Goal: Task Accomplishment & Management: Complete application form

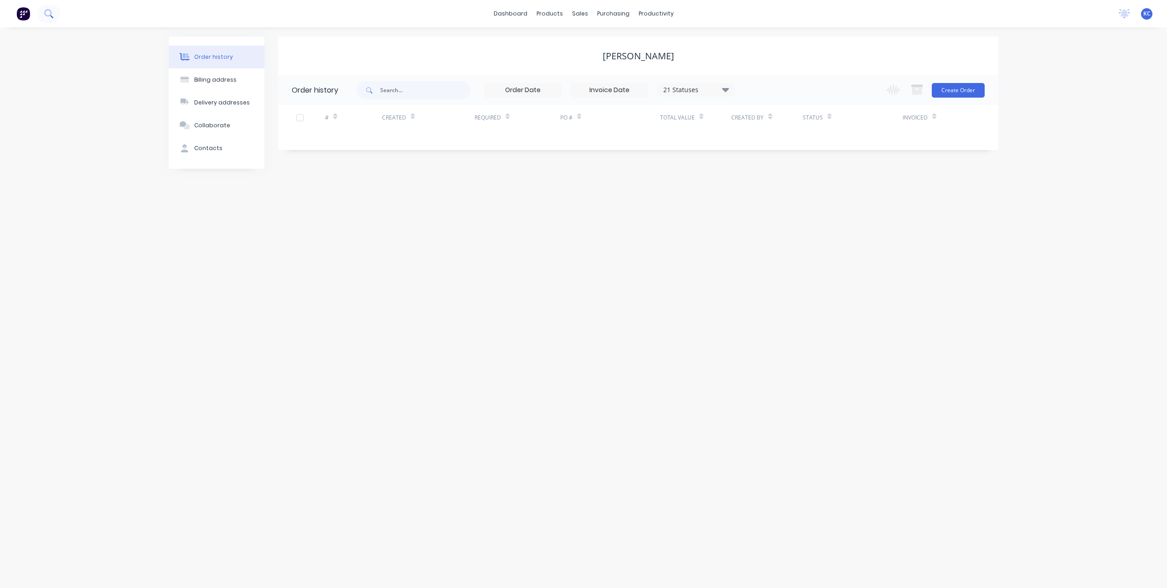
click at [50, 16] on icon at bounding box center [48, 13] width 9 height 9
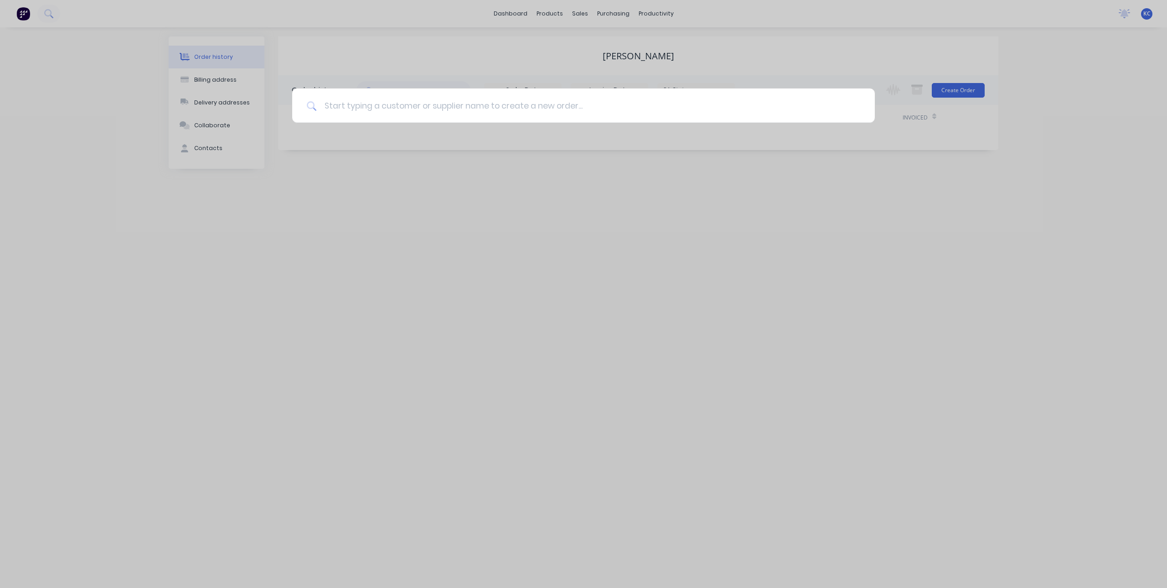
click at [555, 116] on input at bounding box center [588, 105] width 543 height 34
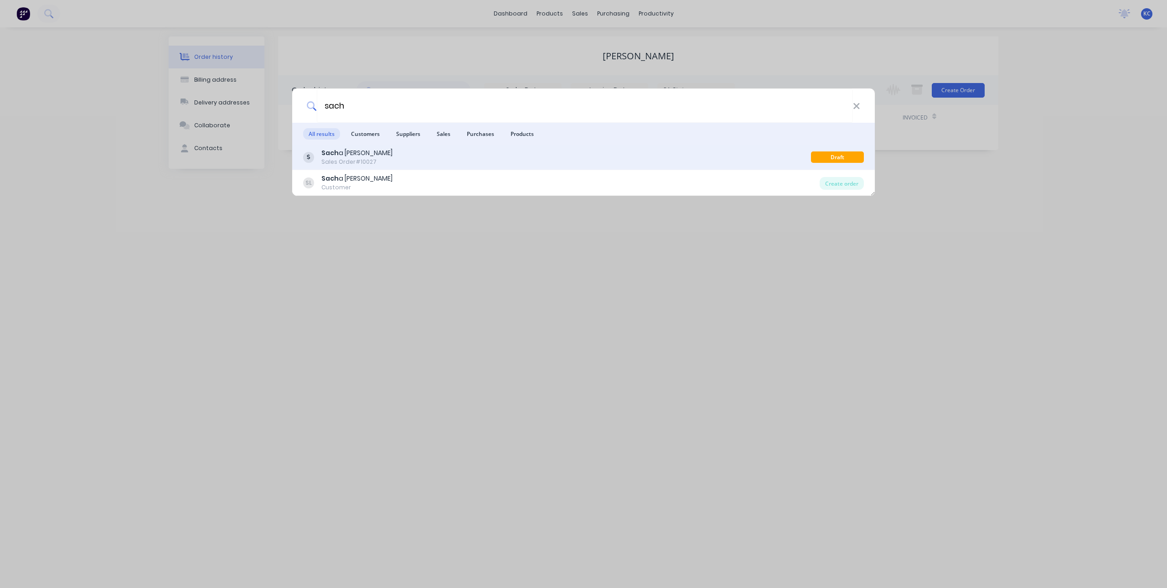
type input "sach"
click at [436, 150] on div "Sach a [PERSON_NAME] Order #10027" at bounding box center [557, 157] width 508 height 18
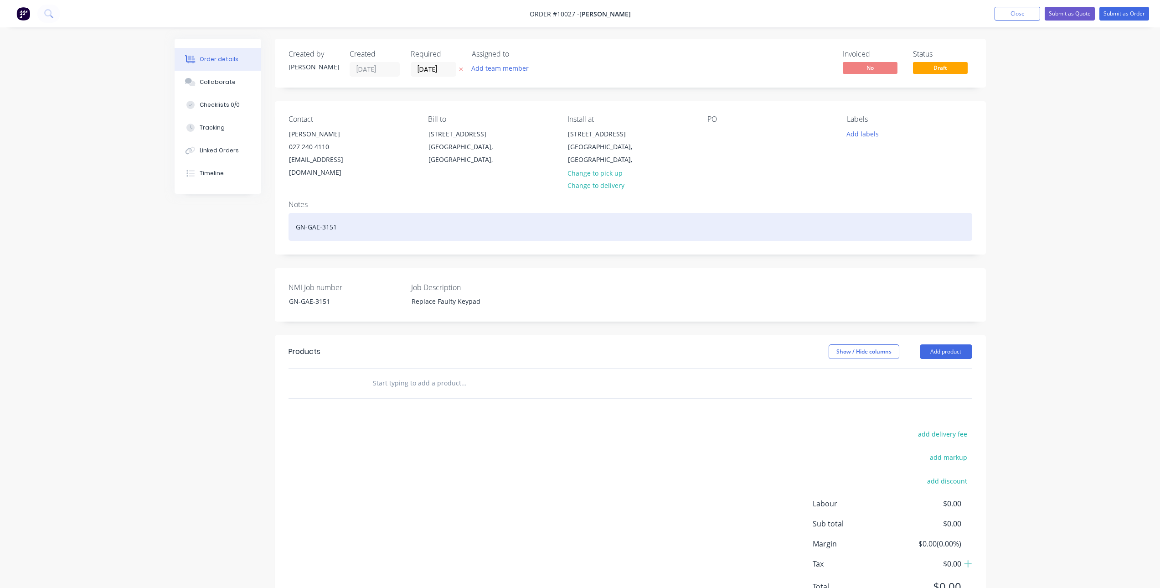
click at [300, 217] on div "GN-GAE-3151" at bounding box center [631, 227] width 684 height 28
click at [301, 214] on div "GN-GAE-3151" at bounding box center [631, 227] width 684 height 28
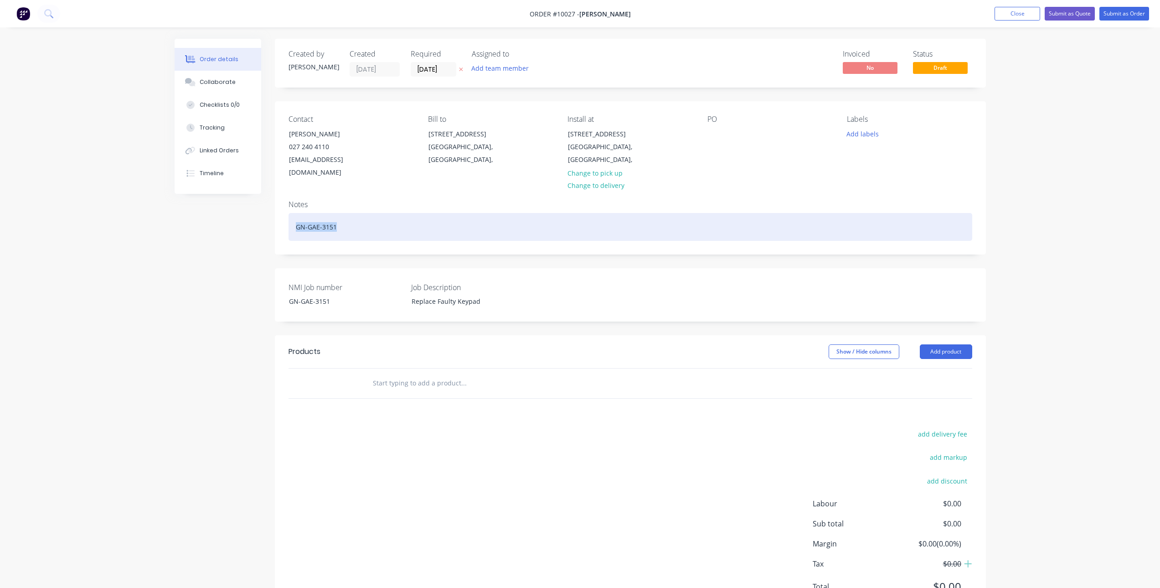
copy div "GN-GAE-3151"
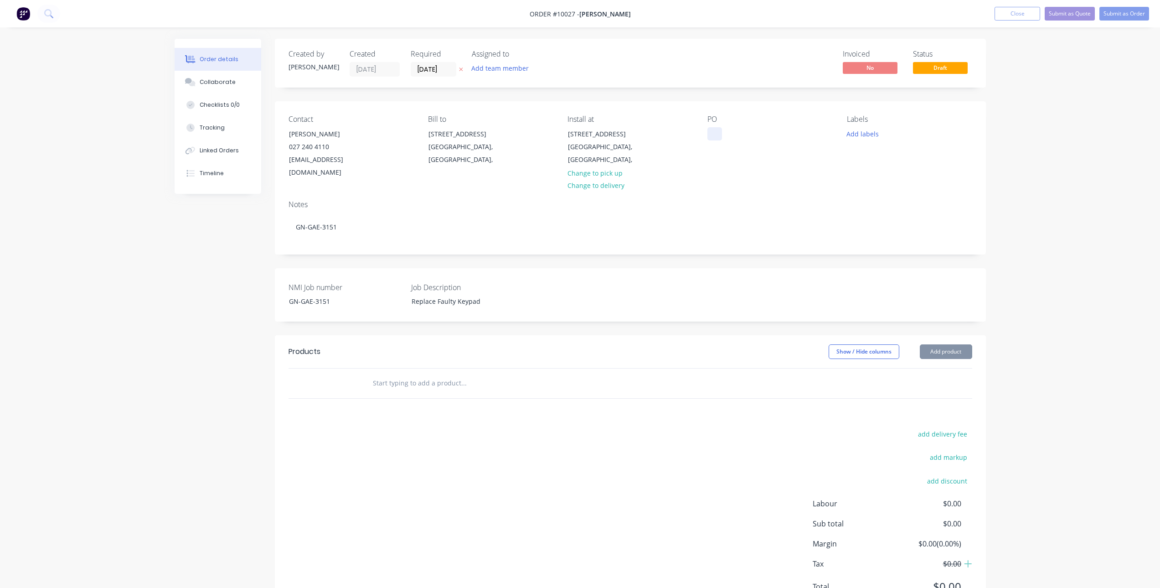
click at [715, 127] on div at bounding box center [715, 133] width 15 height 13
paste div
click at [1036, 157] on div "Order details Collaborate Checklists 0/0 Tracking Linked Orders Timeline Order …" at bounding box center [580, 315] width 1160 height 631
click at [231, 84] on div "Collaborate" at bounding box center [218, 82] width 36 height 8
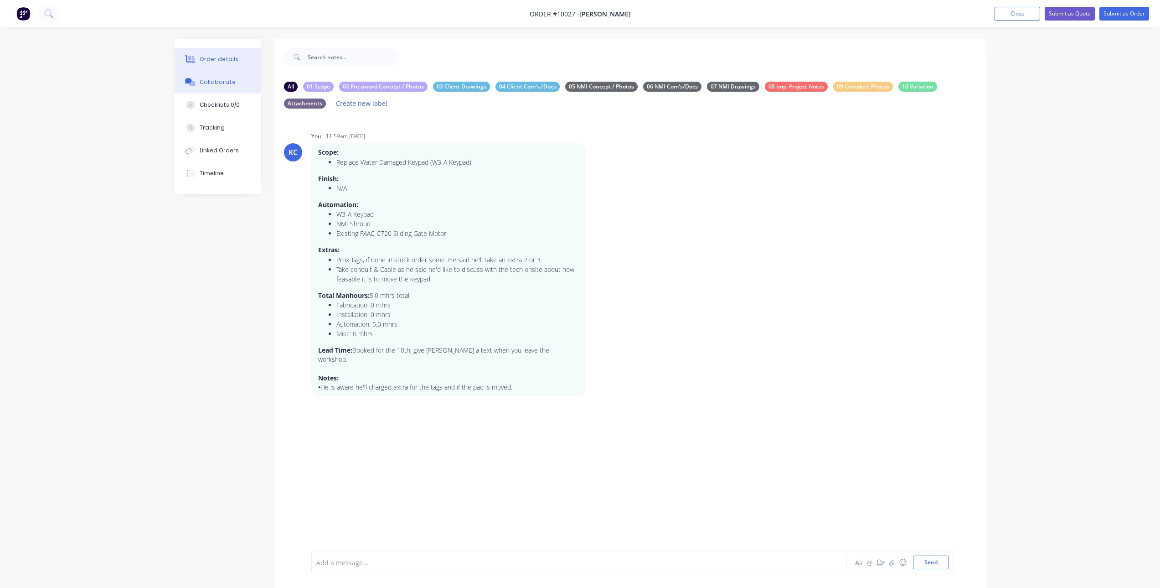
click at [215, 64] on button "Order details" at bounding box center [218, 59] width 87 height 23
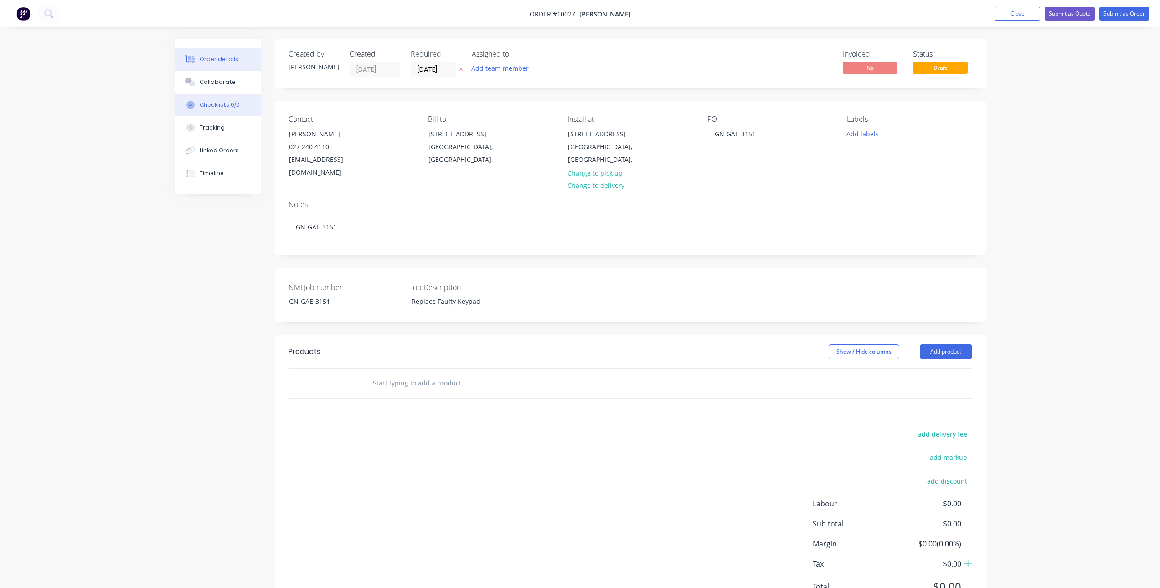
click at [223, 104] on div "Checklists 0/0" at bounding box center [220, 105] width 40 height 8
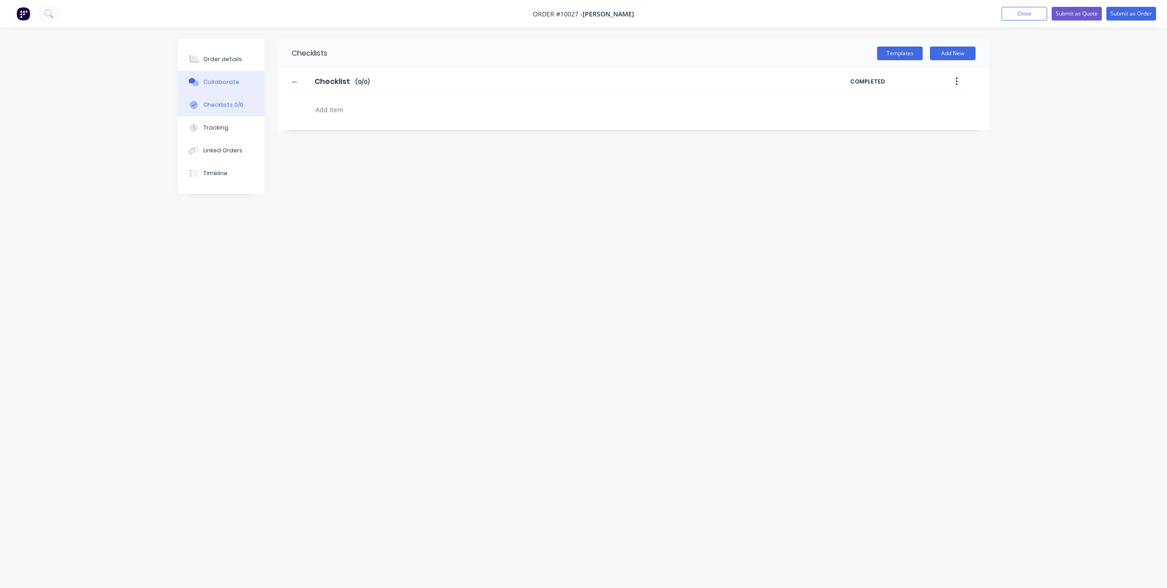
click at [226, 78] on button "Collaborate" at bounding box center [221, 82] width 87 height 23
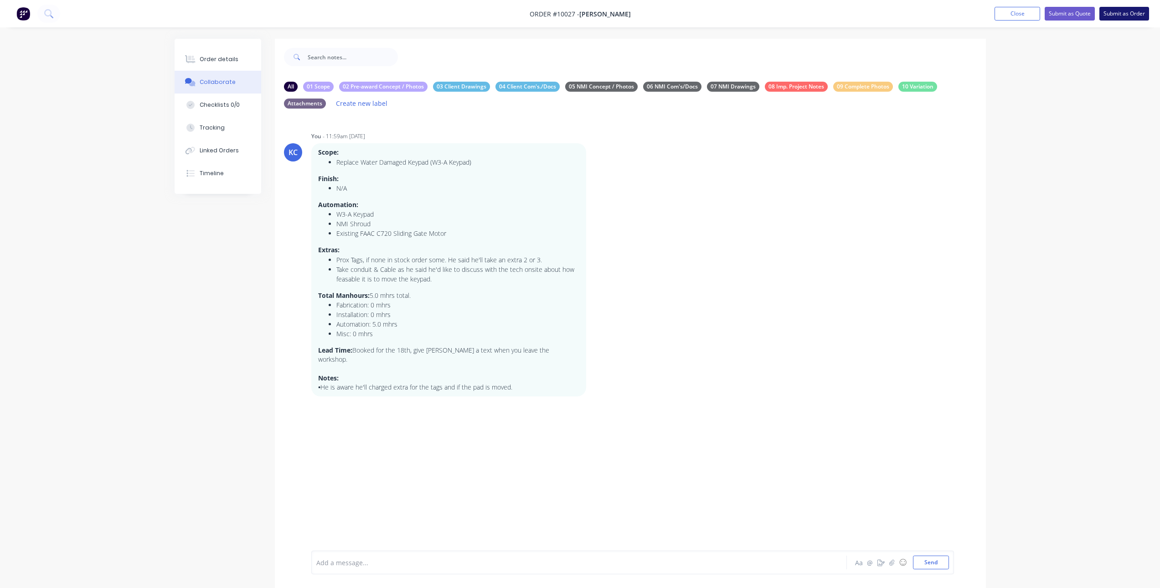
click at [1117, 14] on button "Submit as Order" at bounding box center [1125, 14] width 50 height 14
click at [594, 264] on icon "button" at bounding box center [592, 269] width 3 height 10
click at [626, 268] on button "Labels" at bounding box center [625, 271] width 57 height 15
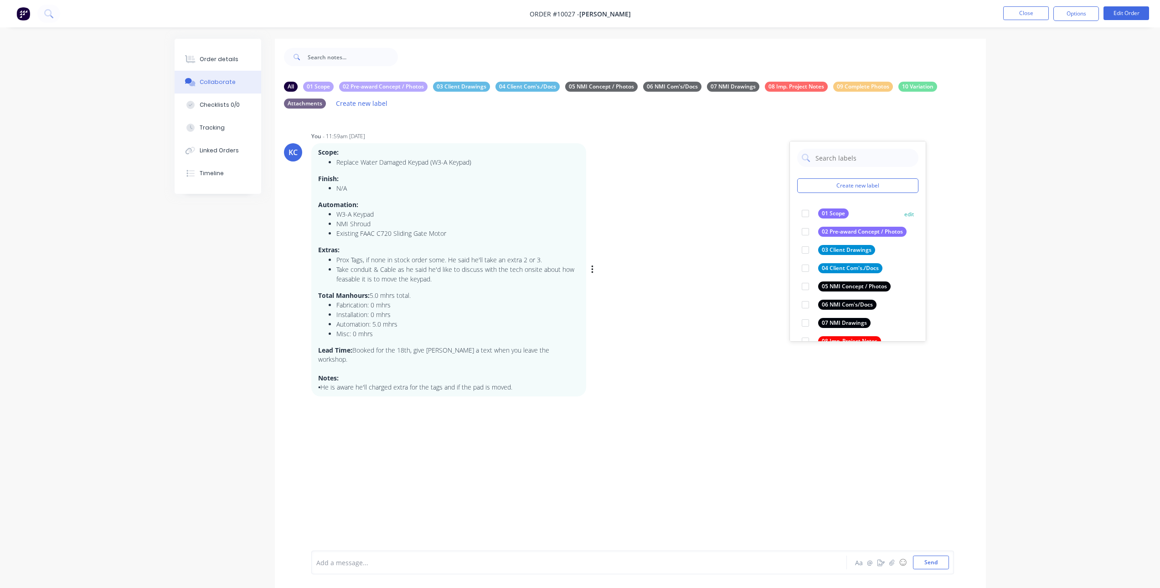
click at [808, 212] on div at bounding box center [805, 213] width 18 height 18
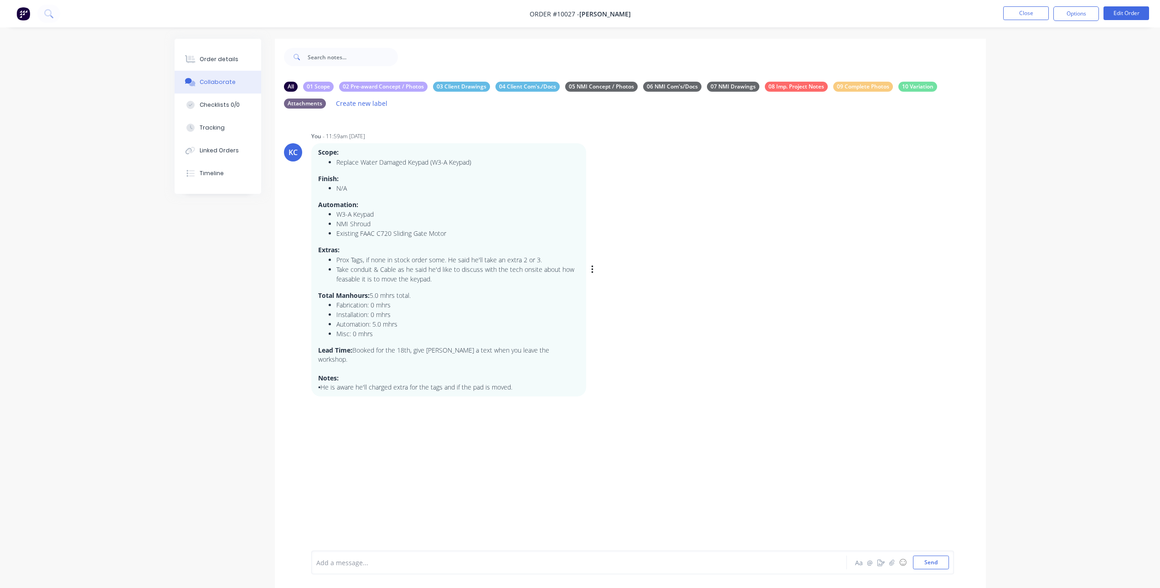
click at [684, 225] on div "KC You - 11:59am 08/08/25 Scope: Replace Water Damaged Keypad (W3-A Keypad) Fin…" at bounding box center [630, 262] width 711 height 267
click at [0, 0] on icon "button" at bounding box center [0, 0] width 0 height 0
click at [0, 0] on button "Edit" at bounding box center [0, 0] width 0 height 0
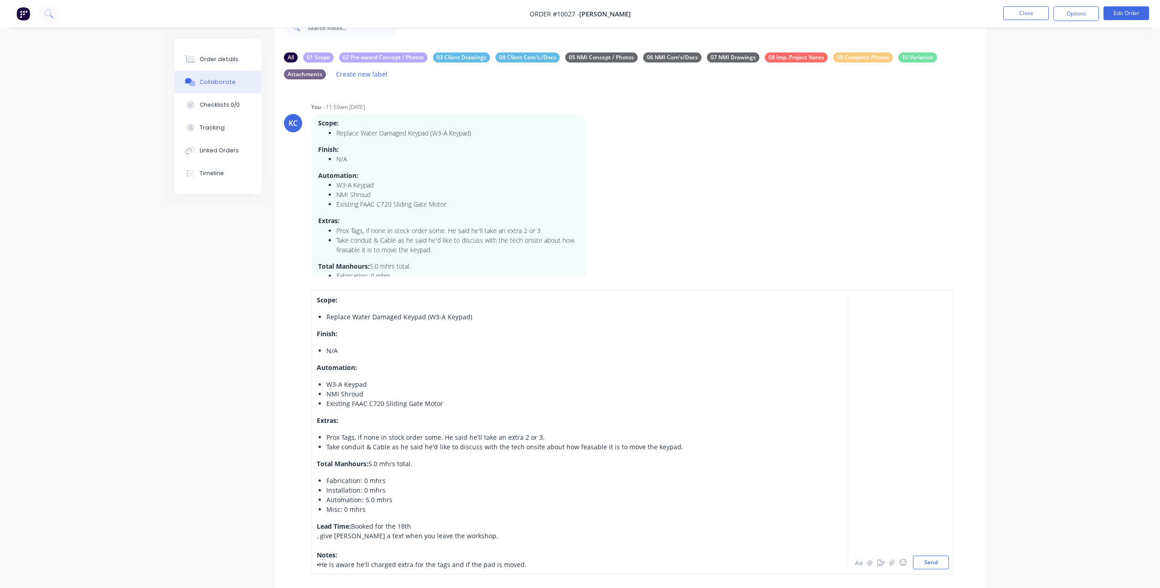
scroll to position [46, 0]
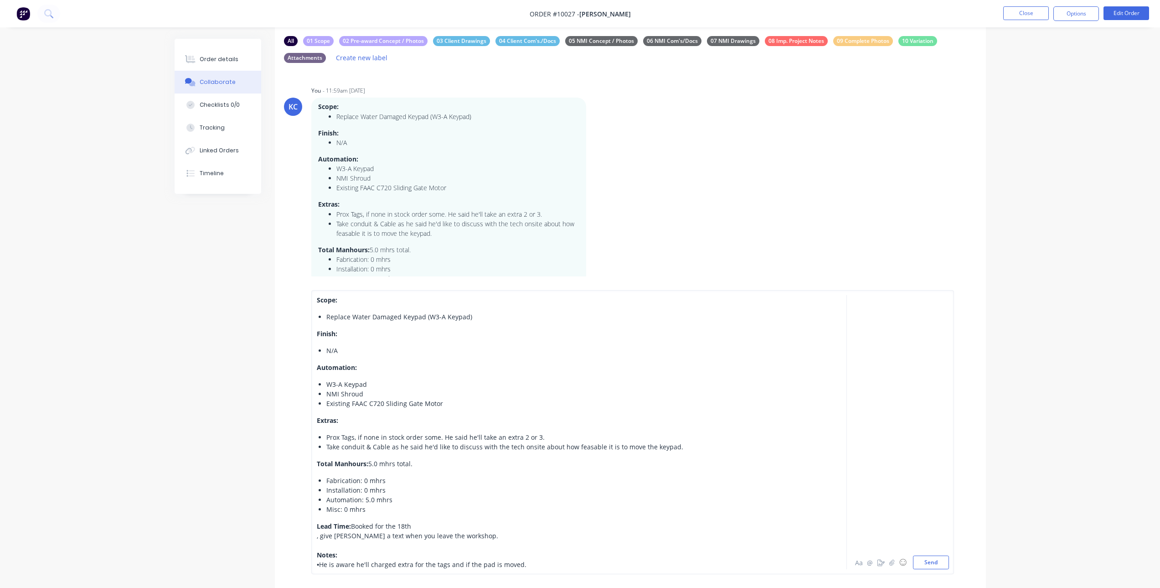
click at [367, 394] on div "NMI Shroud" at bounding box center [558, 394] width 465 height 10
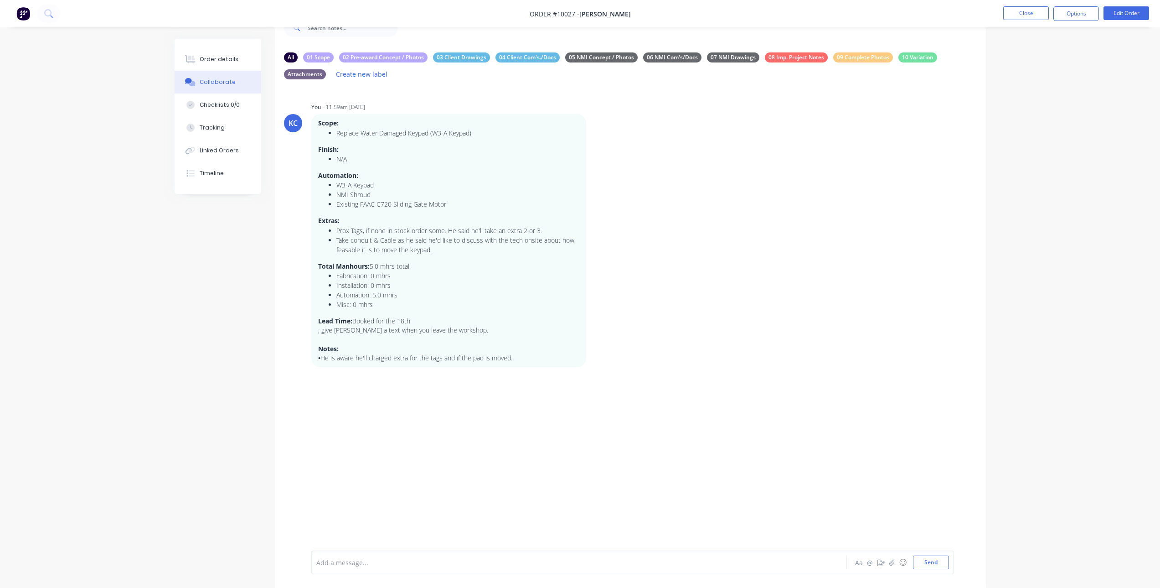
click at [0, 0] on icon "button" at bounding box center [0, 0] width 0 height 0
click at [0, 0] on button "Edit" at bounding box center [0, 0] width 0 height 0
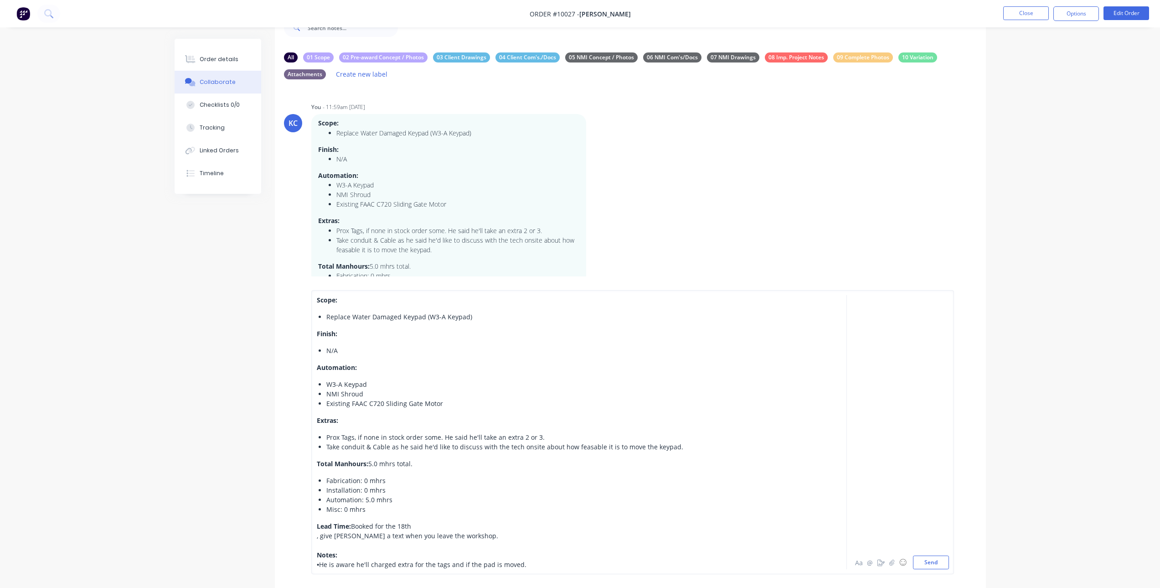
click at [316, 537] on div "Scope: Replace Water Damaged Keypad (W3-A Keypad) Finish: N/A Automation: W3-A …" at bounding box center [553, 432] width 475 height 274
click at [341, 534] on span "Booked for the 18th , give Sacha a text when you leave the workshop." at bounding box center [407, 531] width 181 height 18
click at [317, 536] on span "Booked for the 18th , give Sacha a text when you leave the workshop." at bounding box center [407, 531] width 181 height 18
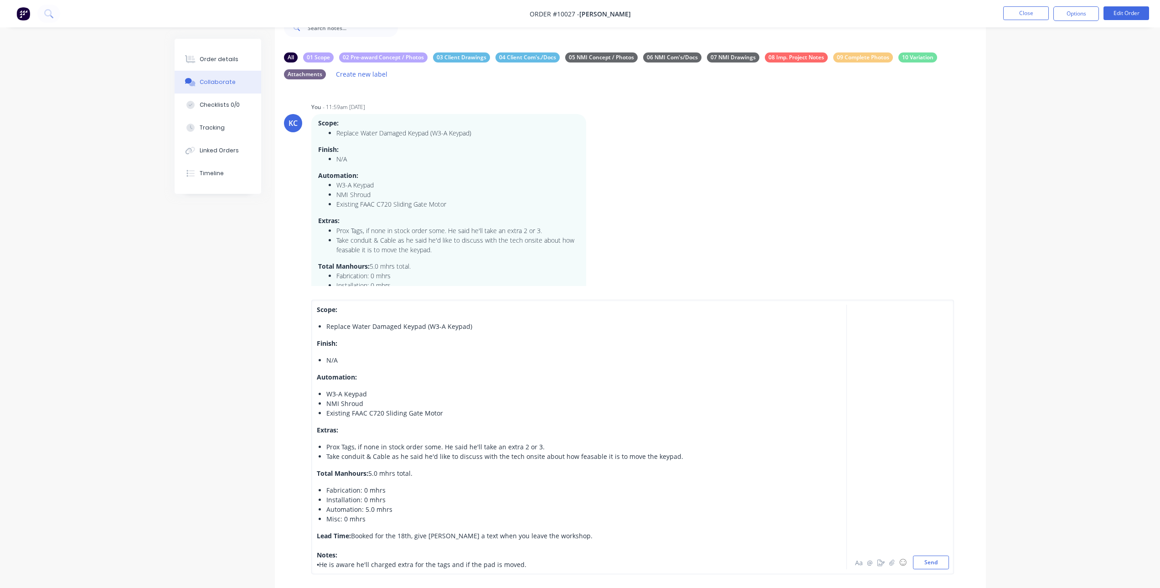
click at [371, 392] on div "W3-A Keypad" at bounding box center [558, 394] width 465 height 10
drag, startPoint x: 367, startPoint y: 393, endPoint x: 317, endPoint y: 390, distance: 50.7
click at [317, 390] on ul "W3-A Keypad NMI Shroud Existing FAAC C720 Sliding Gate Motor" at bounding box center [554, 403] width 474 height 29
click at [375, 397] on div "W3-A Keypad" at bounding box center [558, 394] width 465 height 10
click at [342, 393] on span "Proxx Tags" at bounding box center [341, 393] width 31 height 9
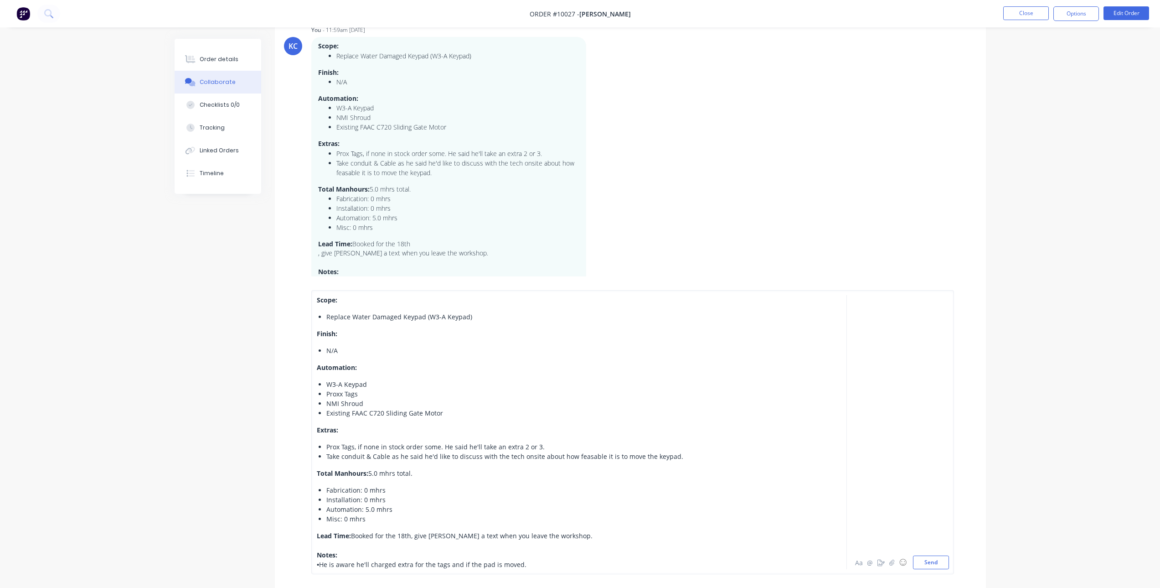
scroll to position [166, 0]
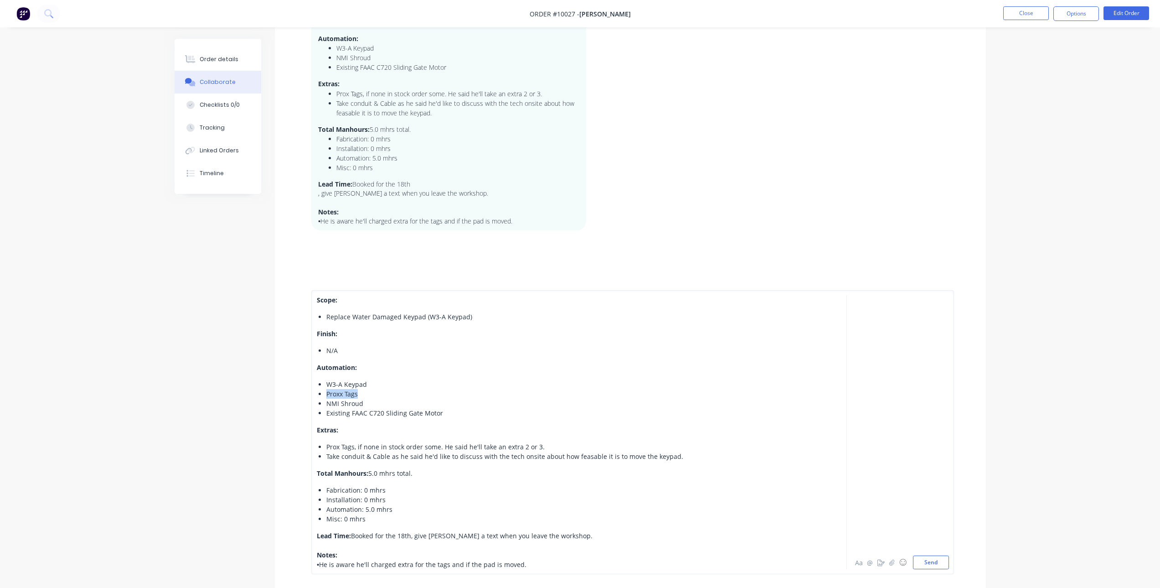
drag, startPoint x: 361, startPoint y: 394, endPoint x: 326, endPoint y: 396, distance: 34.7
click at [326, 396] on div "Proxx Tags" at bounding box center [558, 394] width 465 height 10
click at [941, 562] on button "Send" at bounding box center [931, 562] width 36 height 14
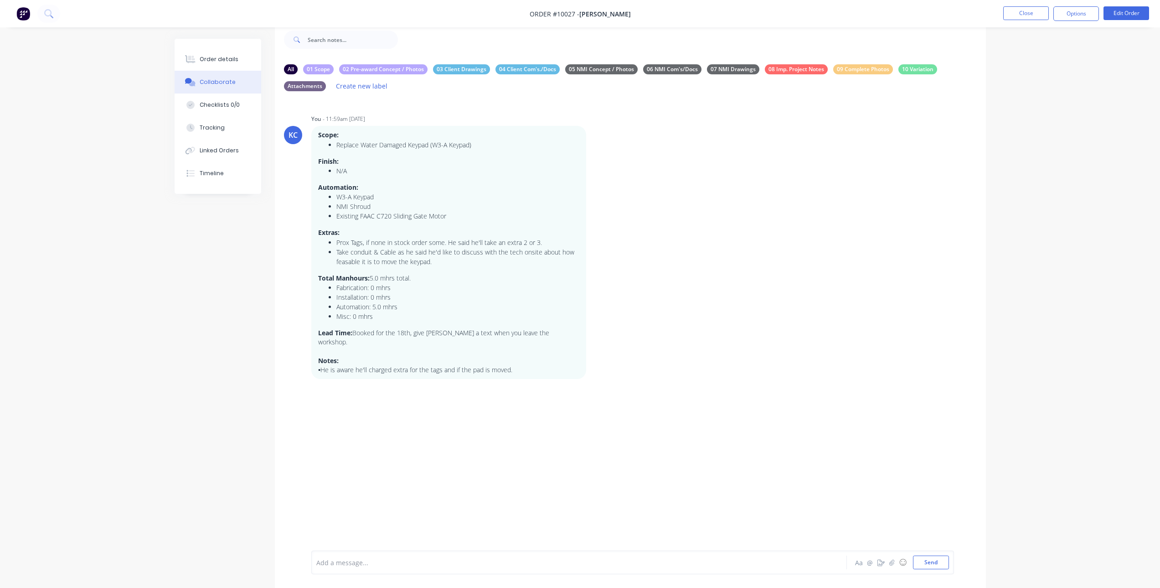
scroll to position [0, 0]
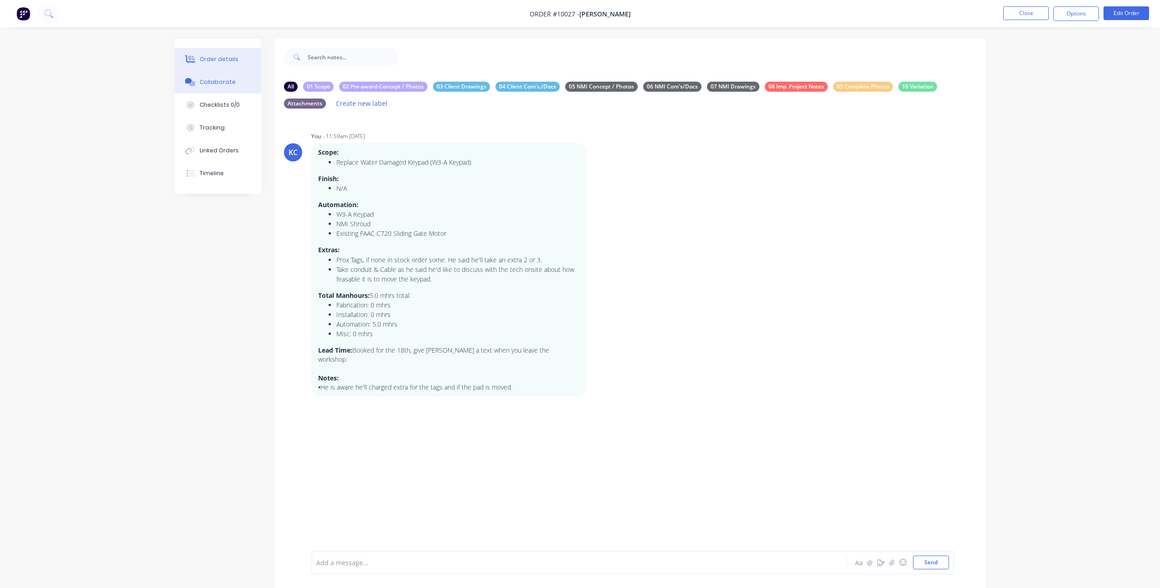
click at [219, 59] on div "Order details" at bounding box center [219, 59] width 39 height 8
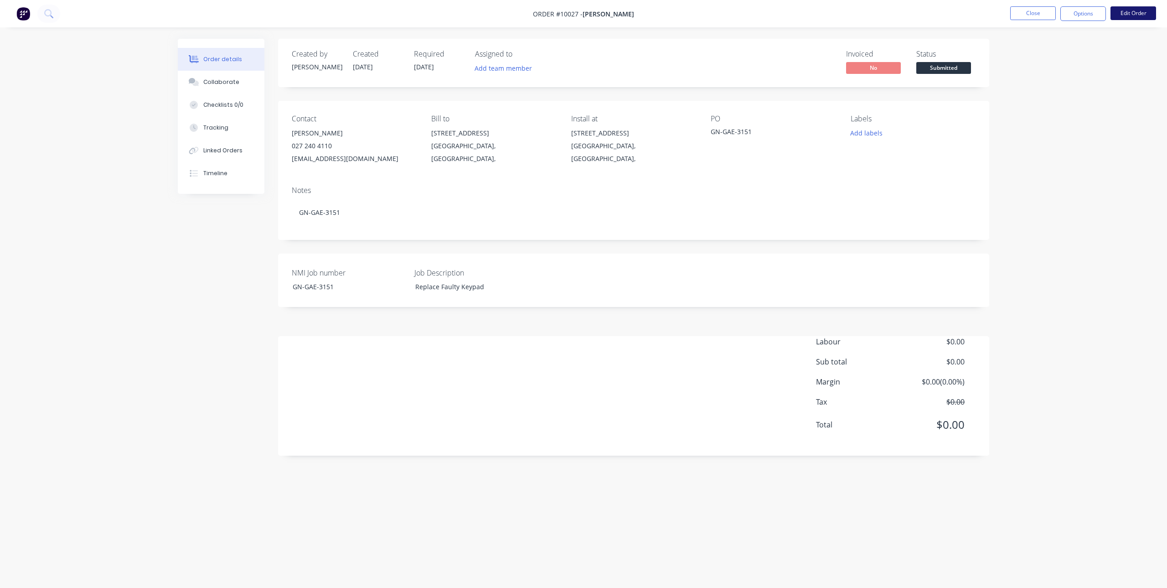
click at [1133, 15] on button "Edit Order" at bounding box center [1134, 13] width 46 height 14
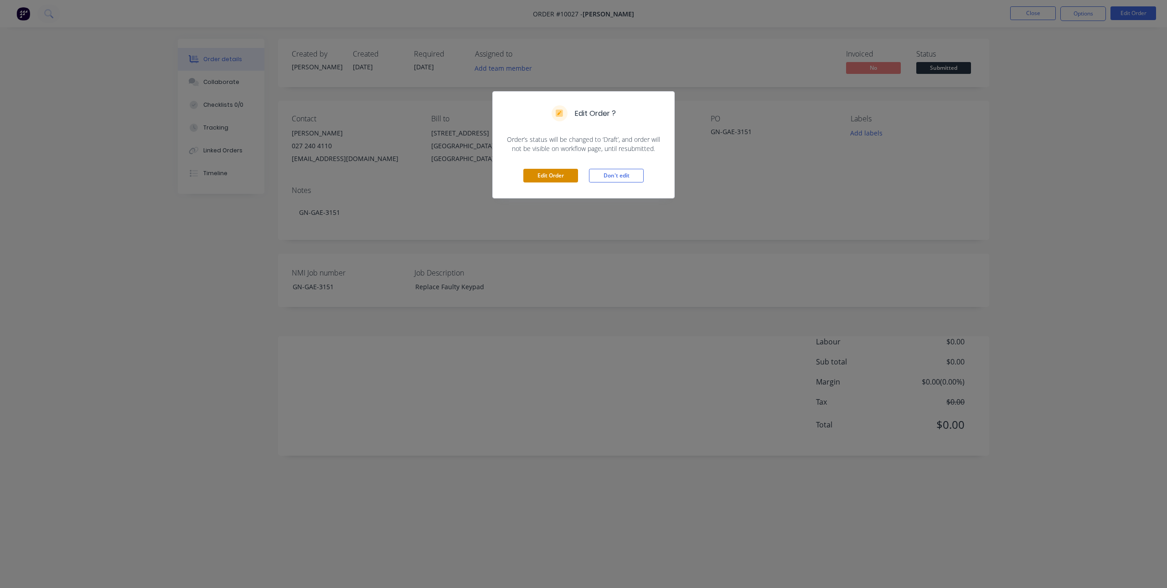
click at [563, 173] on button "Edit Order" at bounding box center [550, 176] width 55 height 14
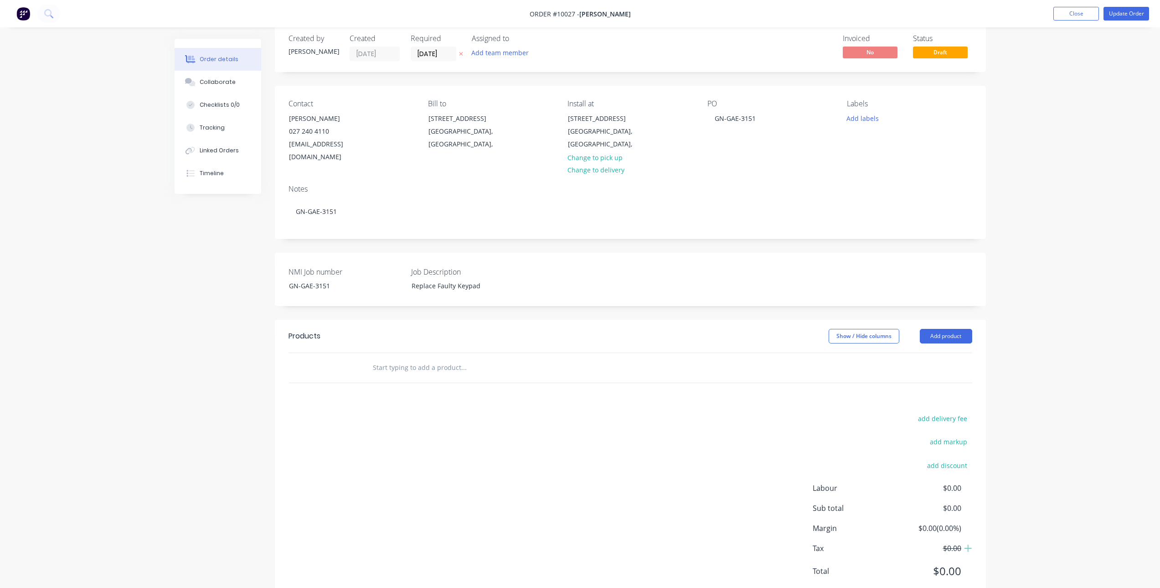
scroll to position [31, 0]
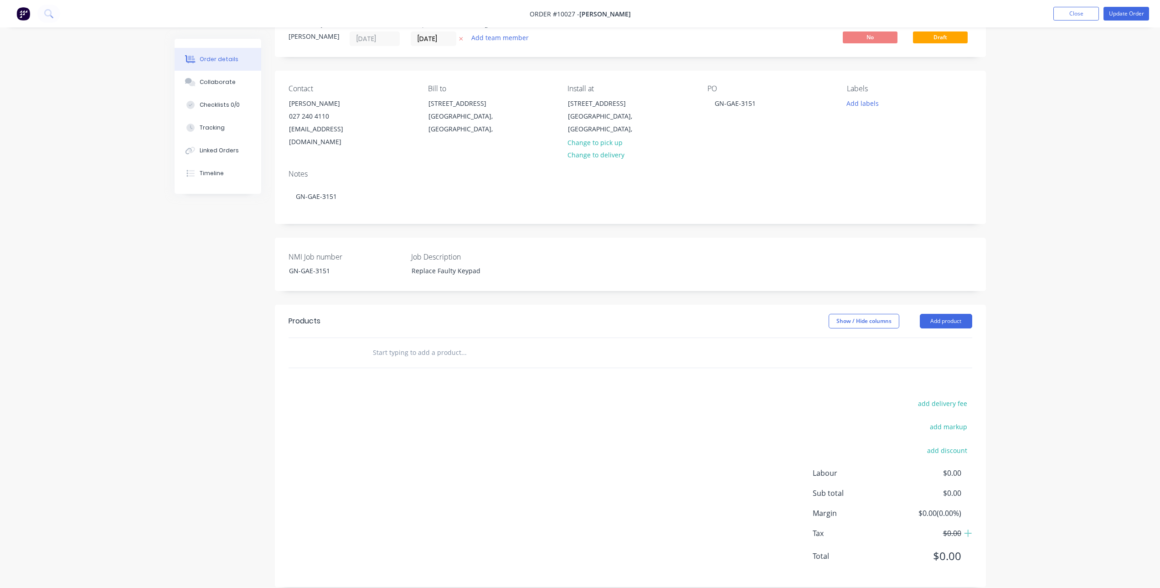
click at [445, 345] on input "text" at bounding box center [463, 352] width 182 height 18
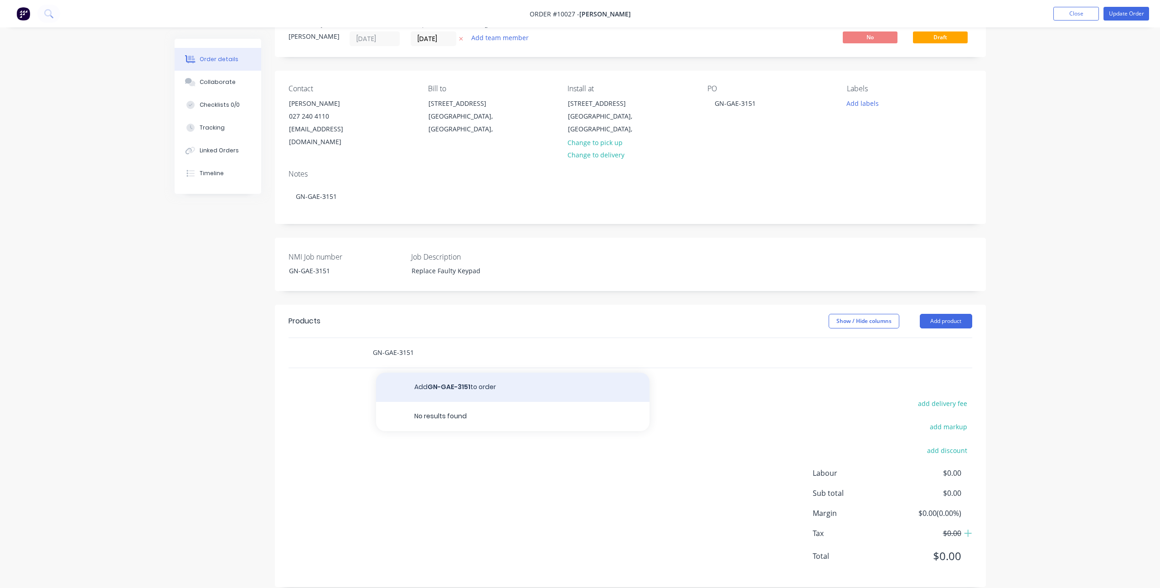
type input "GN-GAE-3151"
click at [497, 376] on button "Add GN-GAE-3151 to order" at bounding box center [513, 386] width 274 height 29
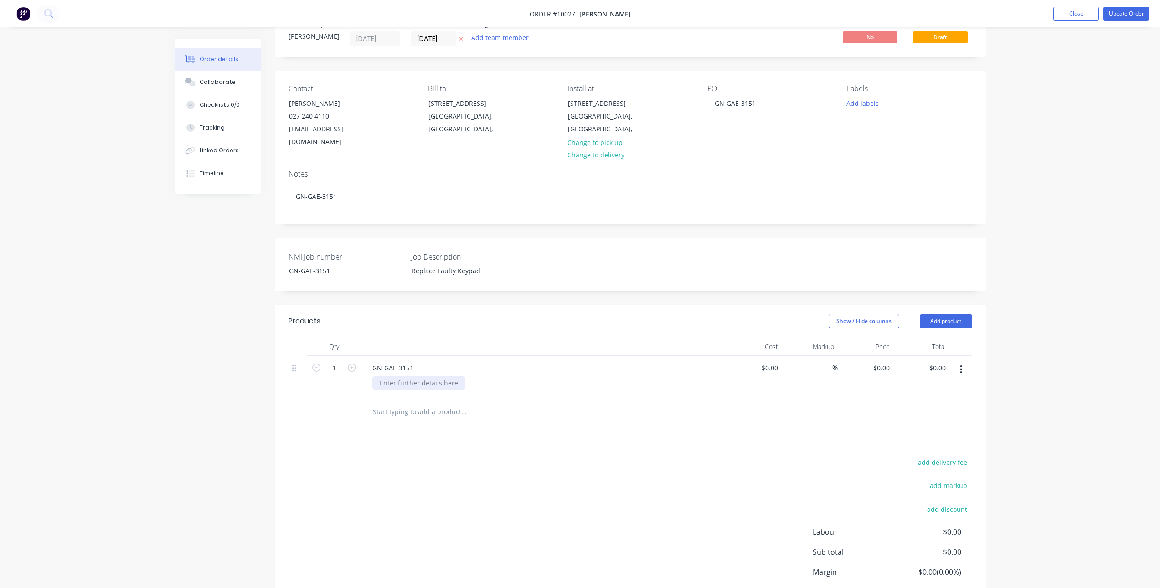
click at [411, 376] on div at bounding box center [418, 382] width 93 height 13
click at [765, 356] on div at bounding box center [754, 376] width 56 height 41
click at [770, 361] on div "0 0" at bounding box center [775, 367] width 14 height 13
click at [775, 361] on input "0" at bounding box center [771, 367] width 21 height 13
type input "$662.61"
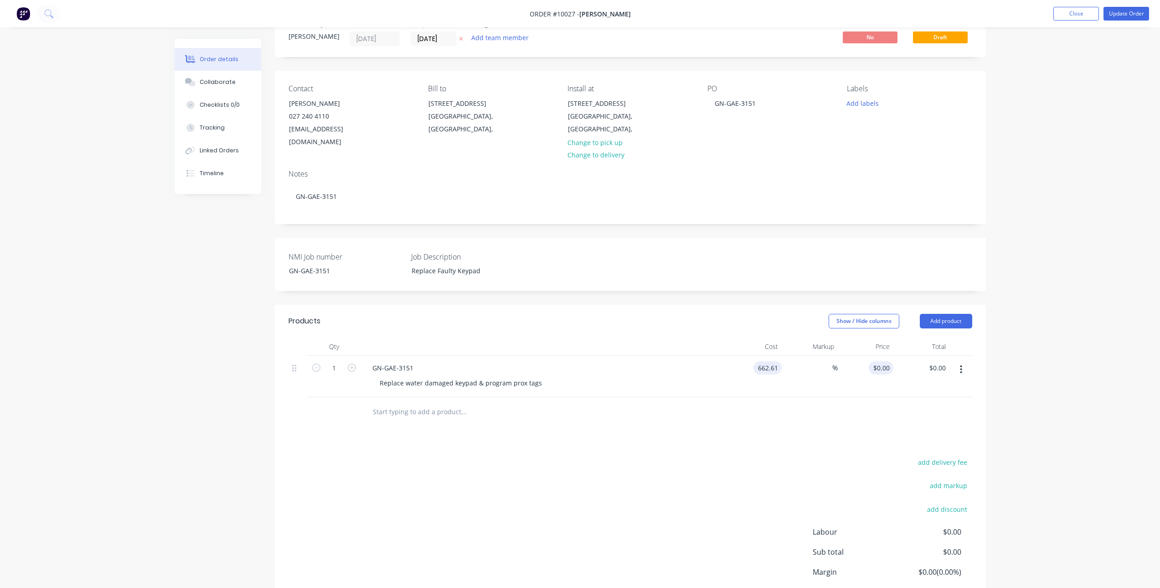
type input "662.61"
type input "$662.61"
click at [880, 361] on input "662.61" at bounding box center [883, 367] width 21 height 13
type input "1280"
type input "93.18"
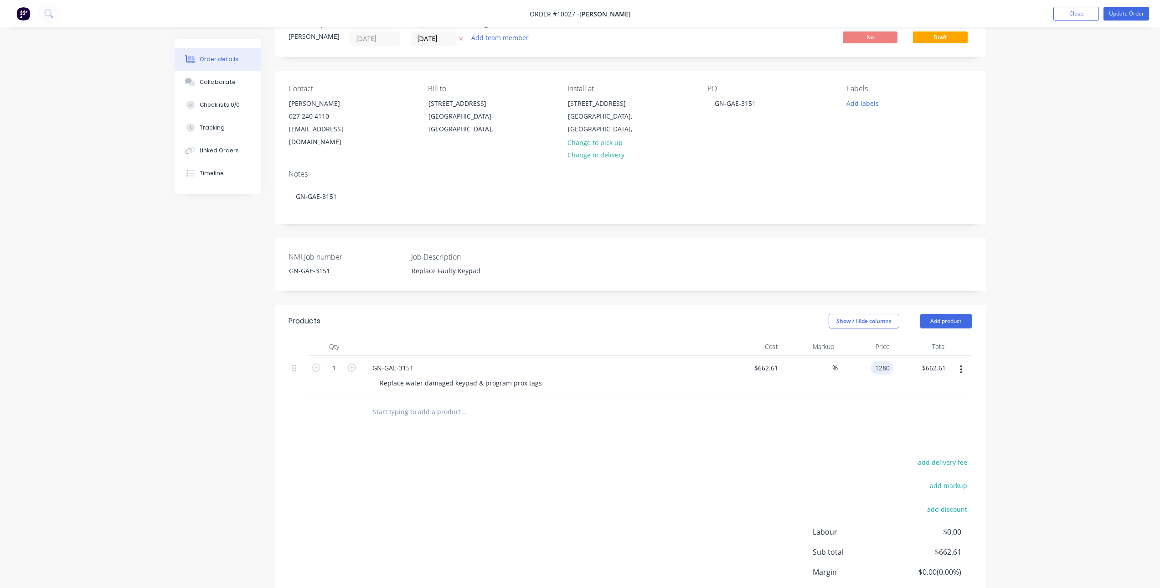
type input "$1,280.00"
click at [1071, 346] on div "Order details Collaborate Checklists 0/0 Tracking Linked Orders Timeline Order …" at bounding box center [580, 314] width 1160 height 690
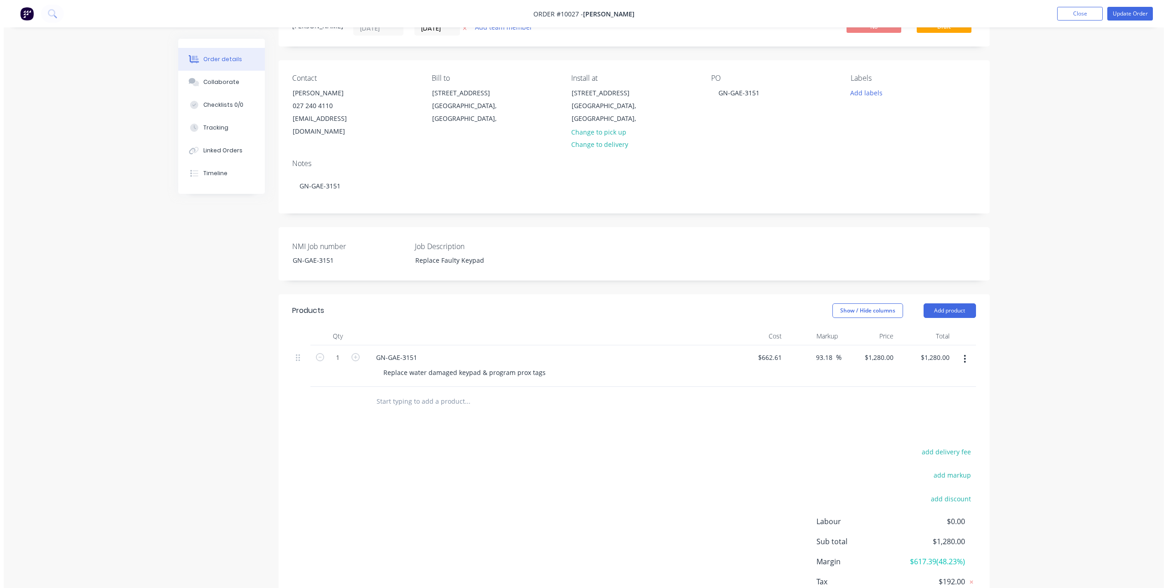
scroll to position [0, 0]
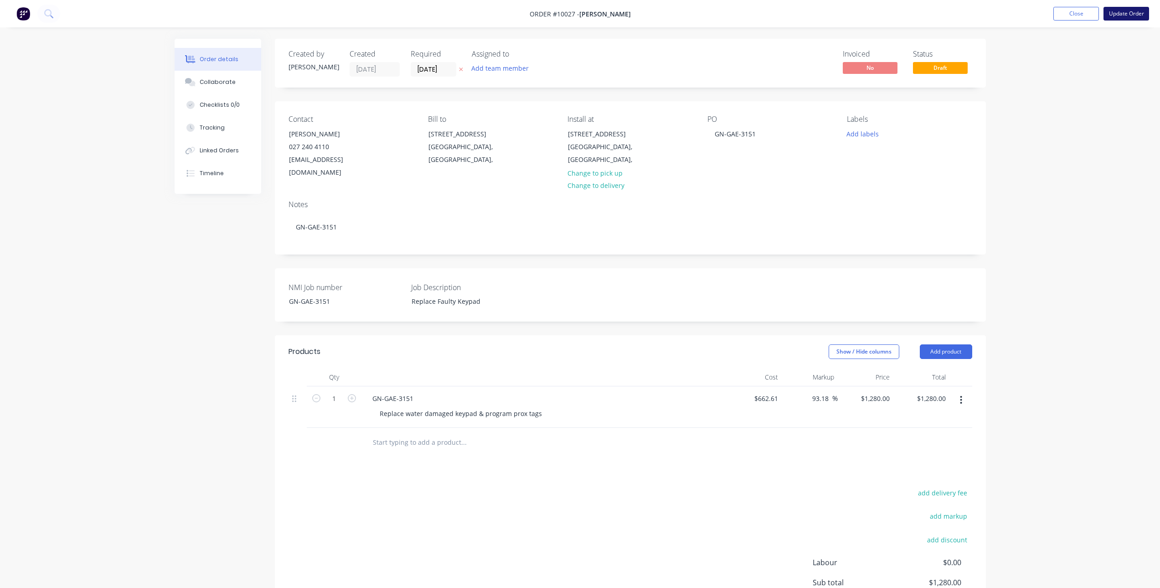
click at [1121, 14] on button "Update Order" at bounding box center [1127, 14] width 46 height 14
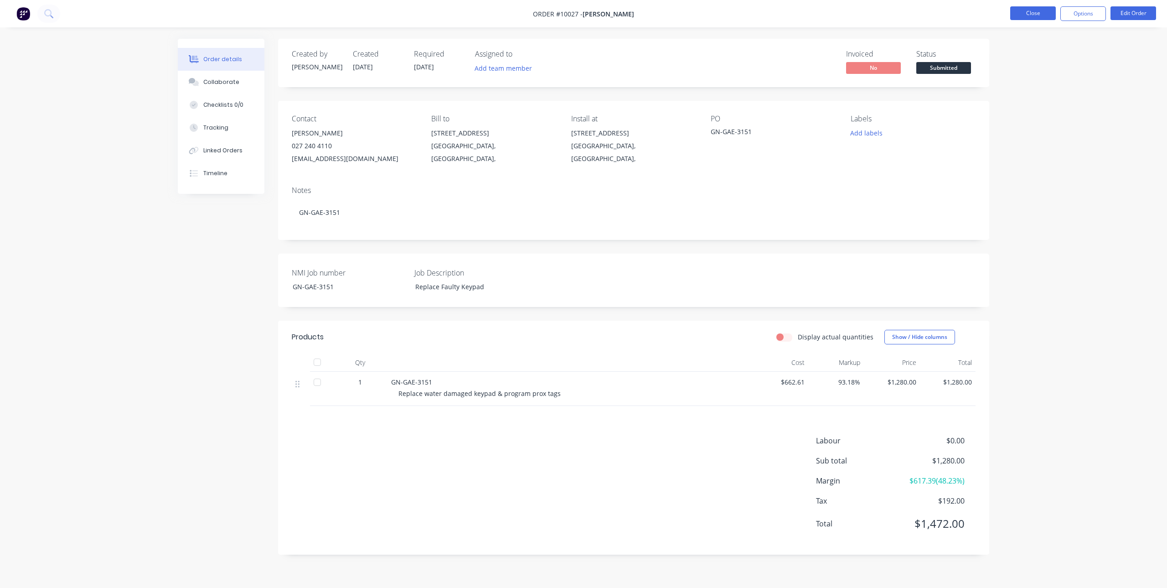
click at [1029, 11] on button "Close" at bounding box center [1033, 13] width 46 height 14
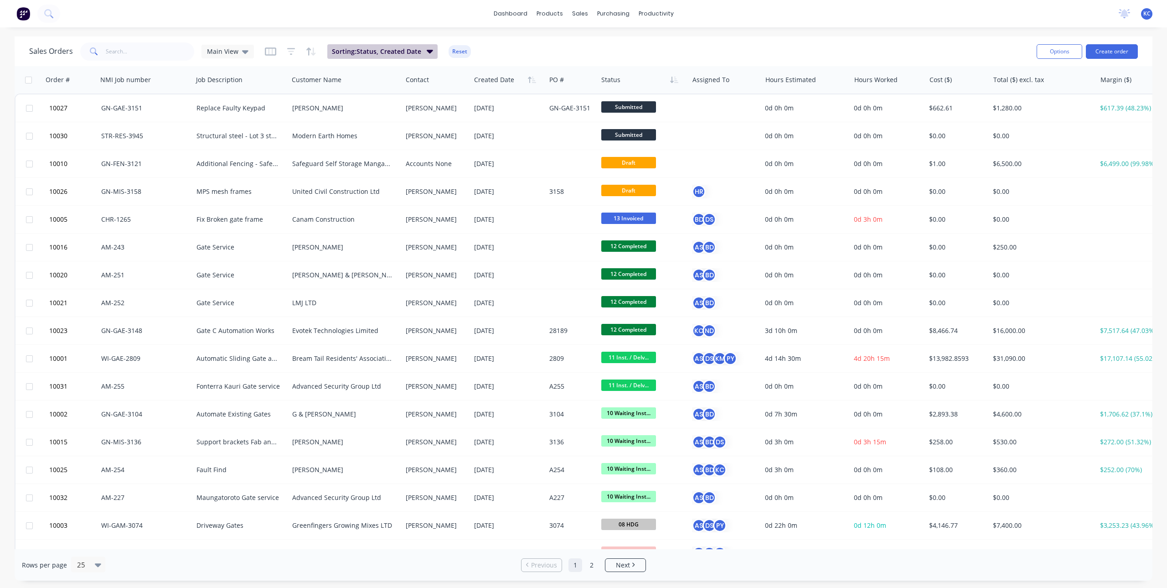
click at [427, 52] on icon "button" at bounding box center [430, 52] width 6 height 4
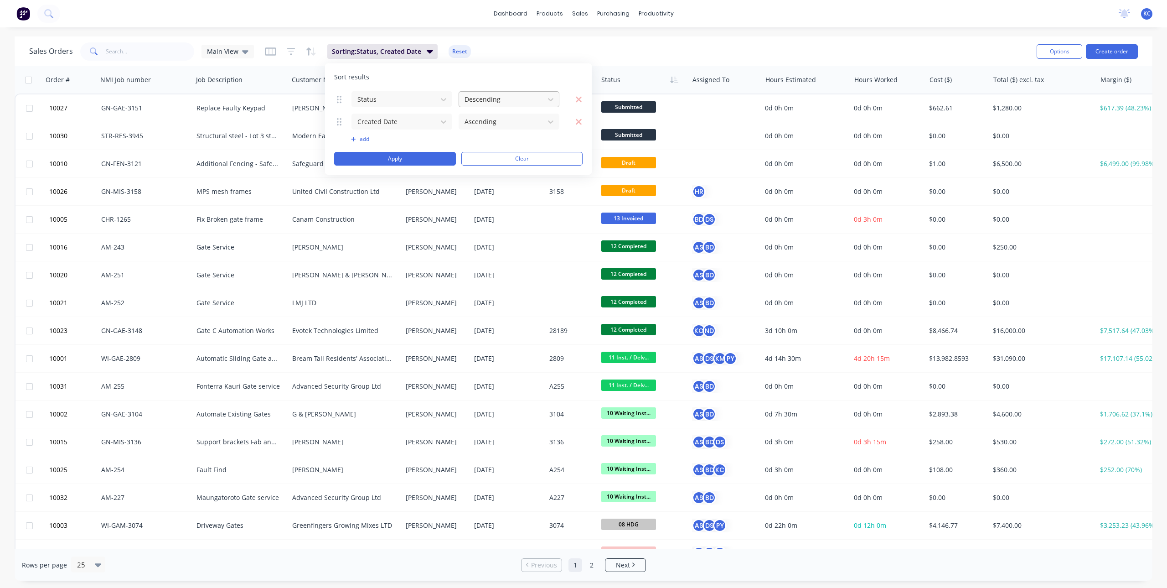
click at [492, 98] on div at bounding box center [502, 98] width 76 height 11
click at [490, 123] on div "Ascending" at bounding box center [509, 121] width 101 height 17
click at [429, 156] on button "Apply" at bounding box center [395, 159] width 122 height 14
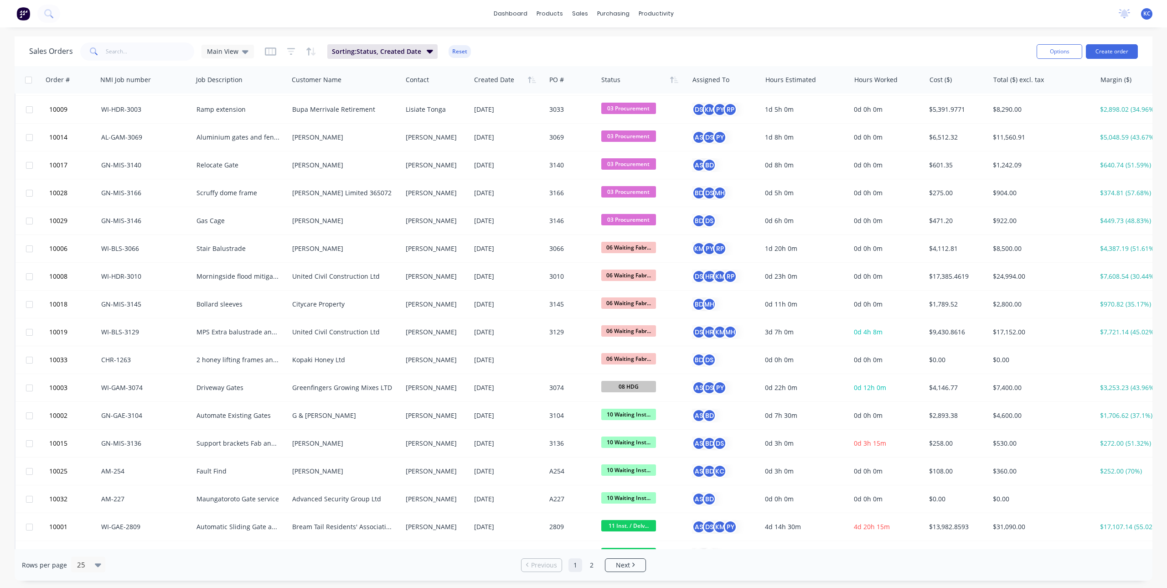
scroll to position [182, 0]
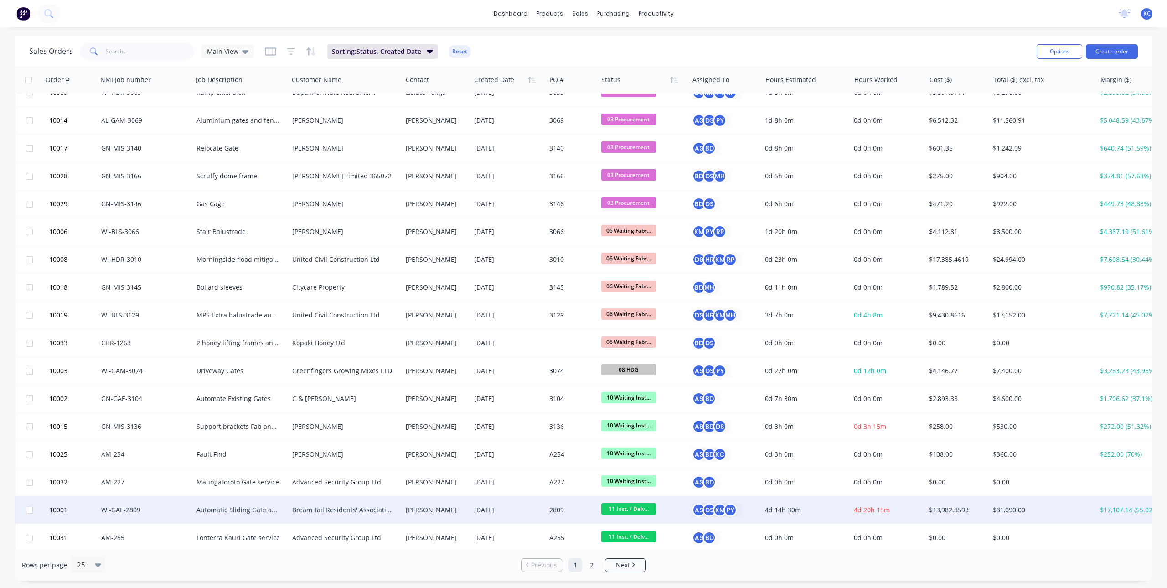
click at [625, 511] on span "11 Inst. / Delv..." at bounding box center [628, 508] width 55 height 11
click at [644, 509] on span "11 Inst. / Delv. & Handover" at bounding box center [633, 509] width 55 height 12
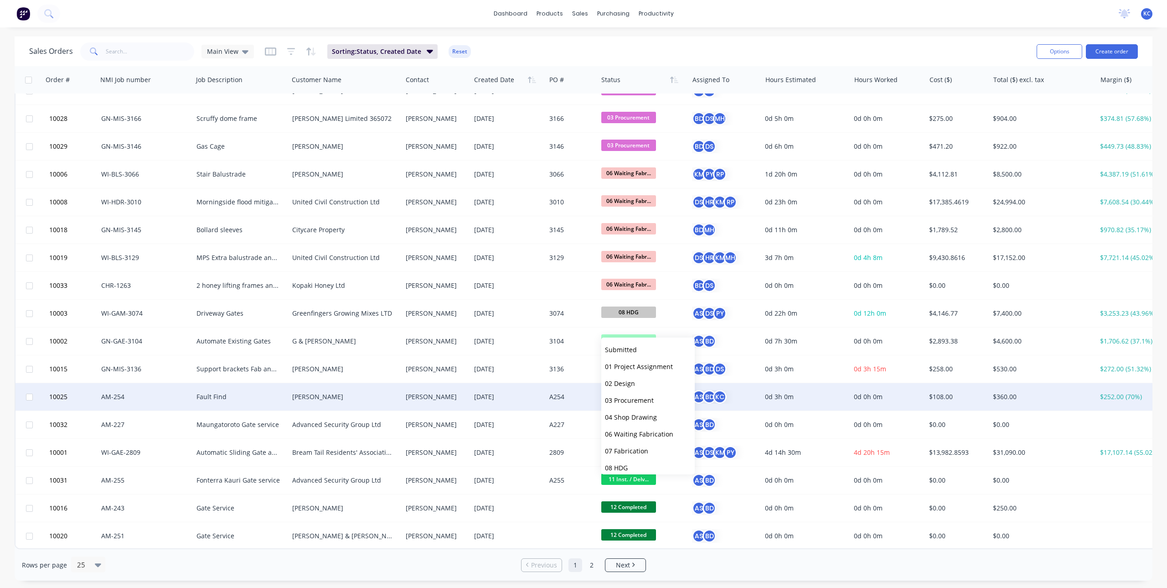
scroll to position [0, 0]
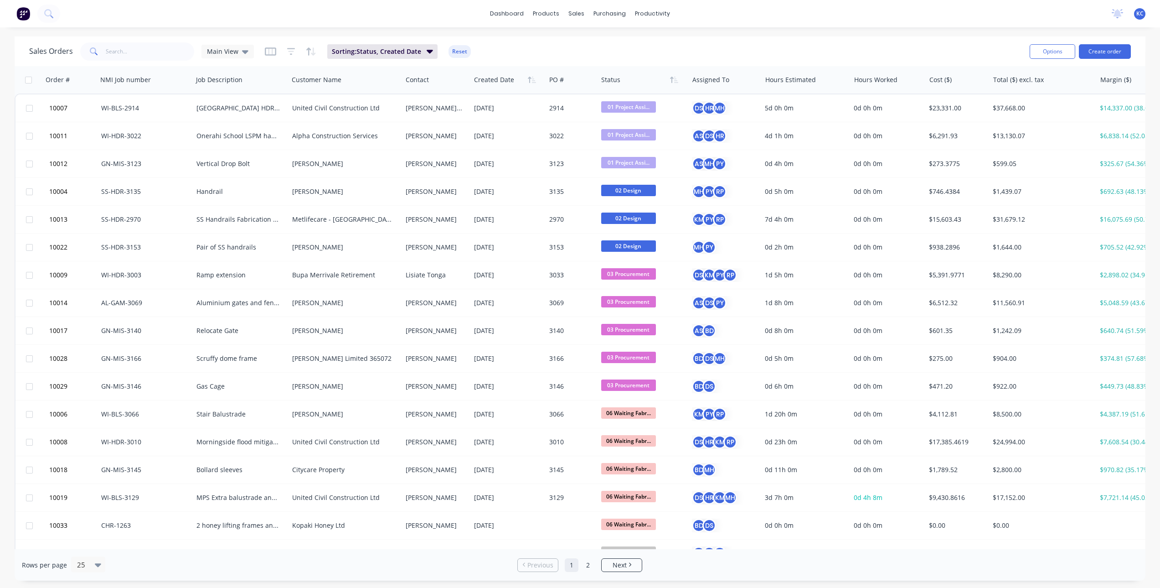
click at [539, 47] on div "Sales Orders Main View Sorting: Status, Created Date Reset" at bounding box center [525, 51] width 993 height 22
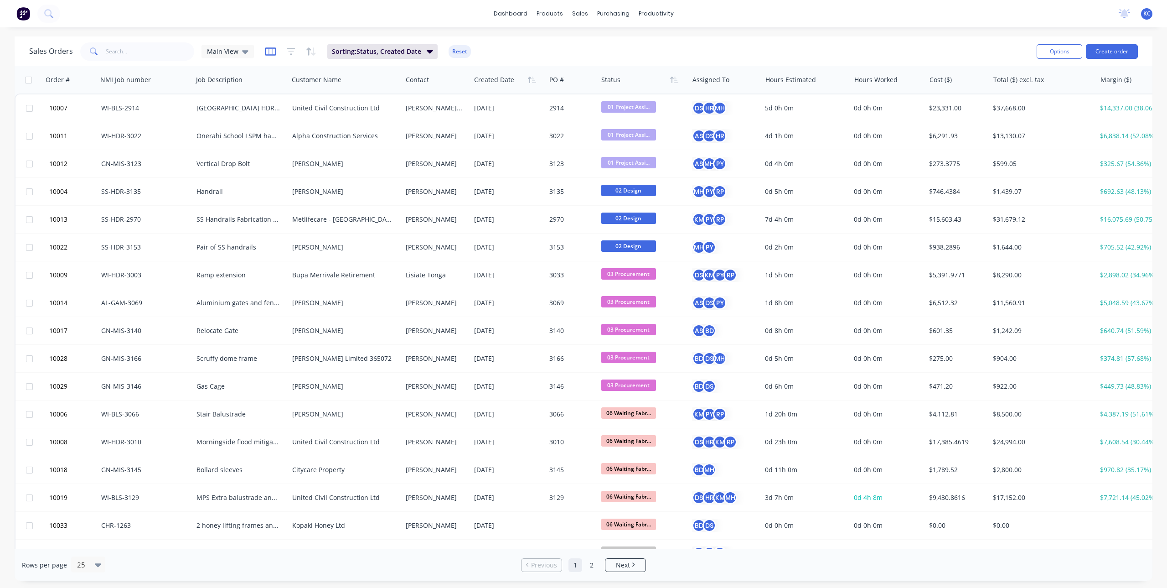
click at [269, 49] on icon "button" at bounding box center [270, 51] width 11 height 9
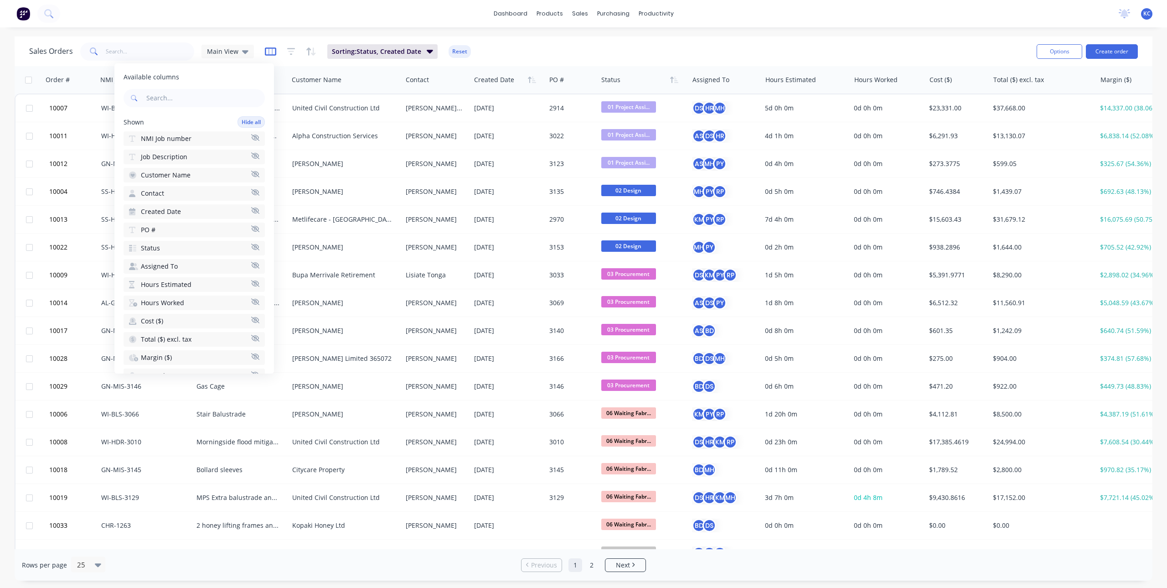
click at [269, 49] on icon "button" at bounding box center [270, 51] width 11 height 9
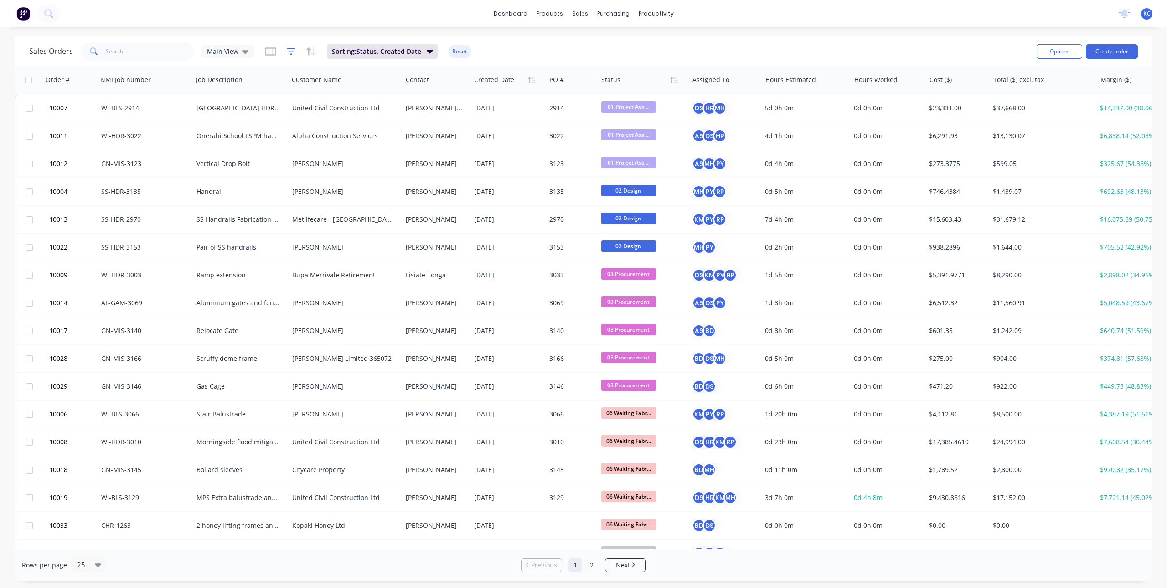
click at [287, 50] on icon "button" at bounding box center [291, 51] width 8 height 9
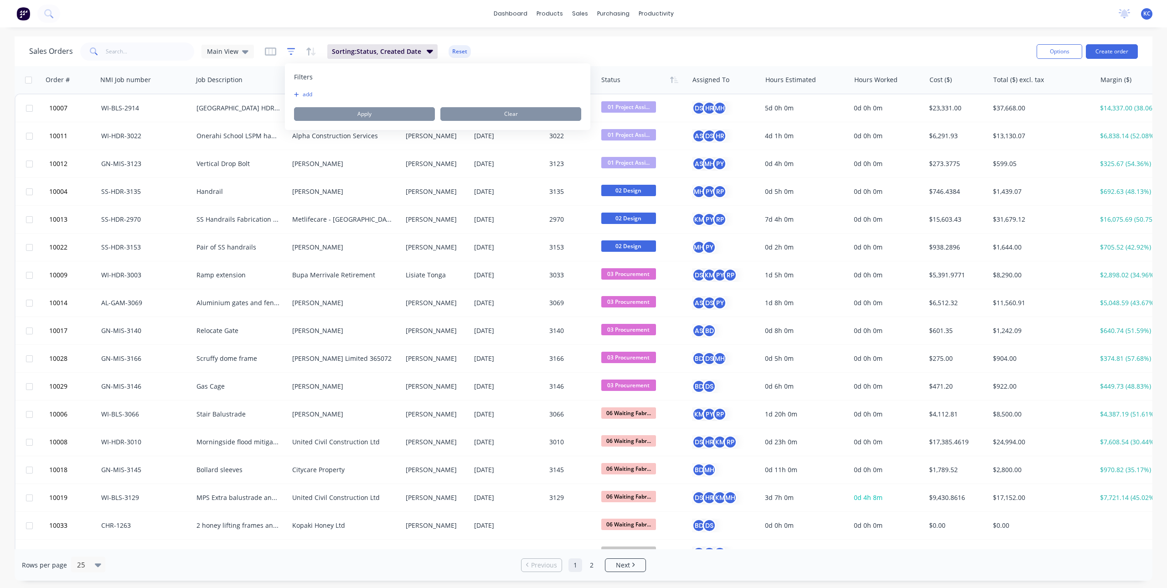
click at [287, 50] on icon "button" at bounding box center [291, 51] width 8 height 9
click at [307, 50] on icon "button" at bounding box center [308, 51] width 5 height 8
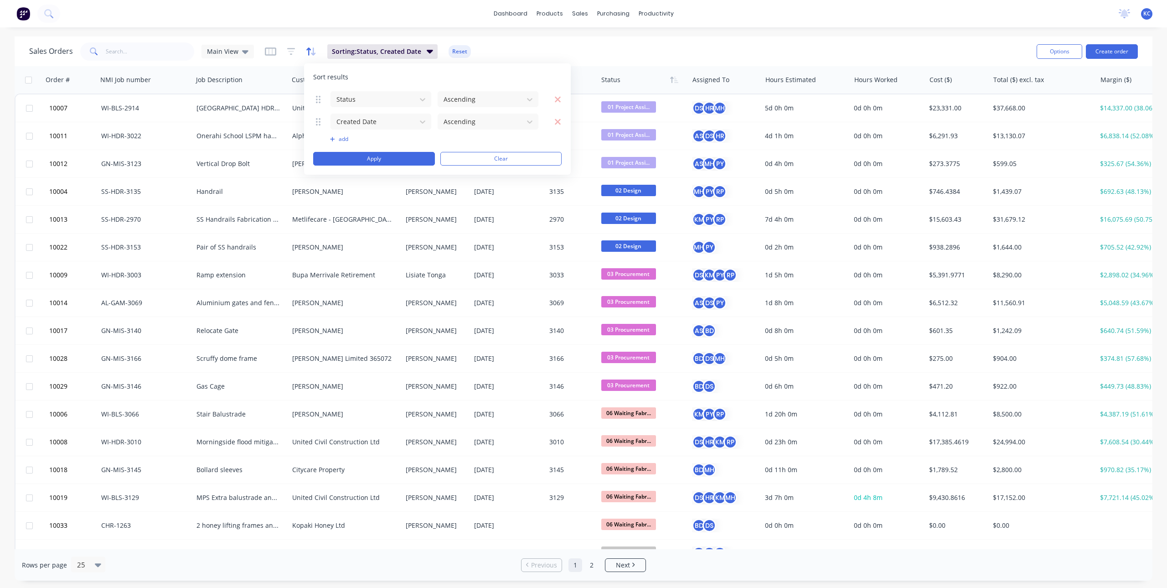
click at [307, 50] on icon "button" at bounding box center [308, 51] width 5 height 8
click at [266, 48] on icon "button" at bounding box center [270, 51] width 11 height 8
click at [533, 37] on div "Sales Orders Main View Sorting: Status, Created Date Reset Options Create order" at bounding box center [584, 51] width 1138 height 30
click at [236, 51] on span "Main View" at bounding box center [222, 52] width 31 height 10
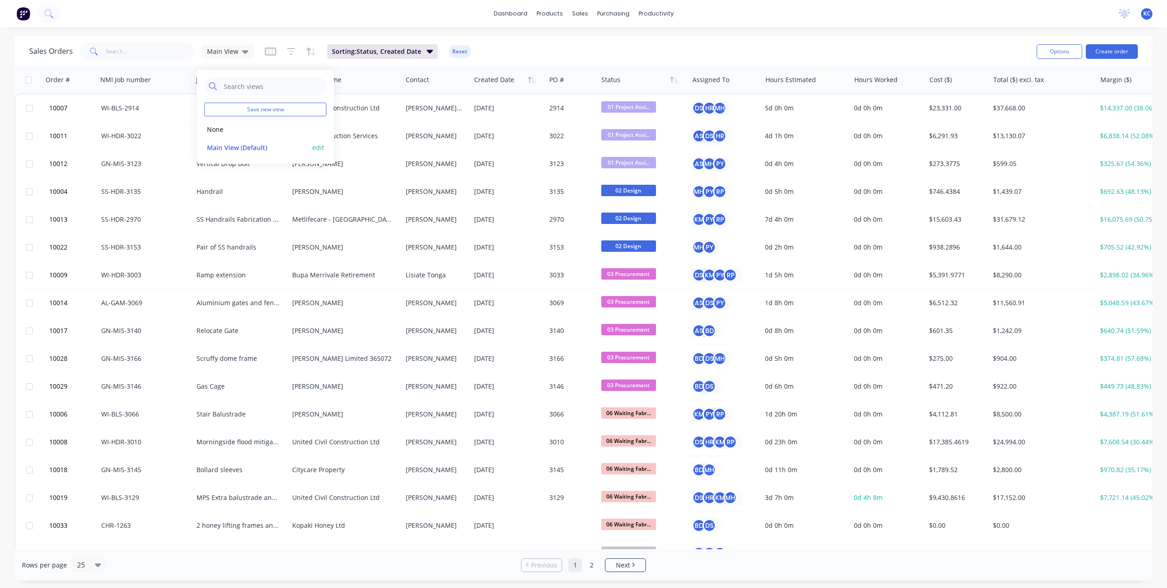
click at [317, 149] on button "edit" at bounding box center [318, 148] width 12 height 10
click at [384, 127] on button "Update" at bounding box center [382, 126] width 61 height 15
click at [530, 40] on div "Sales Orders Main View Sorting: Status, Created Date Reset" at bounding box center [529, 51] width 1000 height 22
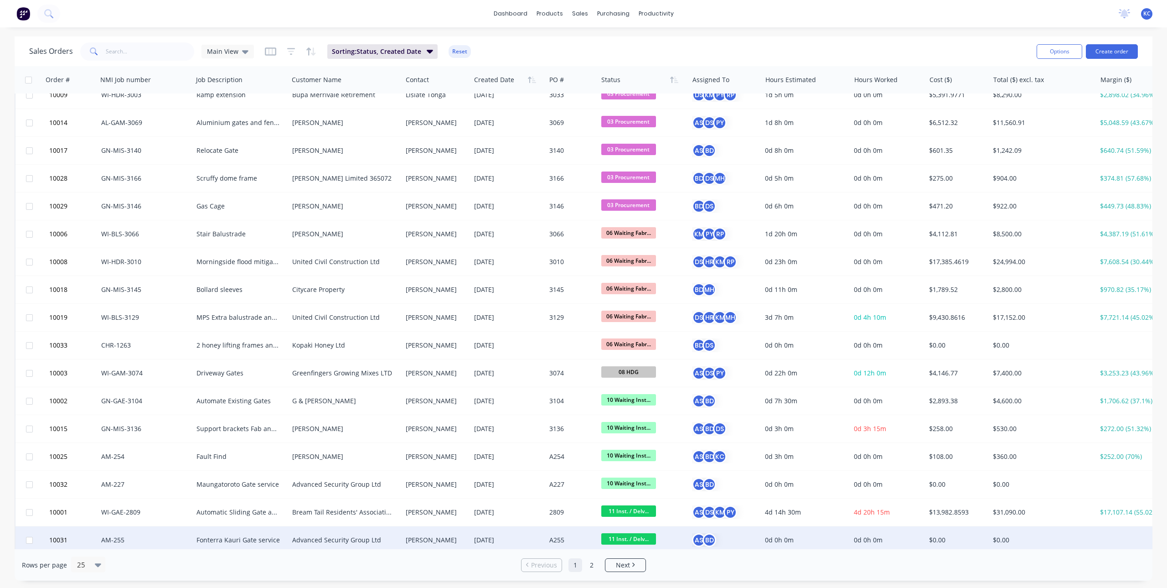
scroll to position [244, 0]
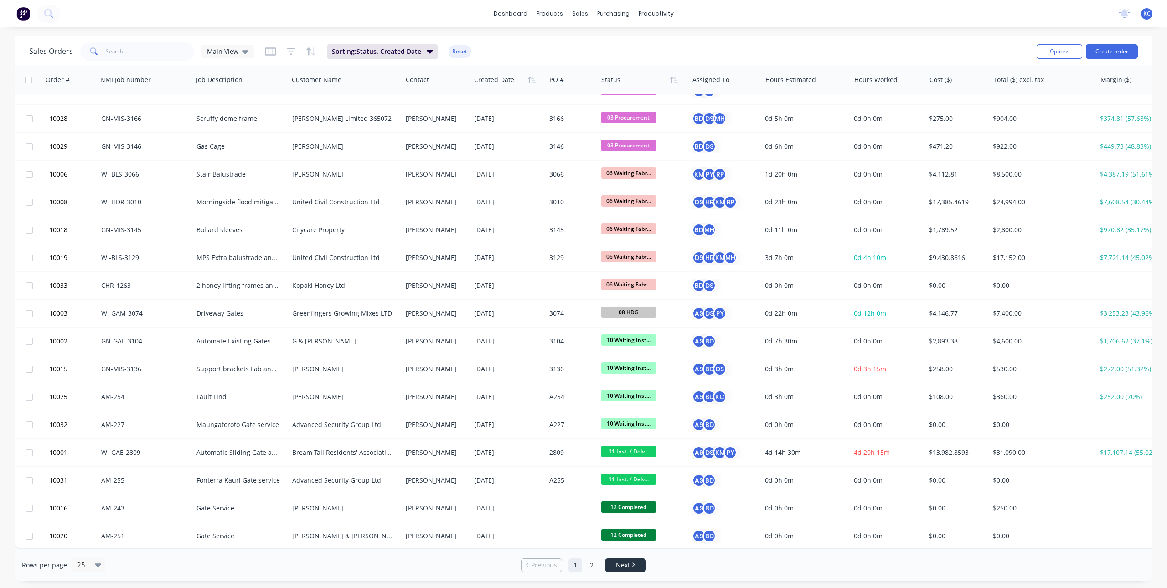
click at [637, 564] on link "Next" at bounding box center [625, 564] width 40 height 9
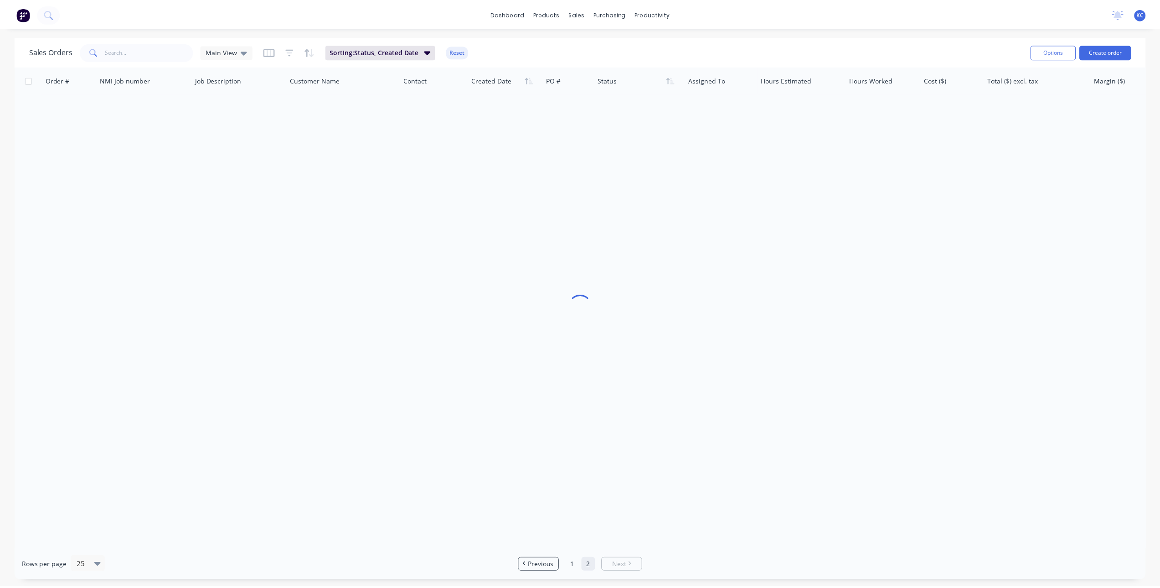
scroll to position [0, 0]
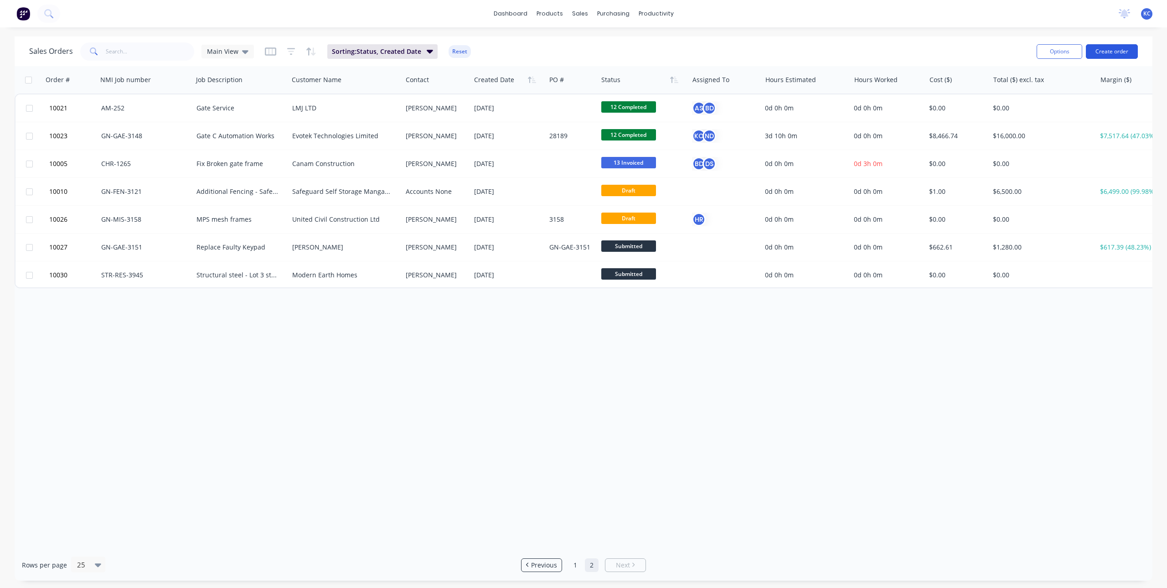
click at [1105, 51] on button "Create order" at bounding box center [1112, 51] width 52 height 15
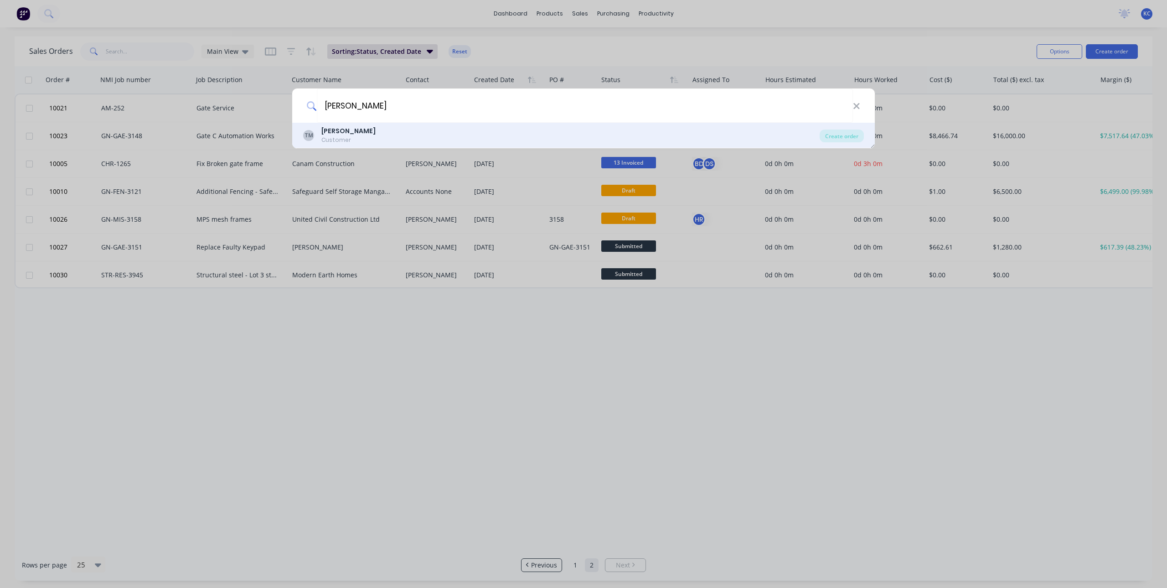
type input "[PERSON_NAME]"
click at [391, 132] on div "TM [PERSON_NAME] Customer" at bounding box center [561, 135] width 517 height 18
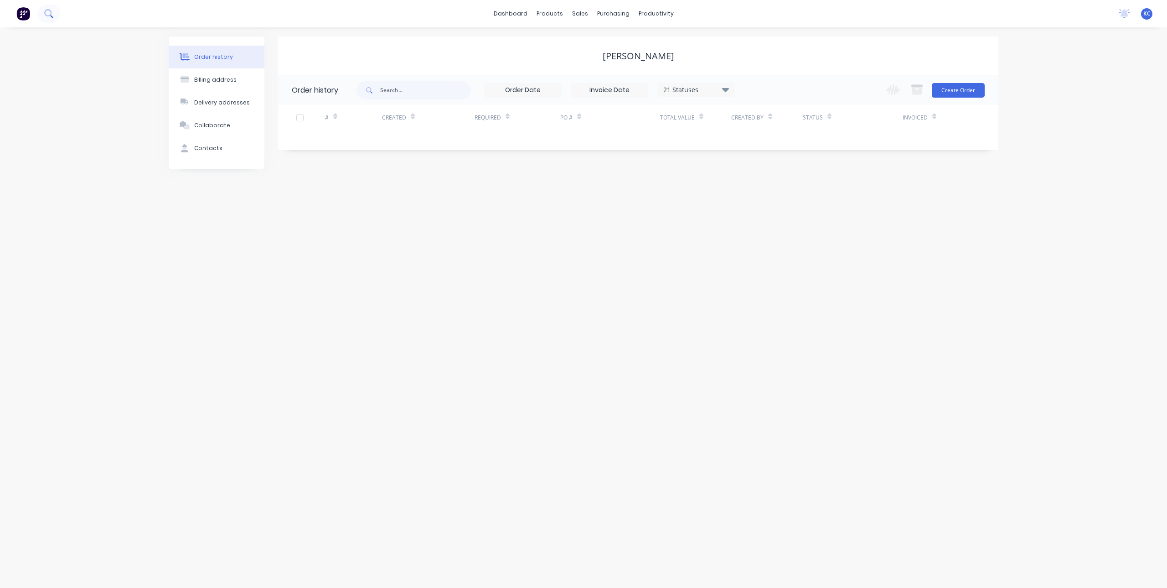
click at [52, 18] on icon at bounding box center [48, 13] width 9 height 9
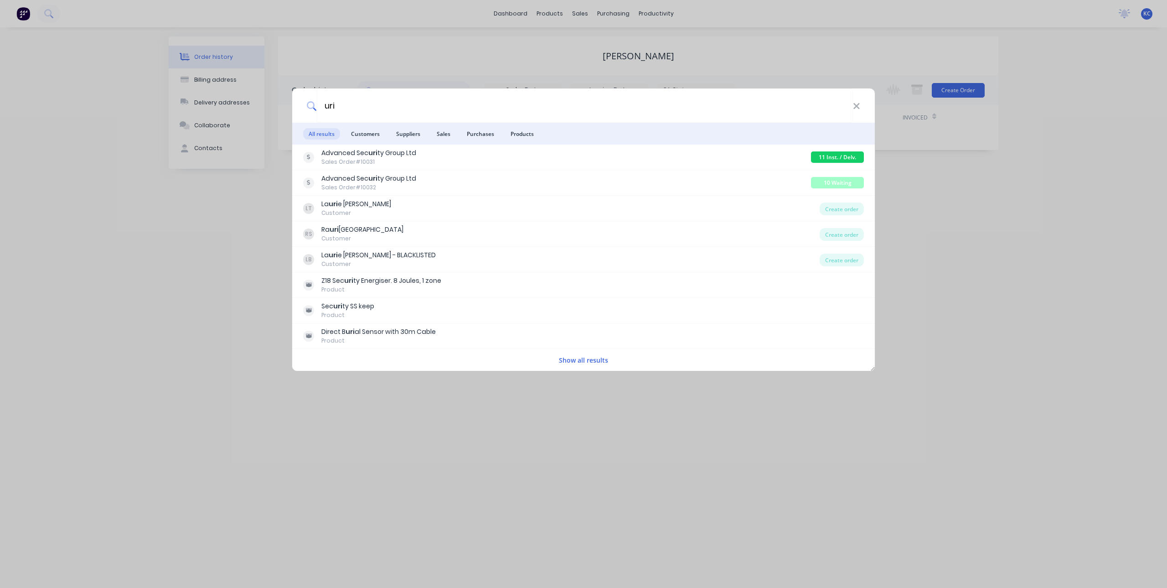
drag, startPoint x: 370, startPoint y: 112, endPoint x: 304, endPoint y: 109, distance: 66.6
click at [304, 109] on div "uri" at bounding box center [583, 105] width 583 height 34
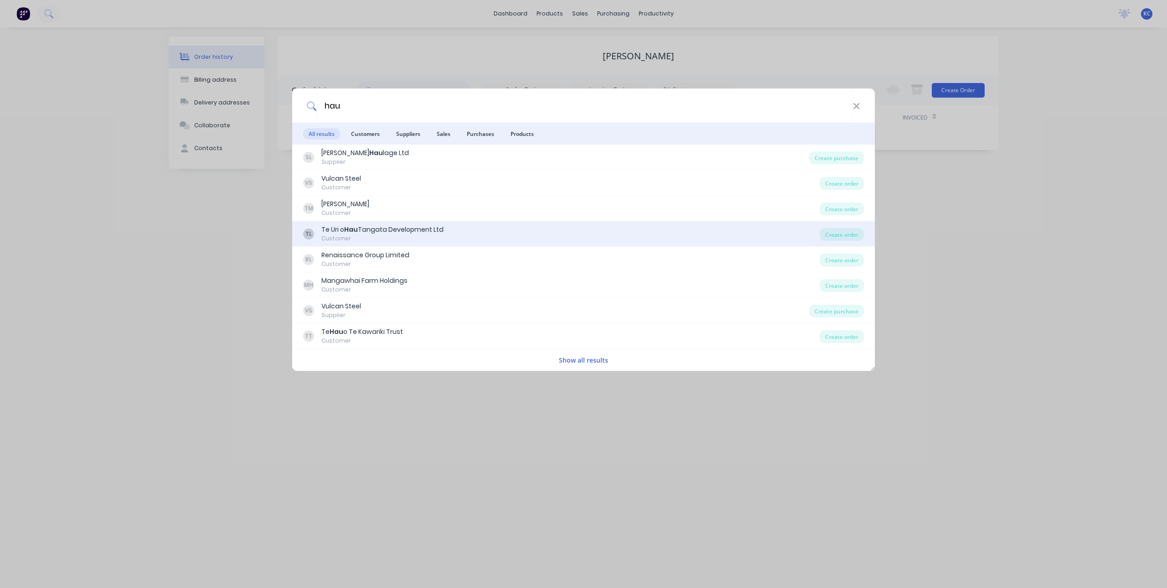
type input "hau"
click at [515, 232] on div "TL Te Uri o Hau Tangata Development Ltd Customer" at bounding box center [561, 234] width 517 height 18
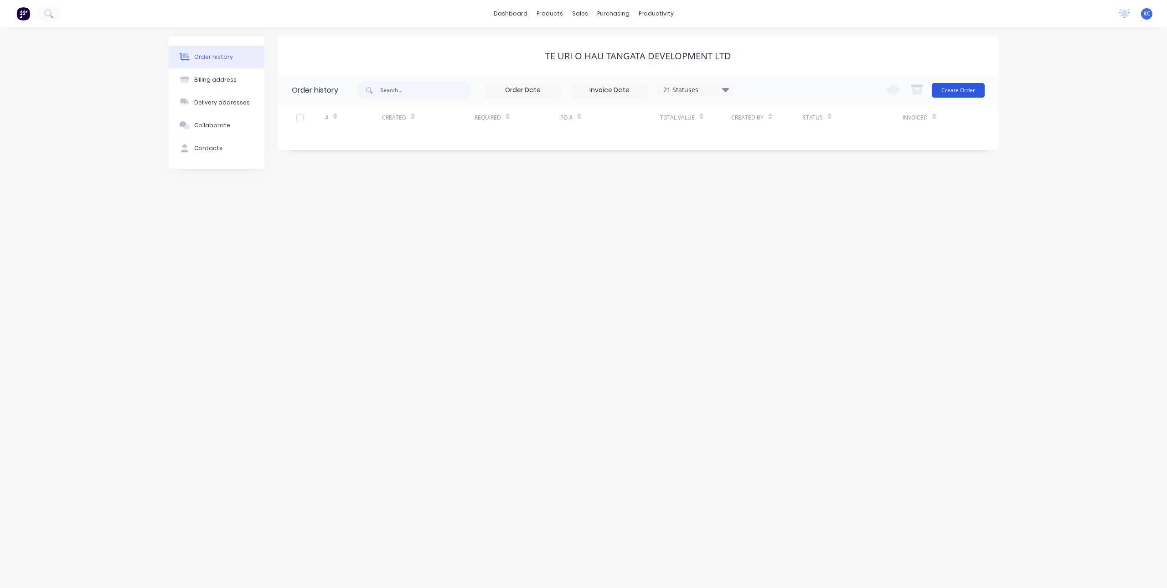
click at [949, 87] on button "Create Order" at bounding box center [958, 90] width 53 height 15
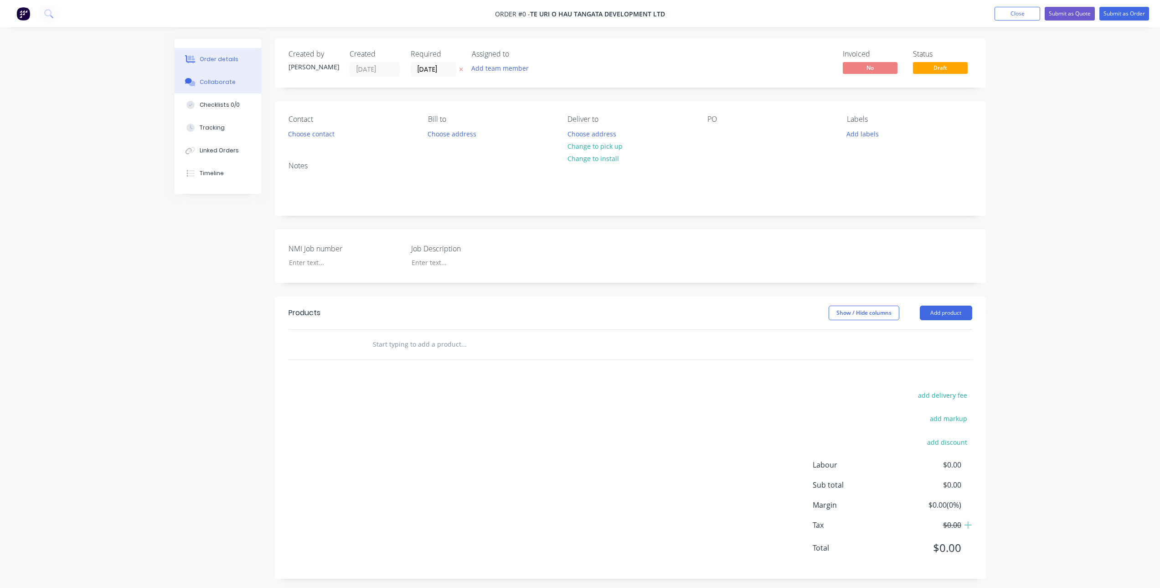
click at [228, 85] on div "Collaborate" at bounding box center [218, 82] width 36 height 8
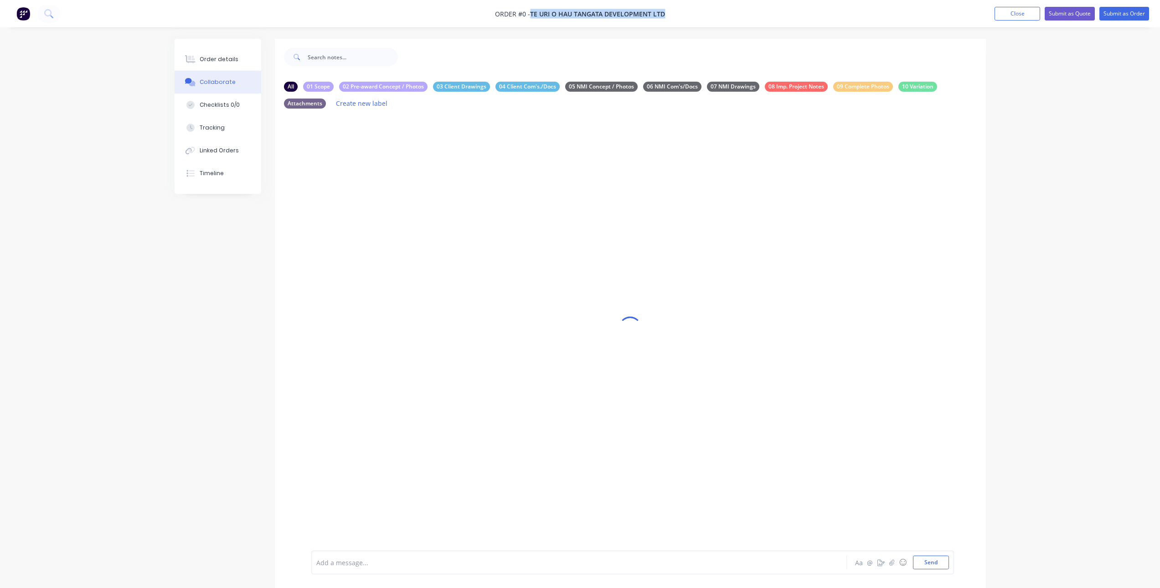
drag, startPoint x: 533, startPoint y: 14, endPoint x: 663, endPoint y: 13, distance: 130.4
click at [663, 13] on span "Te Uri o Hau Tangata Development Ltd" at bounding box center [597, 14] width 135 height 9
copy span "Te Uri o Hau Tangata Development Ltd"
click at [209, 60] on div "Order details" at bounding box center [219, 59] width 39 height 8
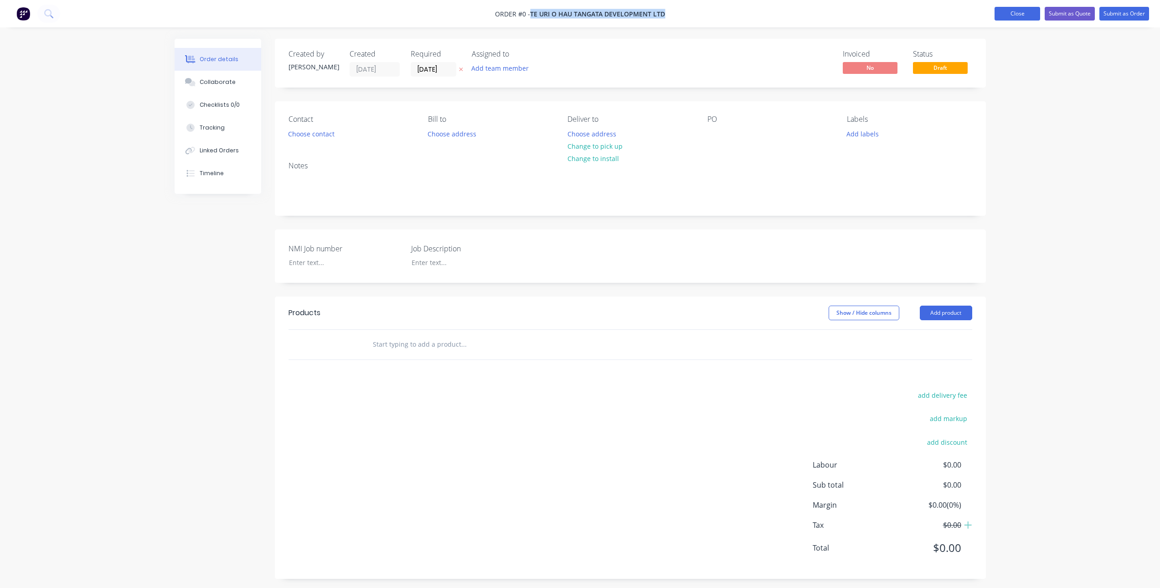
click at [1031, 13] on button "Close" at bounding box center [1018, 14] width 46 height 14
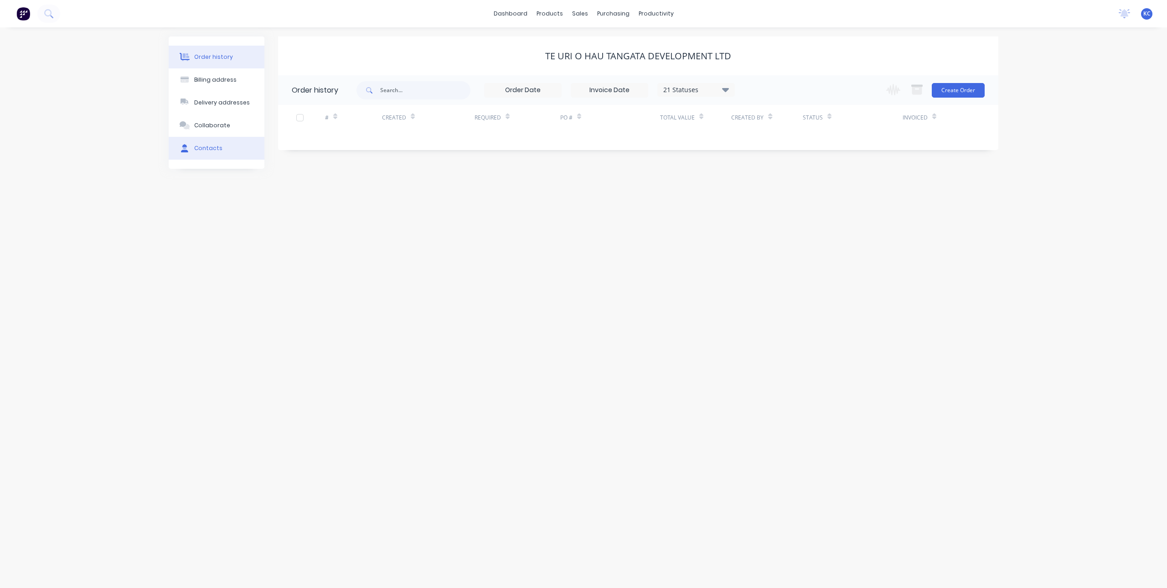
click at [202, 142] on button "Contacts" at bounding box center [217, 148] width 96 height 23
click at [44, 15] on button at bounding box center [48, 14] width 23 height 18
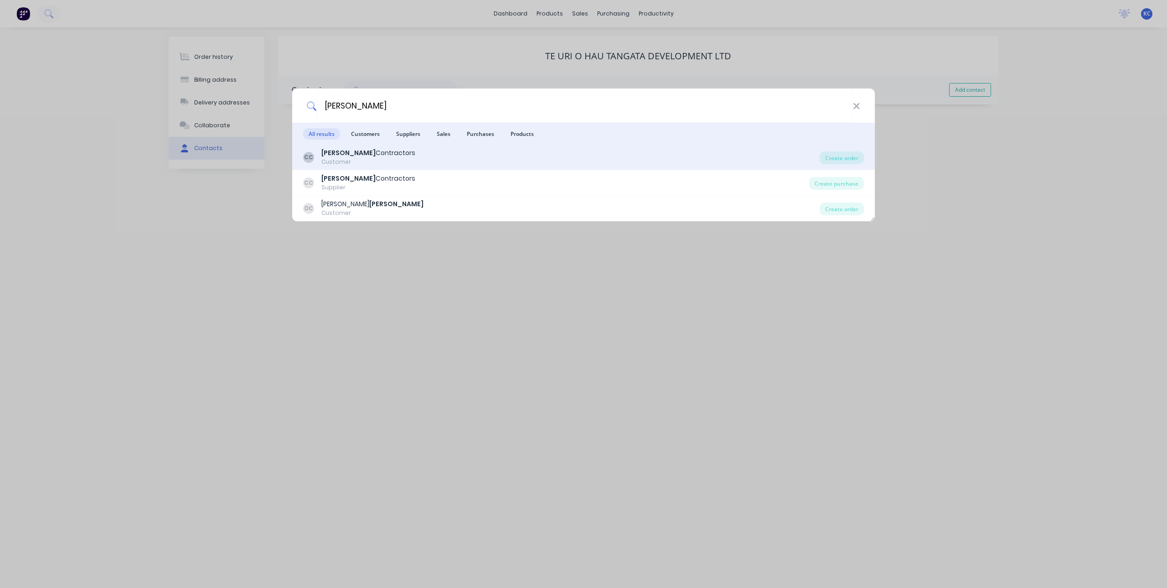
type input "[PERSON_NAME]"
click at [391, 150] on div "[PERSON_NAME] Contractors" at bounding box center [368, 153] width 94 height 10
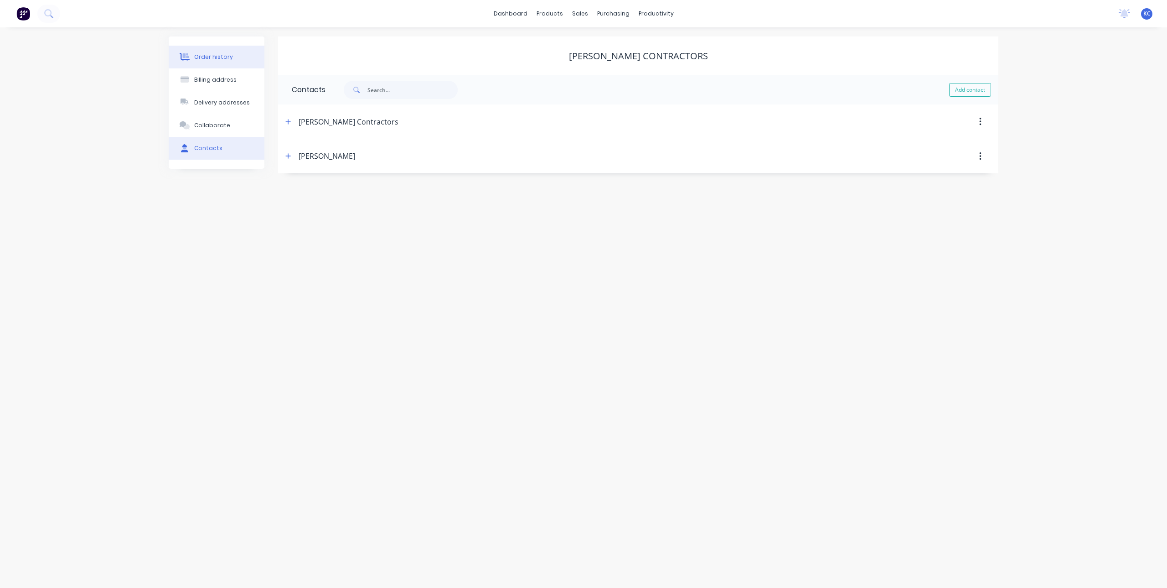
click at [204, 61] on button "Order history" at bounding box center [217, 57] width 96 height 23
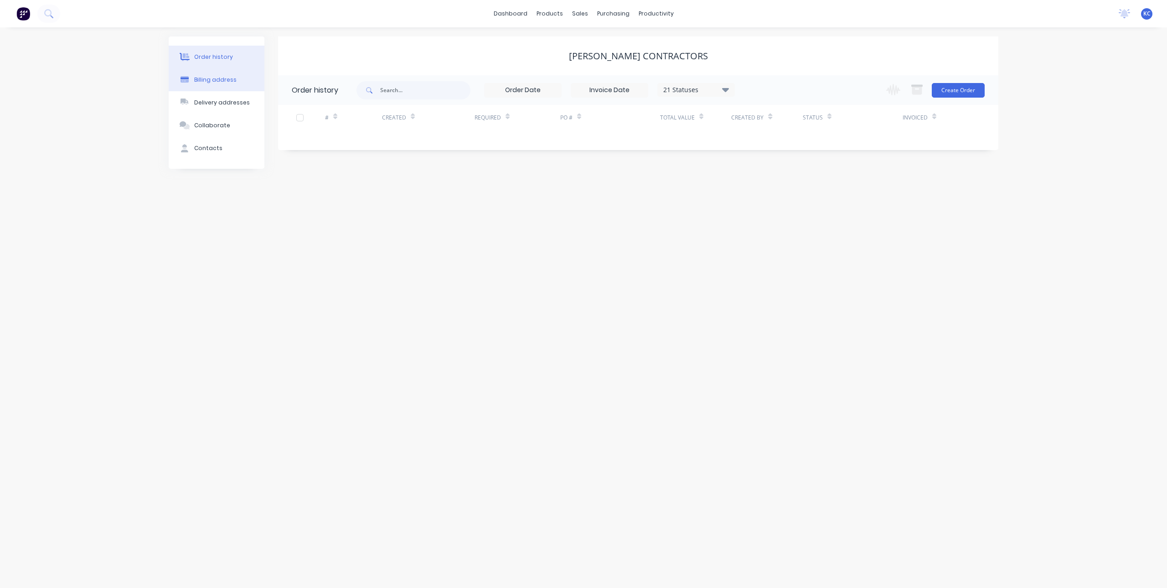
click at [222, 84] on button "Billing address" at bounding box center [217, 79] width 96 height 23
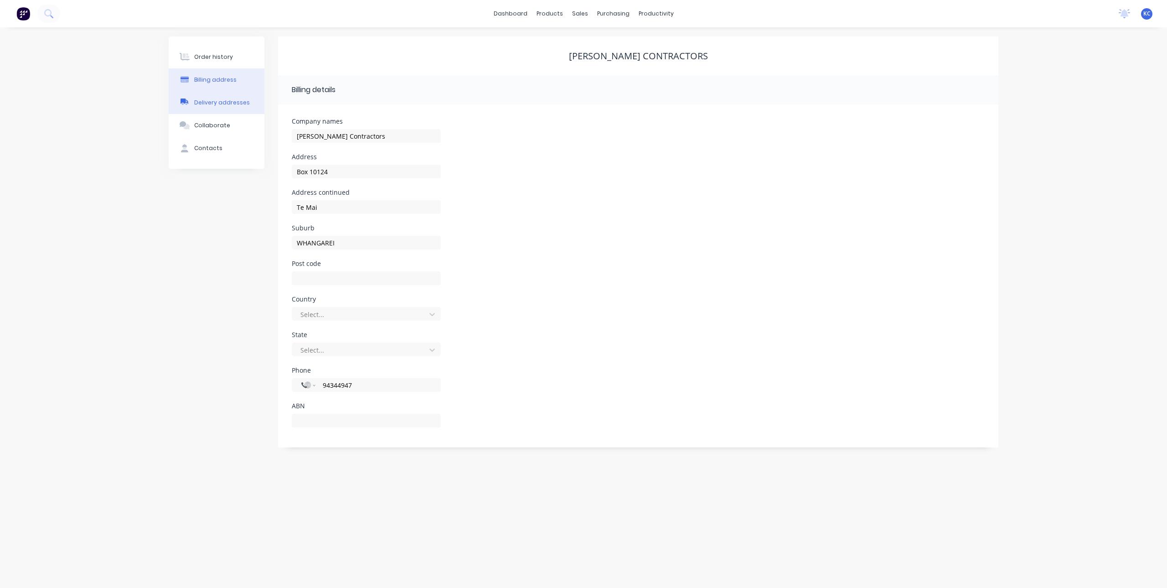
click at [218, 97] on button "Delivery addresses" at bounding box center [217, 102] width 96 height 23
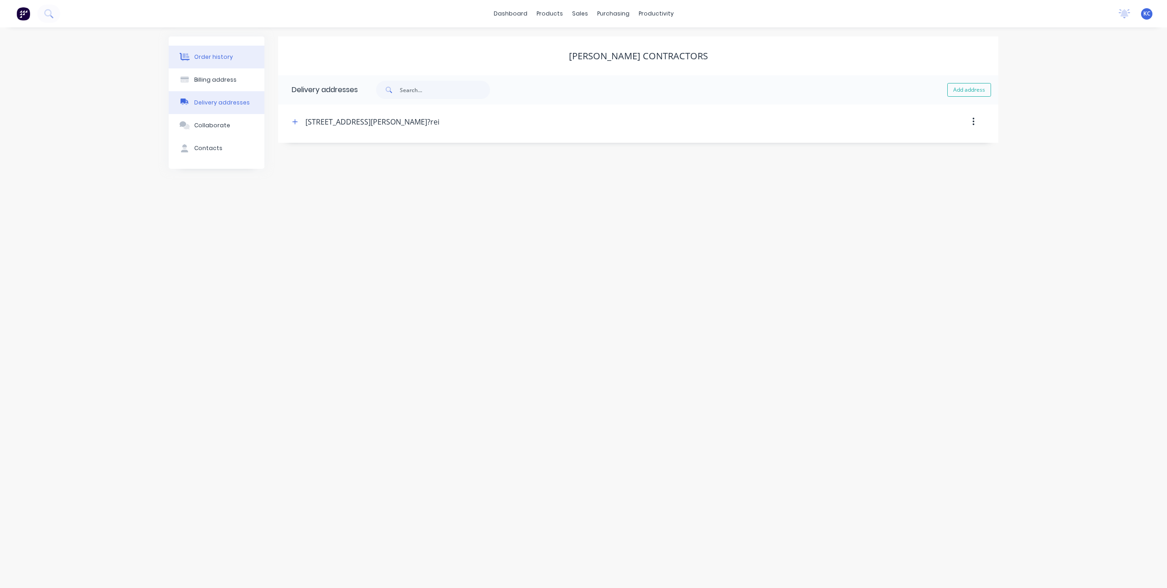
click at [221, 55] on div "Order history" at bounding box center [213, 57] width 39 height 8
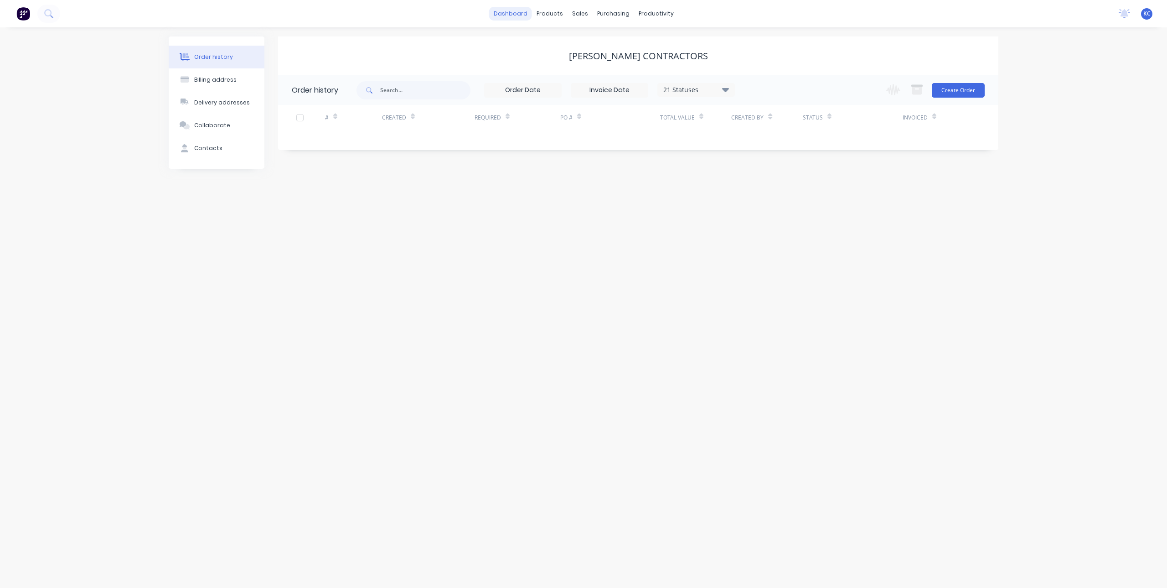
click at [524, 12] on link "dashboard" at bounding box center [510, 14] width 43 height 14
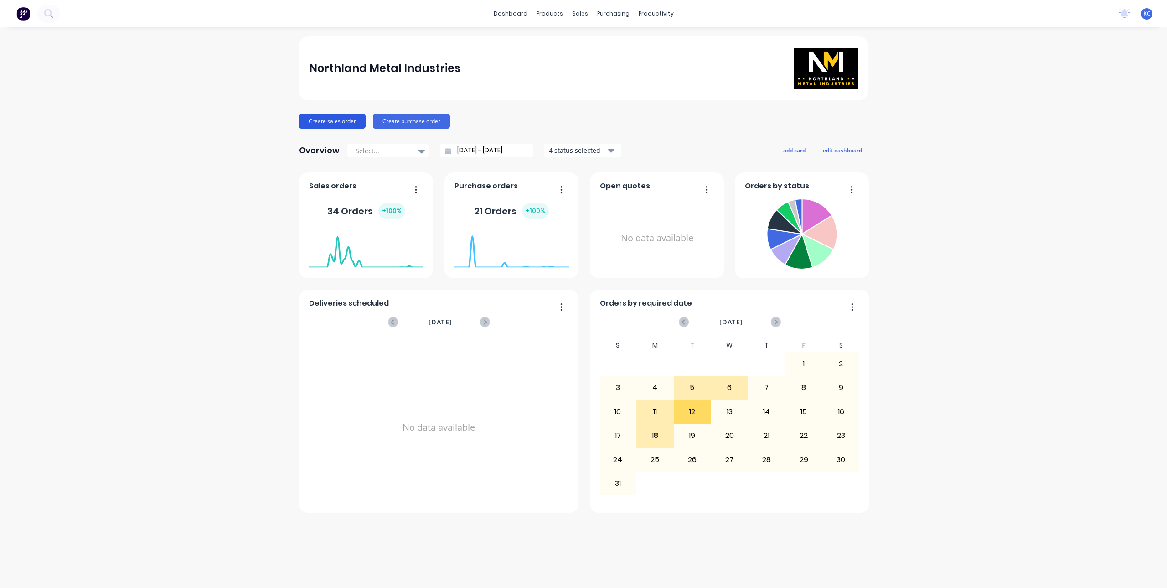
click at [332, 120] on button "Create sales order" at bounding box center [332, 121] width 67 height 15
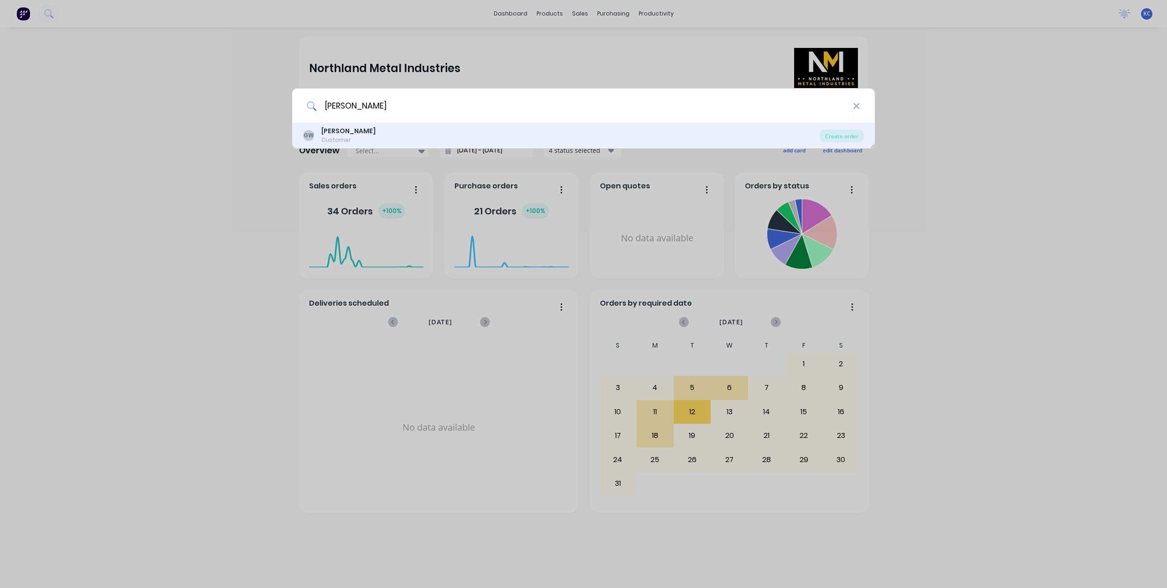
type input "[PERSON_NAME]"
click at [326, 133] on b "[PERSON_NAME]" at bounding box center [348, 130] width 54 height 9
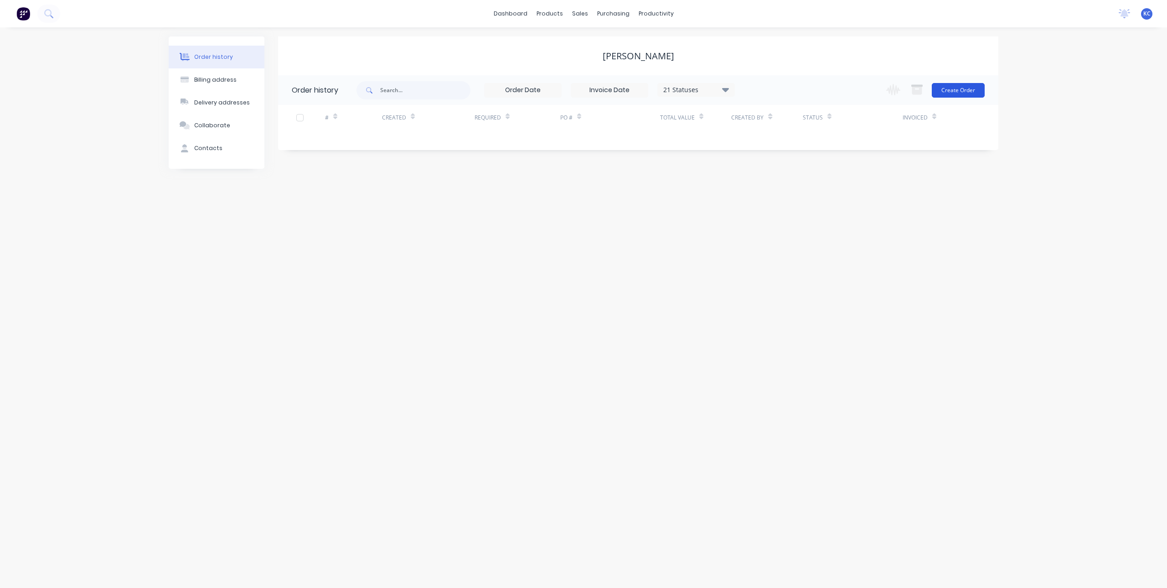
click at [967, 86] on button "Create Order" at bounding box center [958, 90] width 53 height 15
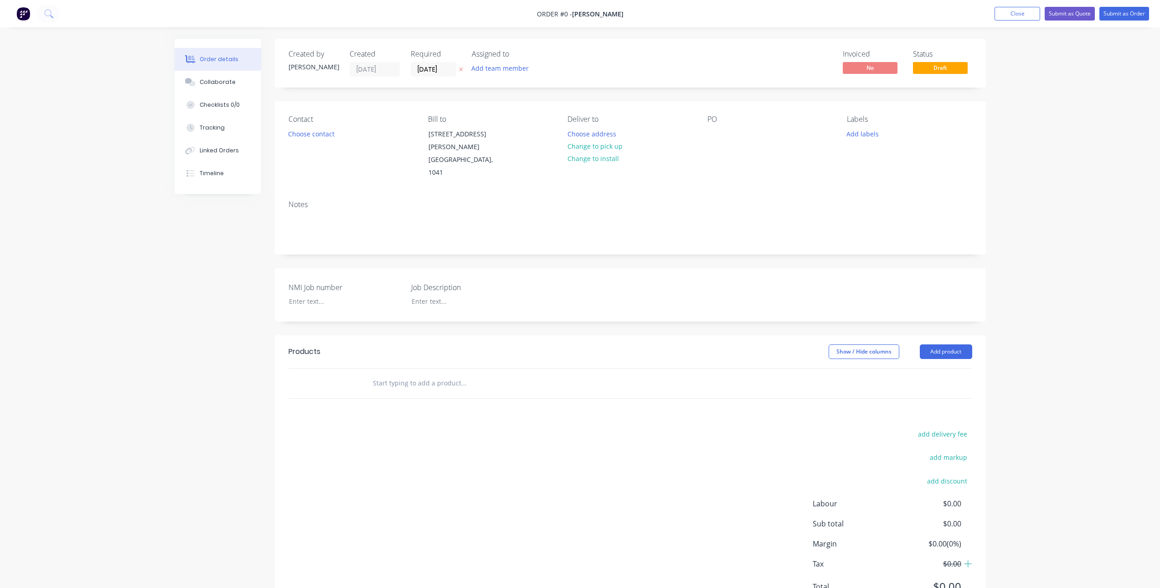
click at [461, 67] on icon at bounding box center [461, 69] width 4 height 5
click at [295, 131] on button "Choose contact" at bounding box center [311, 133] width 56 height 12
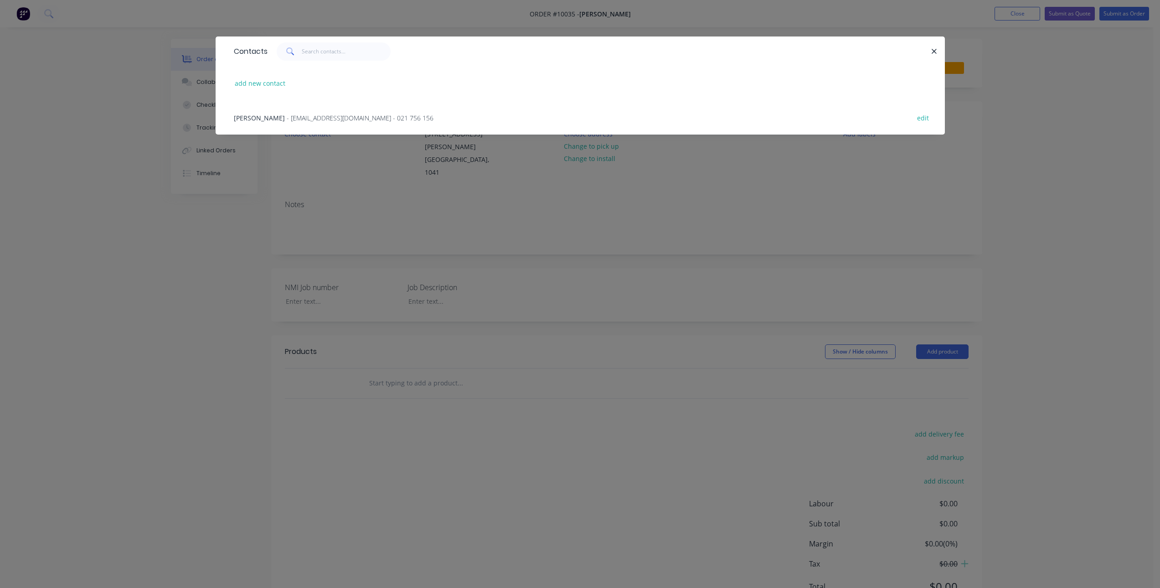
click at [306, 116] on span "- [EMAIL_ADDRESS][DOMAIN_NAME] - 021 756 156" at bounding box center [360, 118] width 147 height 9
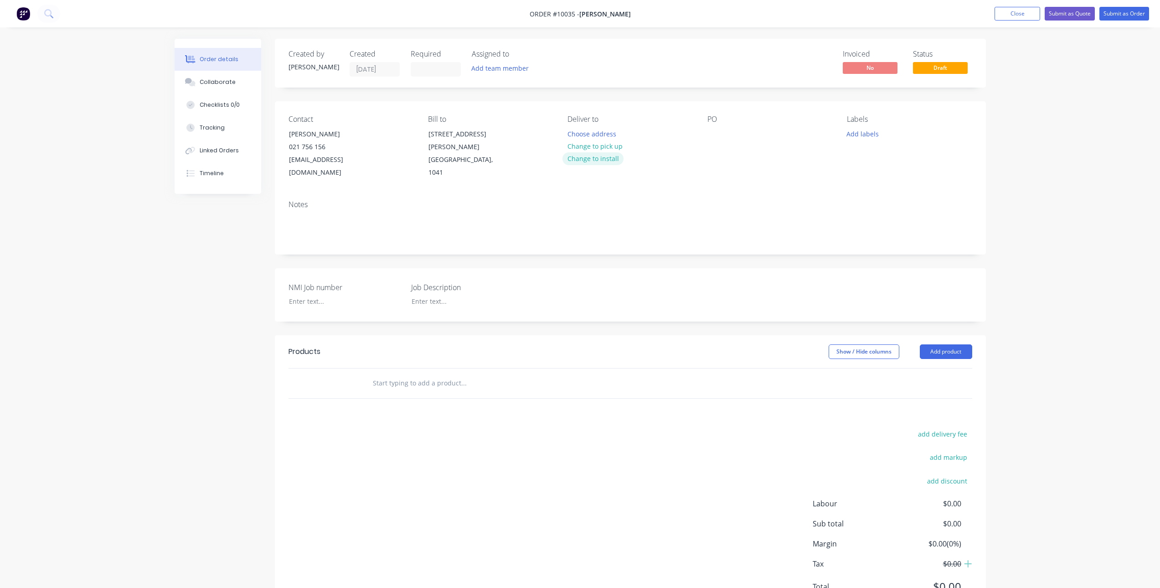
click at [597, 158] on button "Change to install" at bounding box center [593, 158] width 61 height 12
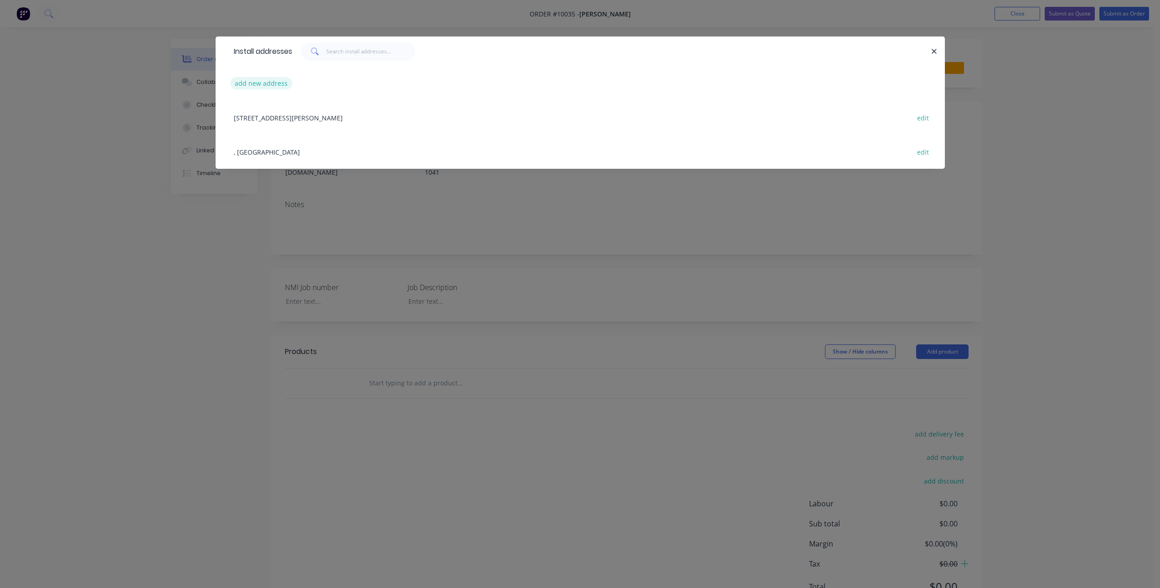
click at [270, 83] on button "add new address" at bounding box center [261, 83] width 62 height 12
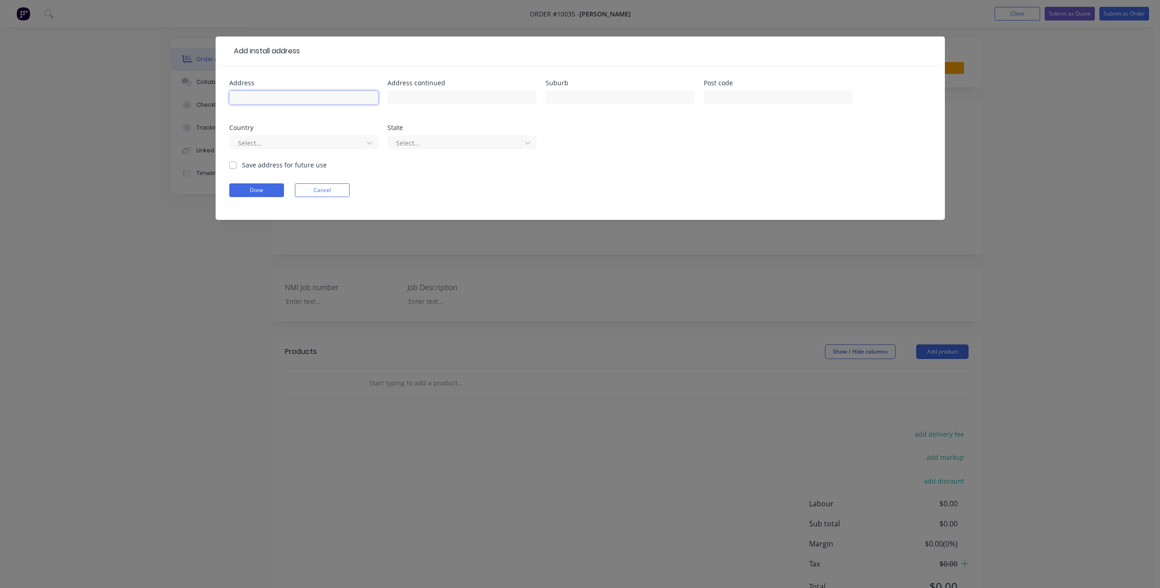
click at [370, 98] on input "text" at bounding box center [303, 98] width 149 height 14
paste input "[STREET_ADDRESS]"
type input "[STREET_ADDRESS]"
click at [271, 167] on label "Save address for future use" at bounding box center [284, 165] width 85 height 10
click at [237, 167] on input "Save address for future use" at bounding box center [232, 164] width 7 height 9
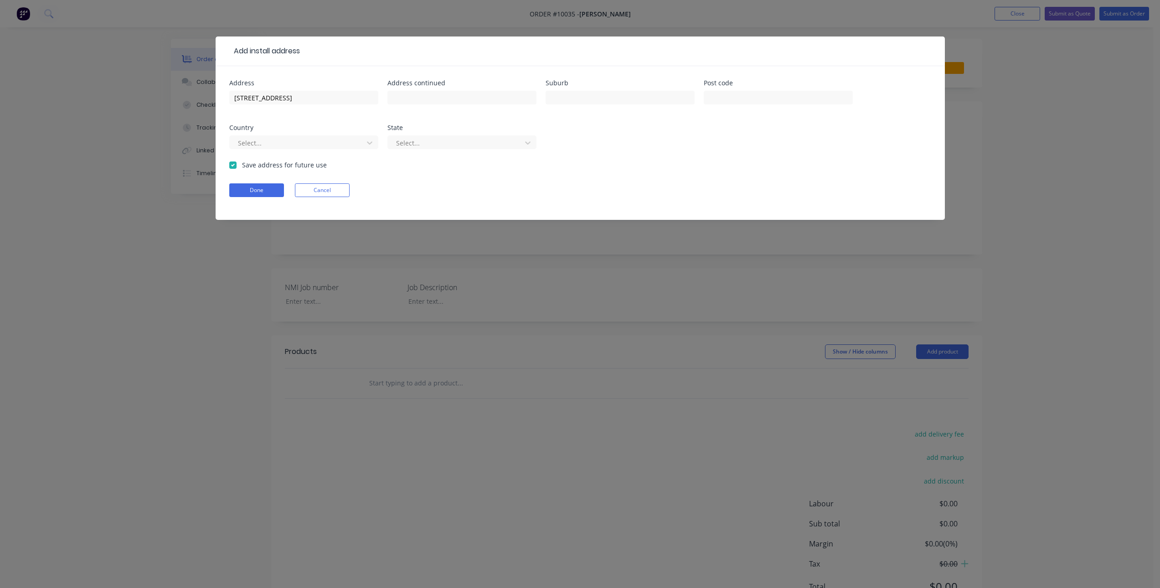
checkbox input "true"
click at [309, 144] on div at bounding box center [298, 142] width 122 height 11
type input "[GEOGRAPHIC_DATA]"
type input "Northland"
type input "Whangarei"
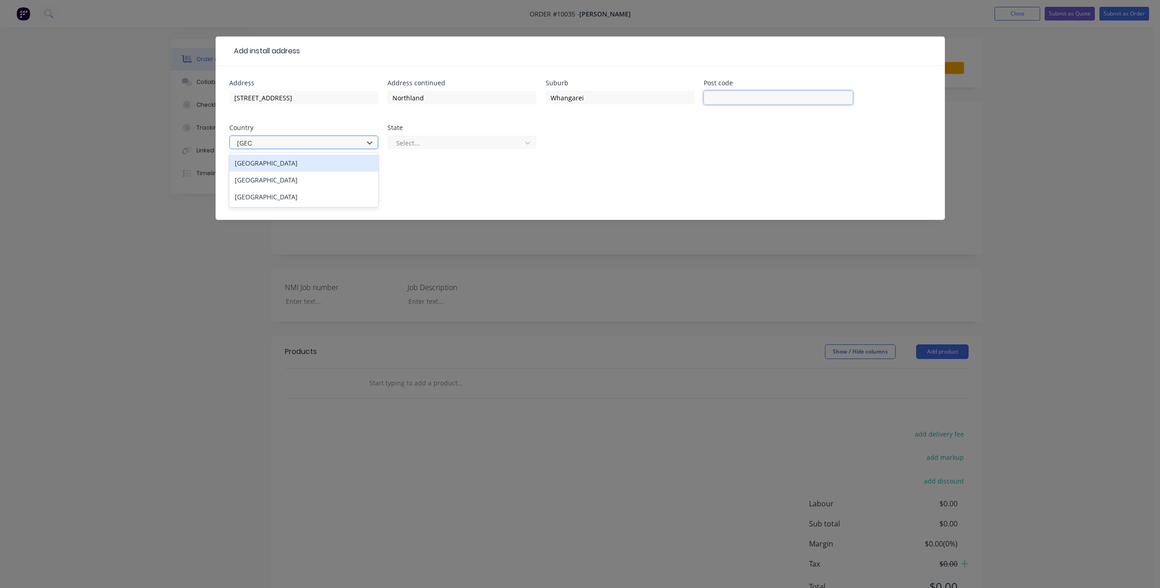
type input "0112"
click at [591, 100] on input "Whangarei" at bounding box center [620, 98] width 149 height 14
click at [488, 101] on input "Northland" at bounding box center [462, 98] width 149 height 14
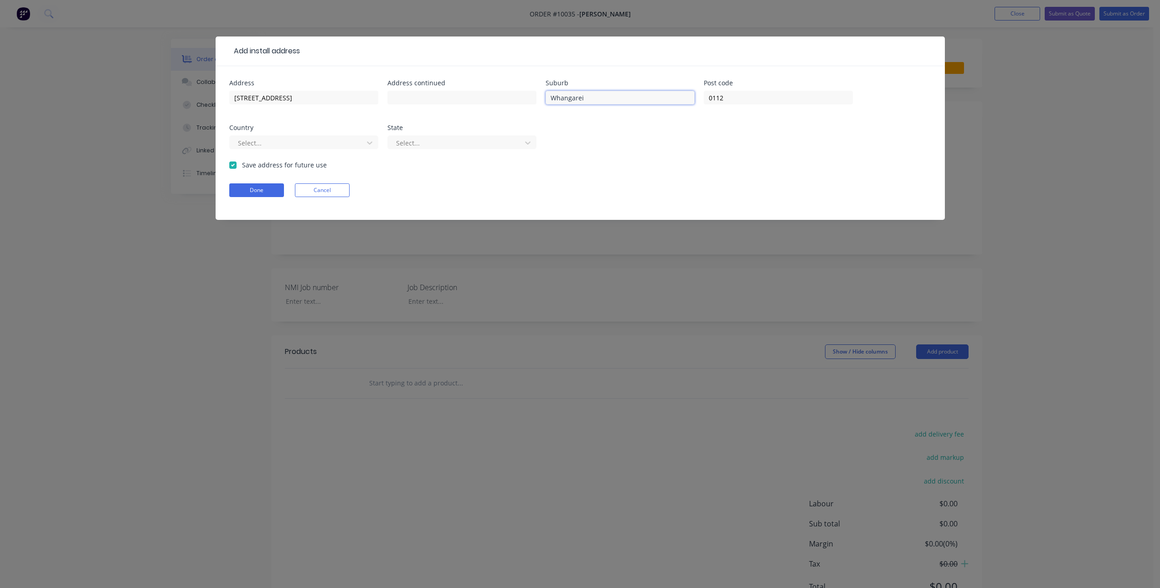
click at [582, 101] on input "Whangarei" at bounding box center [620, 98] width 149 height 14
click at [749, 103] on input "0112" at bounding box center [778, 98] width 149 height 14
click at [585, 99] on input "text" at bounding box center [620, 98] width 149 height 14
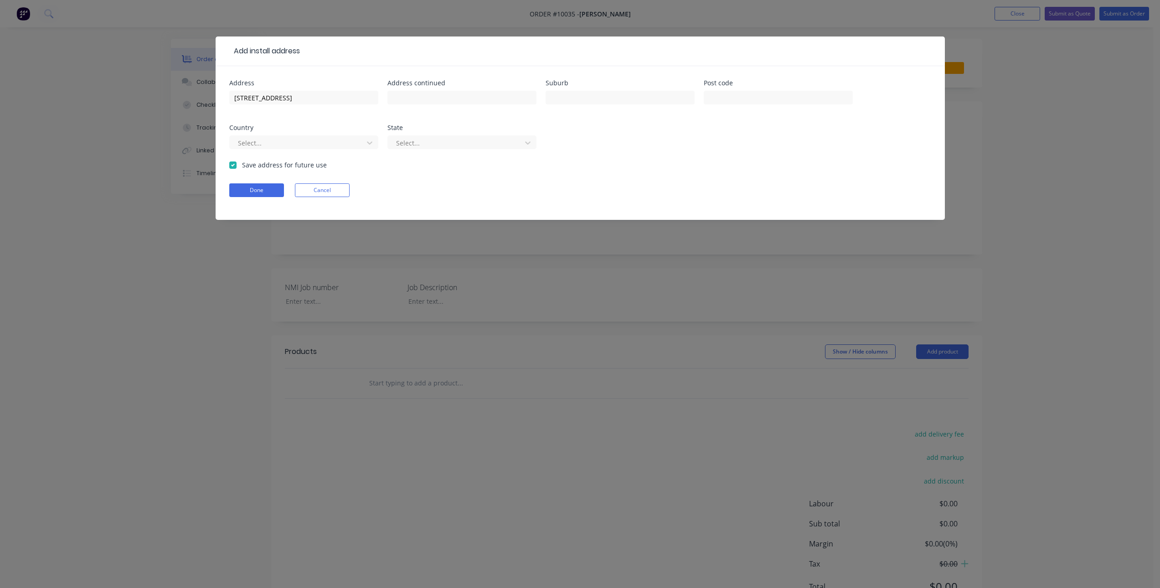
click at [772, 151] on div "Address [STREET_ADDRESS][GEOGRAPHIC_DATA] Address continued Suburb Post code Co…" at bounding box center [580, 120] width 702 height 80
click at [644, 95] on input "text" at bounding box center [620, 98] width 149 height 14
type input "Matapouri"
click at [258, 191] on button "Done" at bounding box center [256, 190] width 55 height 14
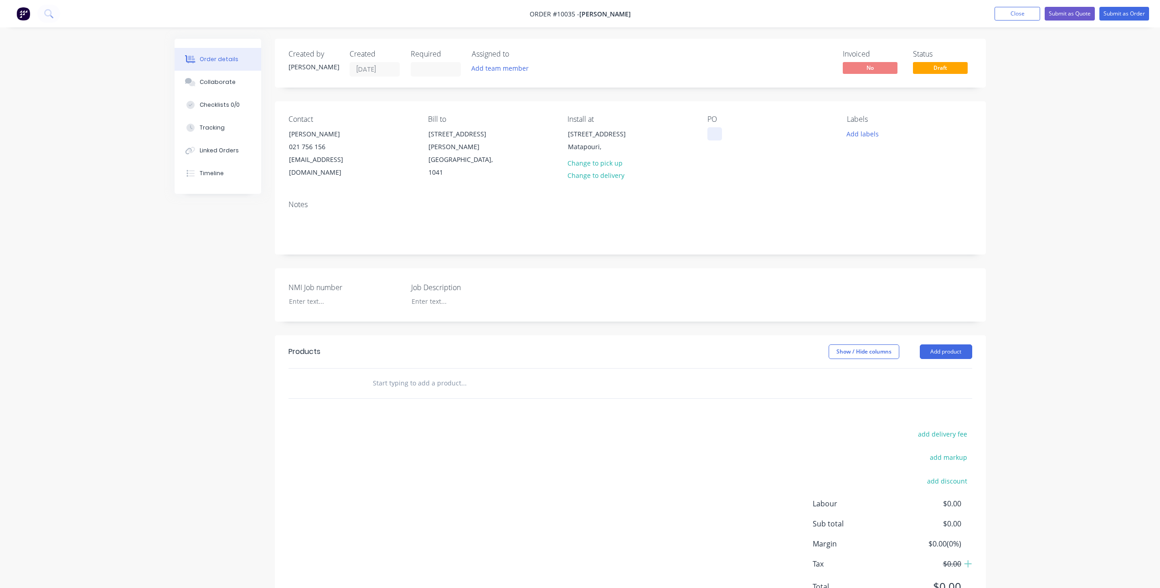
click at [716, 130] on div at bounding box center [715, 133] width 15 height 13
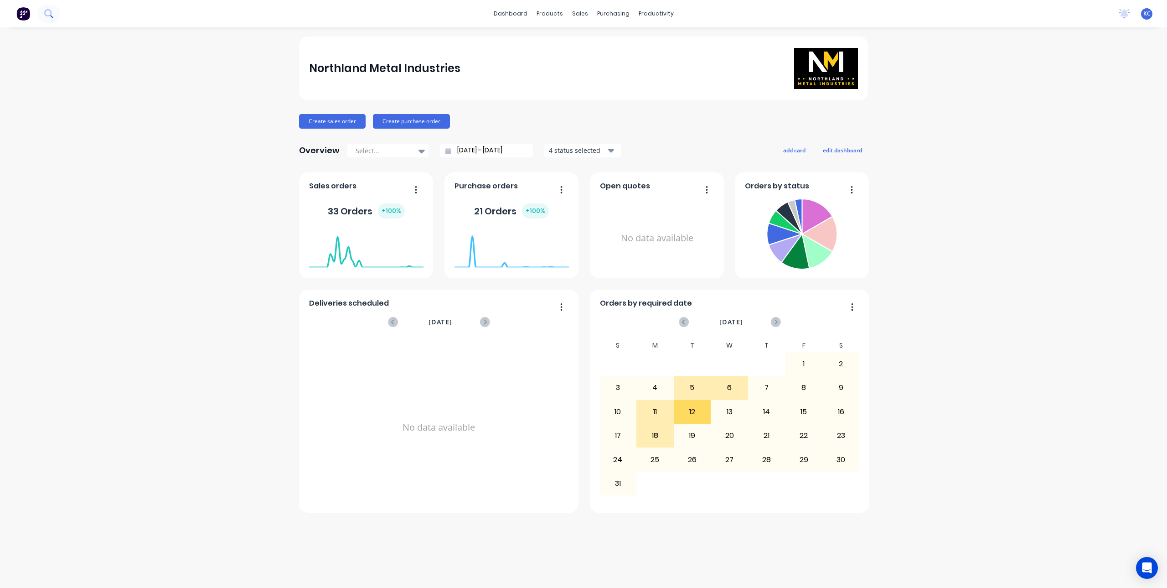
click at [47, 13] on icon at bounding box center [48, 13] width 9 height 9
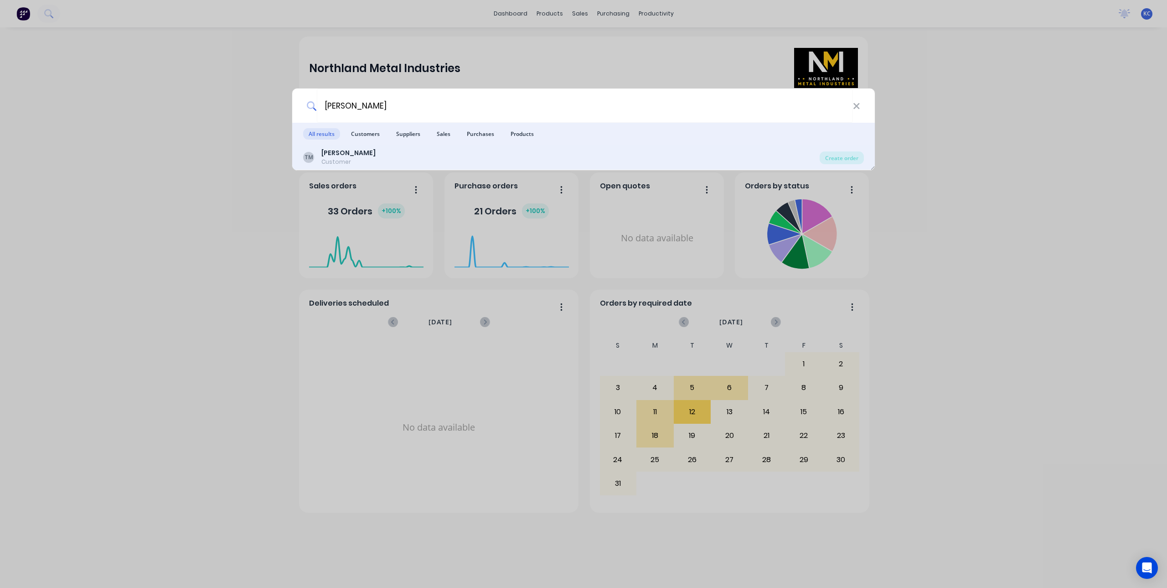
type input "[PERSON_NAME]"
click at [357, 152] on b "[PERSON_NAME]" at bounding box center [348, 152] width 54 height 9
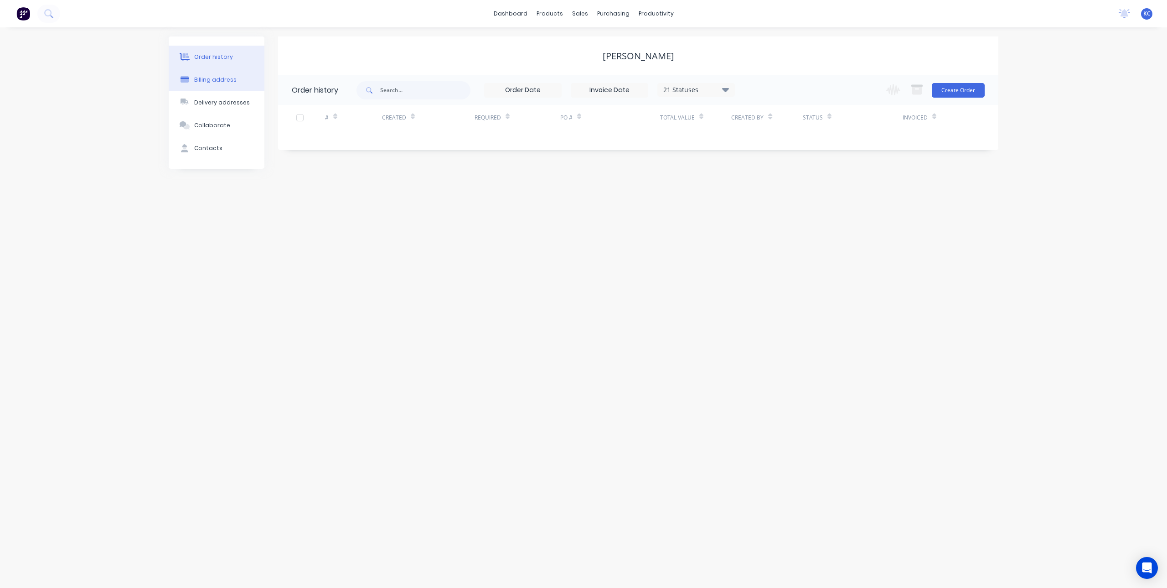
click at [235, 81] on button "Billing address" at bounding box center [217, 79] width 96 height 23
select select "NZ"
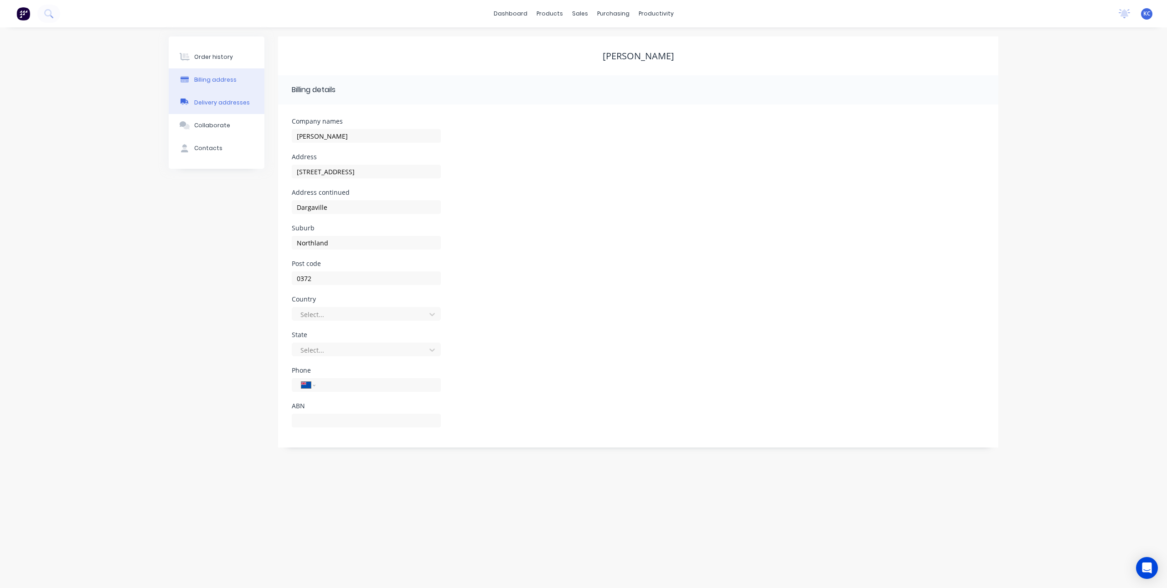
click at [233, 103] on div "Delivery addresses" at bounding box center [222, 102] width 56 height 8
click at [224, 87] on button "Billing address" at bounding box center [217, 79] width 96 height 23
drag, startPoint x: 345, startPoint y: 134, endPoint x: 271, endPoint y: 137, distance: 73.9
click at [271, 137] on div "Order history Billing address Delivery addresses Collaborate Contacts Tania Mor…" at bounding box center [584, 241] width 830 height 411
paste input "e Uri o Hau Tangata Development Ltd"
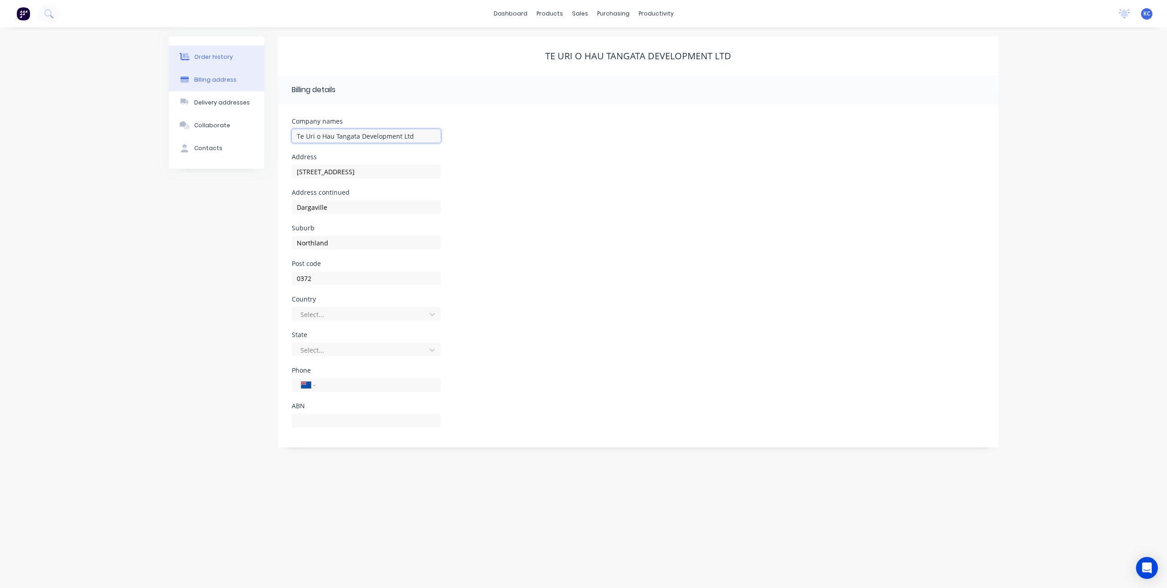
type input "Te Uri o Hau Tangata Development Ltd"
click at [225, 56] on div "Order history" at bounding box center [213, 57] width 39 height 8
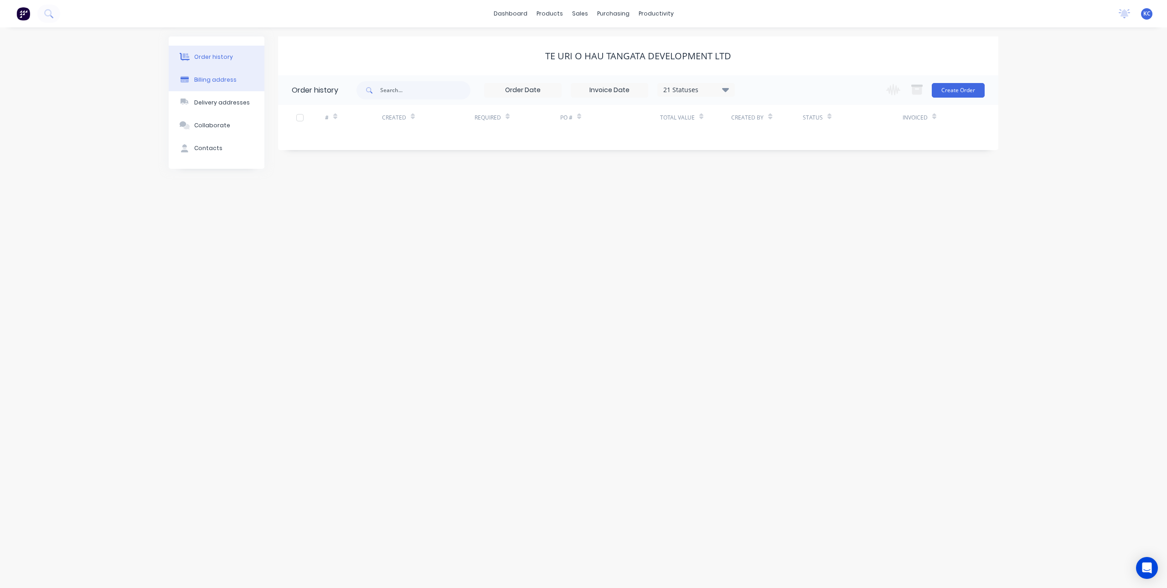
click at [226, 77] on div "Billing address" at bounding box center [215, 80] width 42 height 8
select select "NZ"
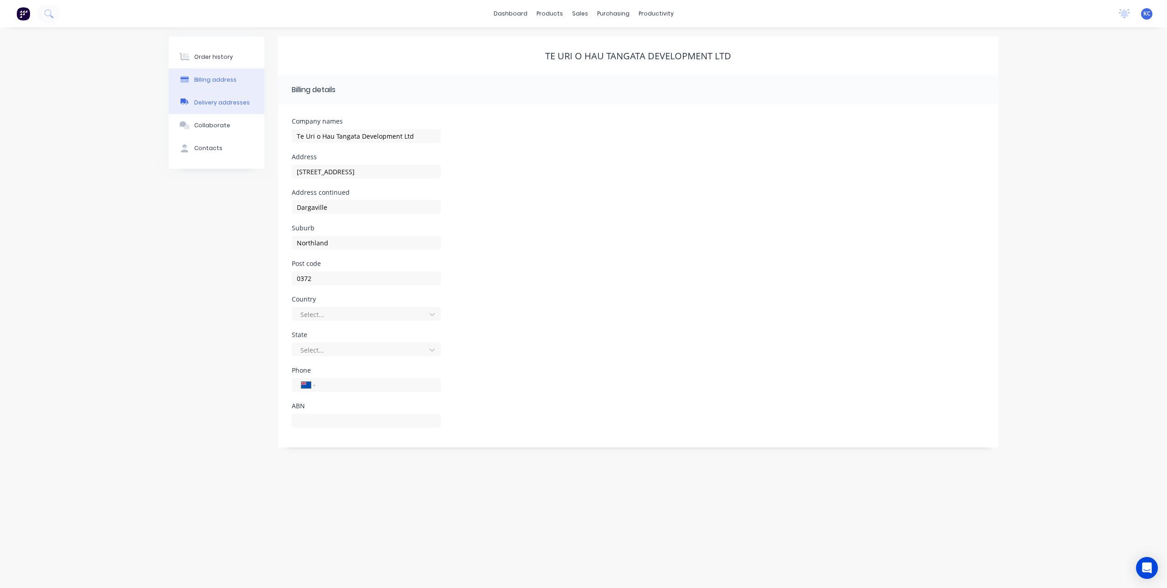
click at [226, 99] on div "Delivery addresses" at bounding box center [222, 102] width 56 height 8
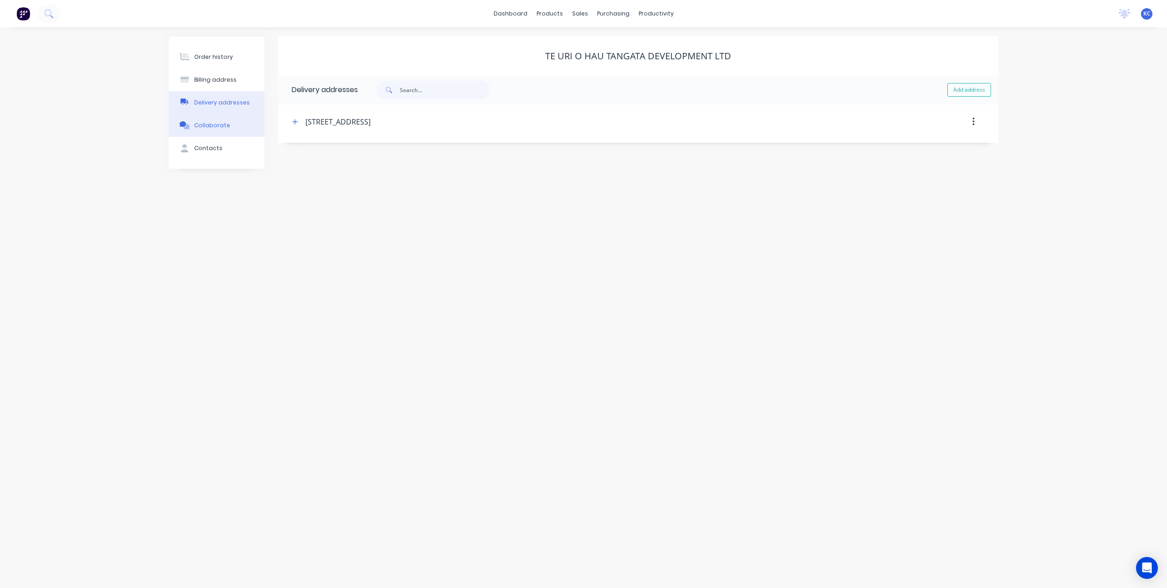
click at [226, 123] on div "Collaborate" at bounding box center [212, 125] width 36 height 8
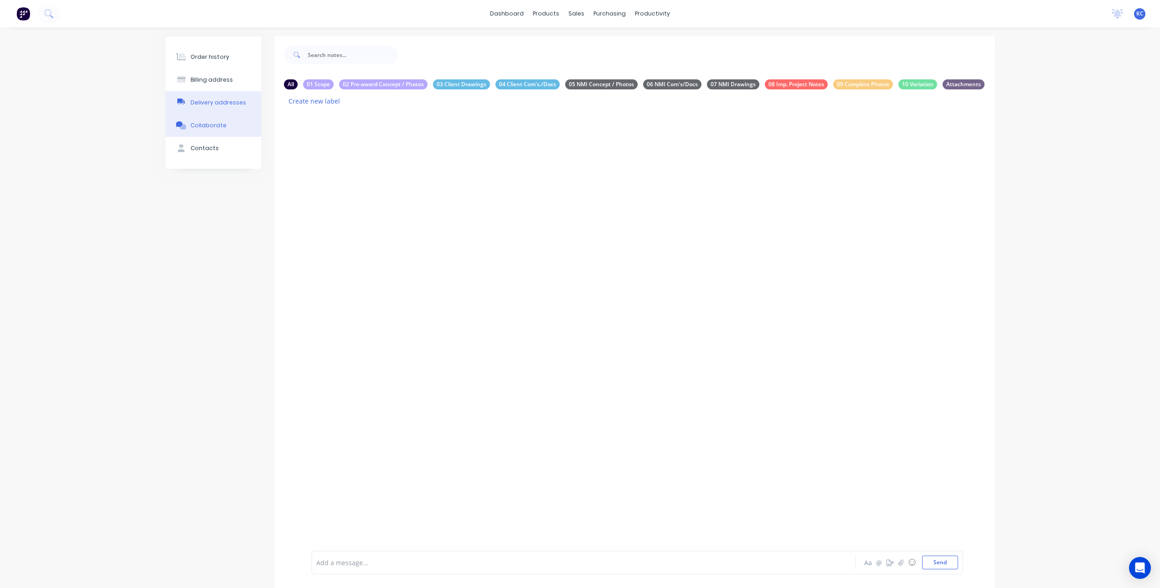
click at [229, 100] on div "Delivery addresses" at bounding box center [219, 102] width 56 height 8
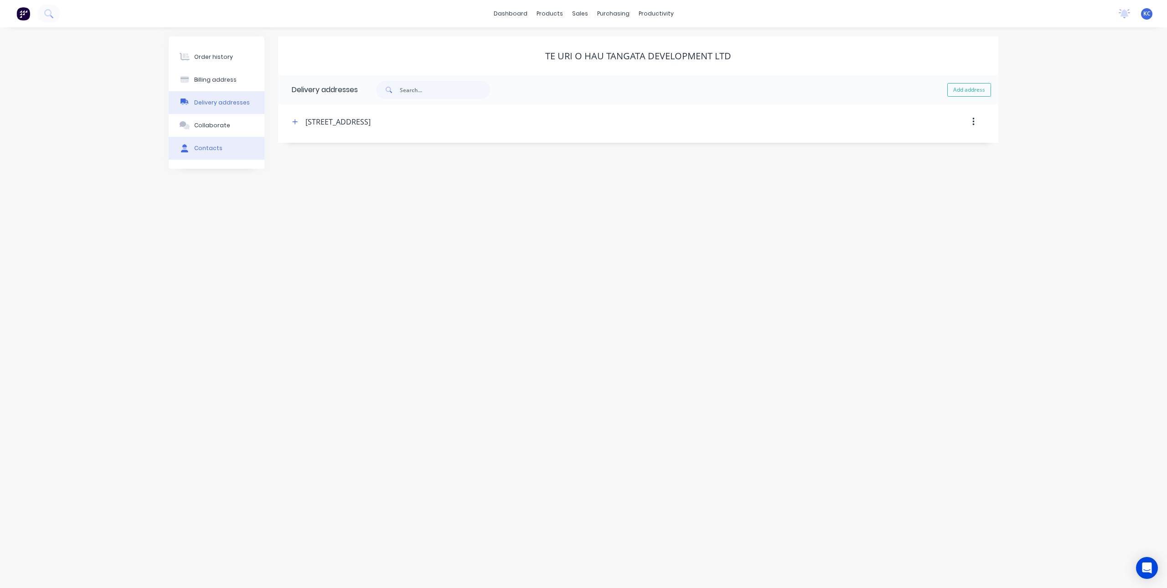
click at [222, 145] on button "Contacts" at bounding box center [217, 148] width 96 height 23
click at [340, 123] on div "[PERSON_NAME]" at bounding box center [327, 121] width 57 height 11
click at [285, 119] on icon "button" at bounding box center [287, 122] width 5 height 6
click at [206, 60] on div "Order history" at bounding box center [213, 57] width 39 height 8
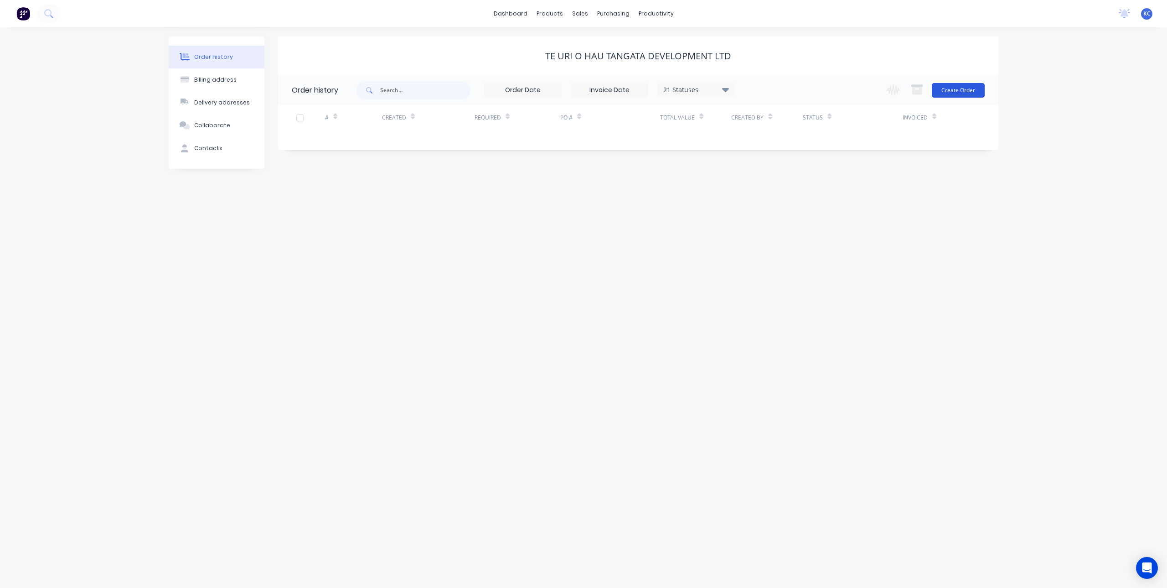
click at [956, 87] on button "Create Order" at bounding box center [958, 90] width 53 height 15
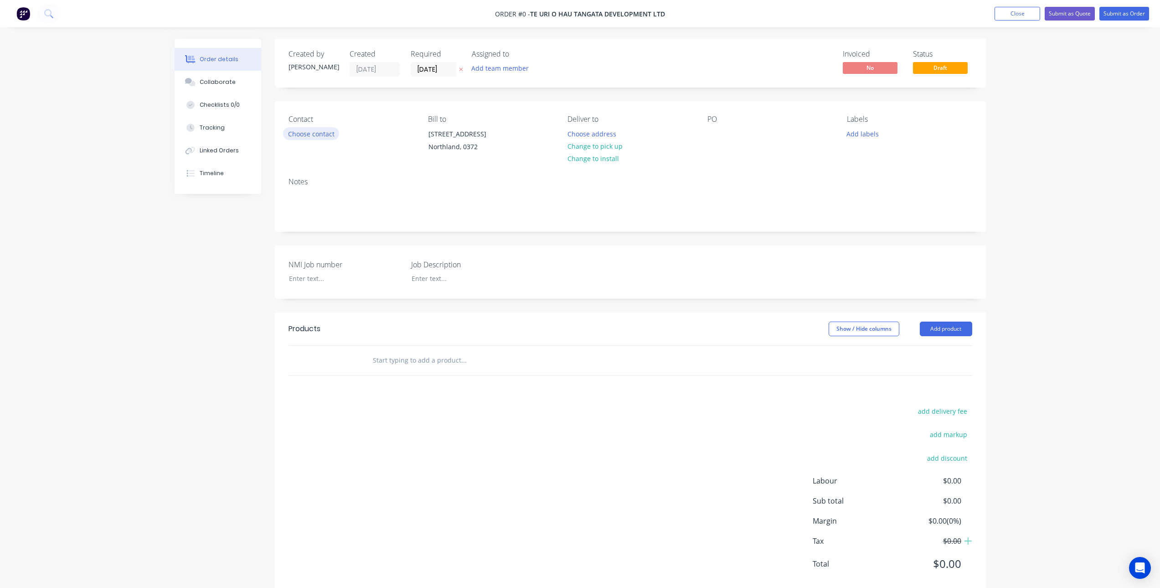
click at [299, 136] on button "Choose contact" at bounding box center [311, 133] width 56 height 12
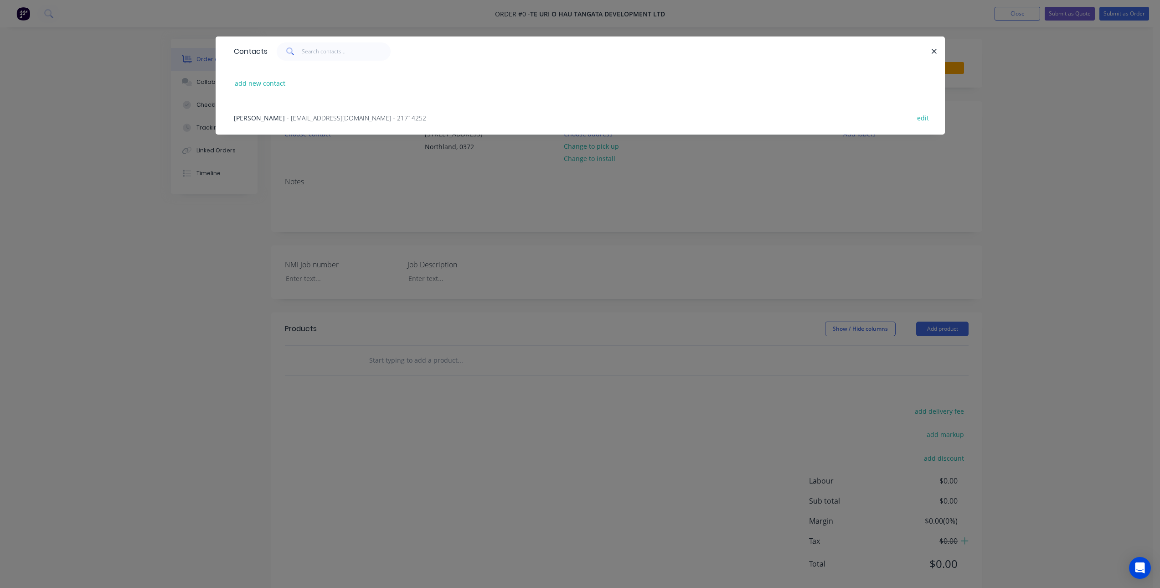
click at [293, 118] on span "- TMoriarty@uriohau.co.nz - 21714252" at bounding box center [357, 118] width 140 height 9
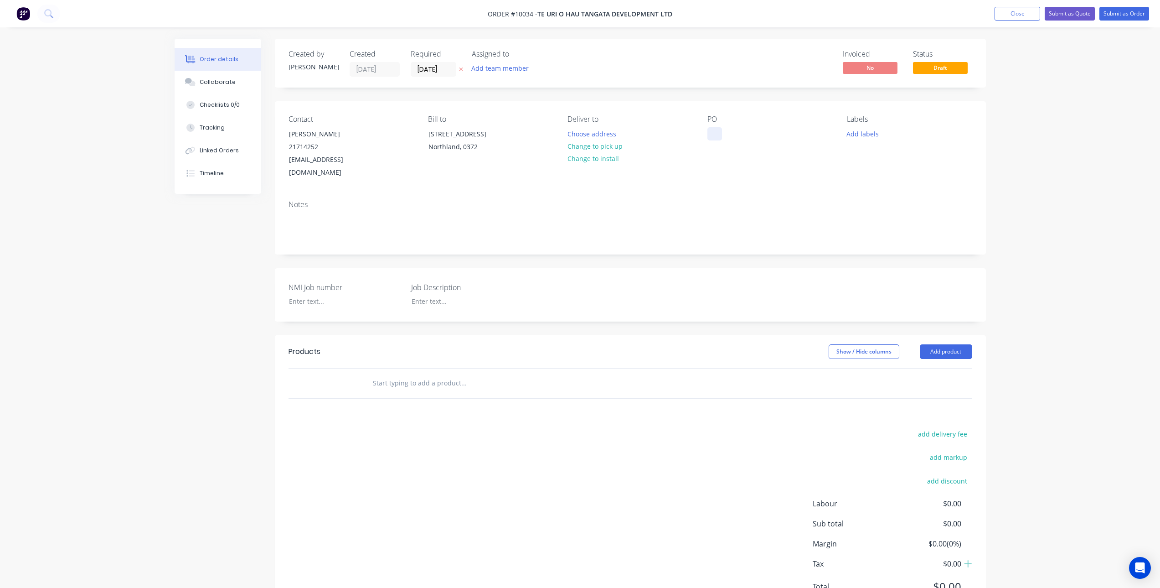
click at [711, 134] on div at bounding box center [715, 133] width 15 height 13
click at [603, 157] on button "Change to install" at bounding box center [593, 158] width 61 height 12
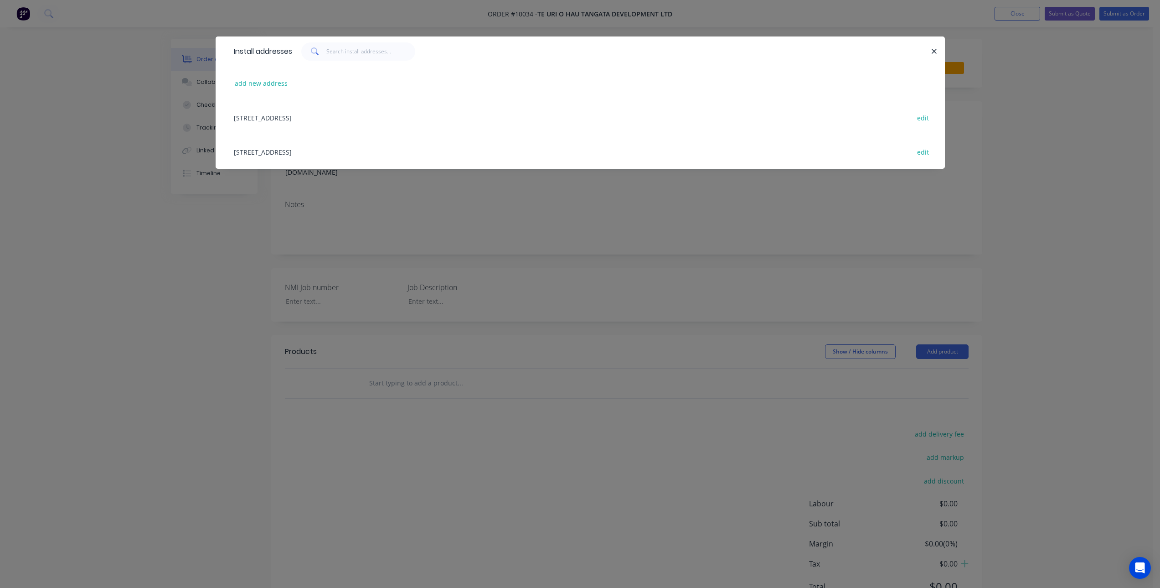
click at [393, 114] on div "5466 State Highway 14, Dargaville, Northland, 0372 edit" at bounding box center [580, 117] width 702 height 34
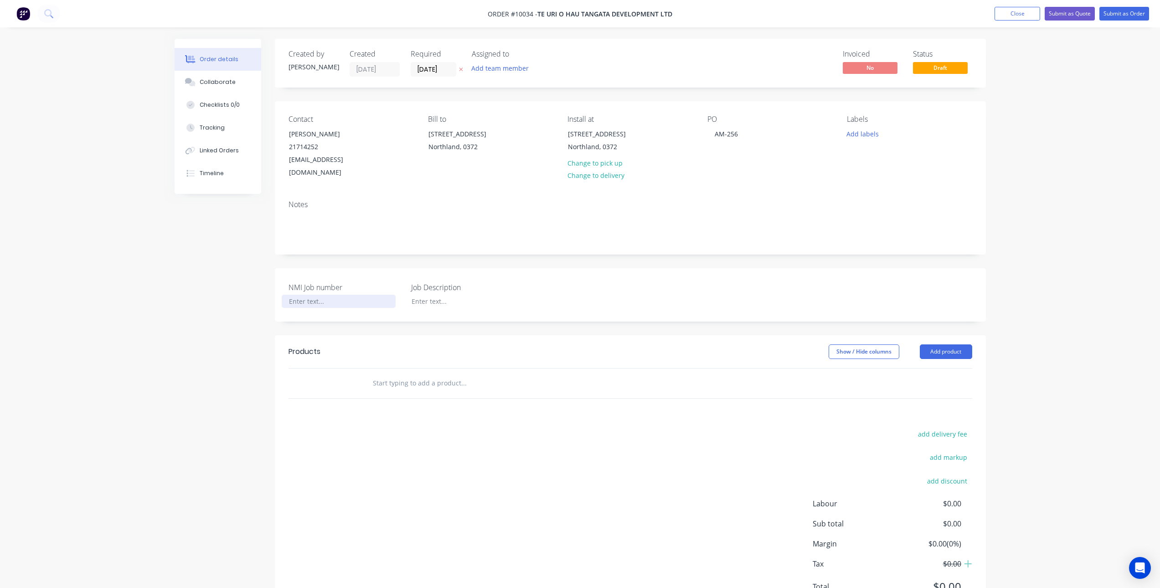
click at [335, 295] on div at bounding box center [339, 301] width 114 height 13
click at [441, 295] on div at bounding box center [461, 301] width 114 height 13
click at [437, 374] on input "text" at bounding box center [463, 383] width 182 height 18
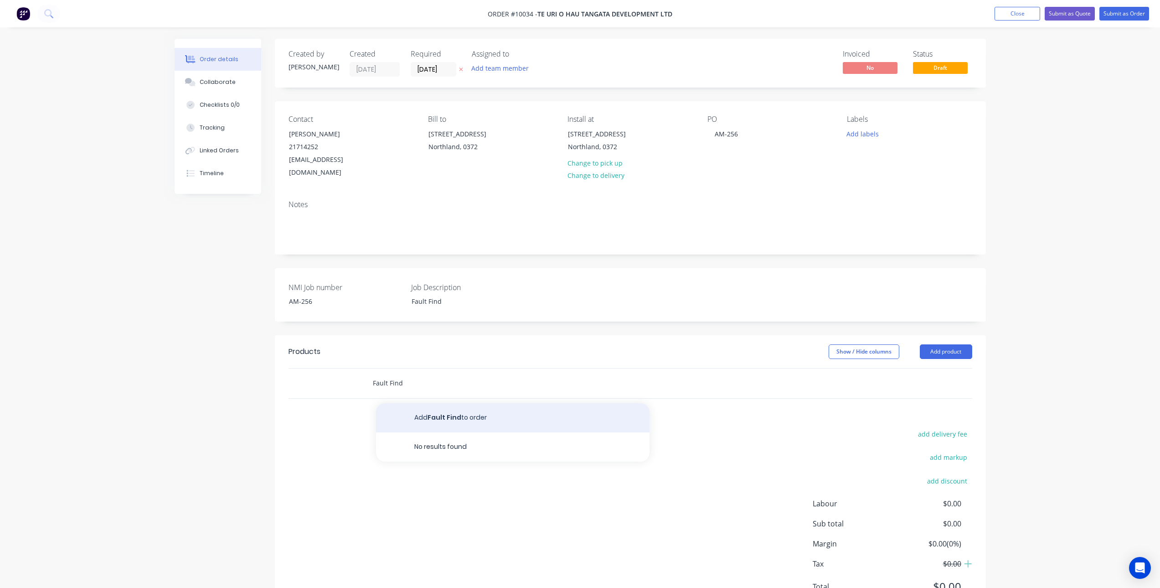
type input "Fault Find"
click at [499, 409] on button "Add Fault Find to order" at bounding box center [513, 417] width 274 height 29
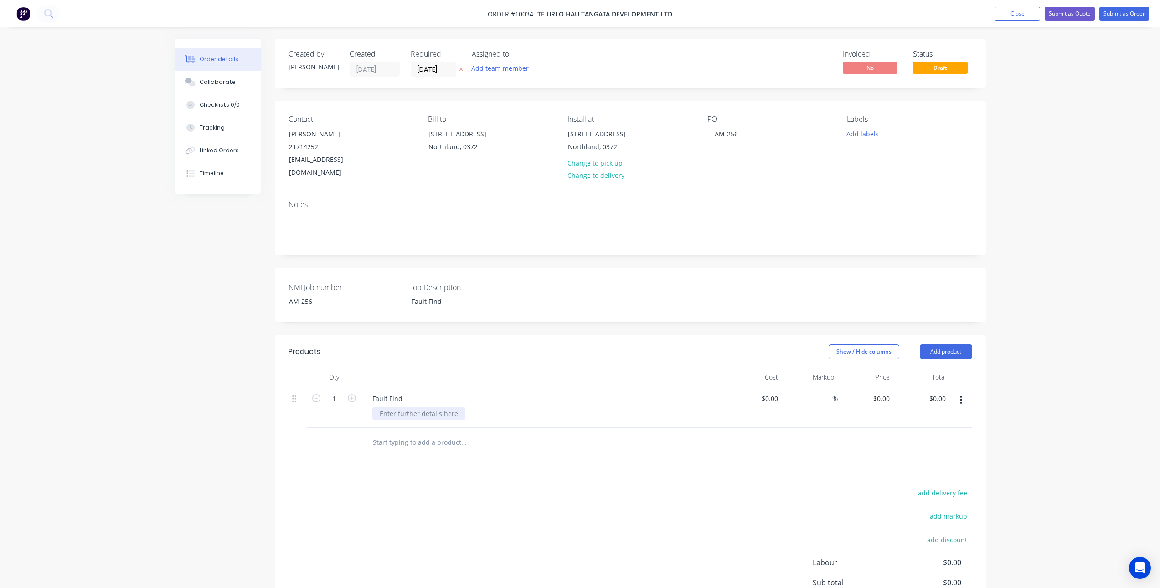
click at [428, 407] on div at bounding box center [418, 413] width 93 height 13
click at [621, 335] on header "Products Show / Hide columns Add product" at bounding box center [630, 351] width 711 height 33
click at [459, 70] on icon at bounding box center [461, 69] width 4 height 5
click at [237, 83] on button "Collaborate" at bounding box center [218, 82] width 87 height 23
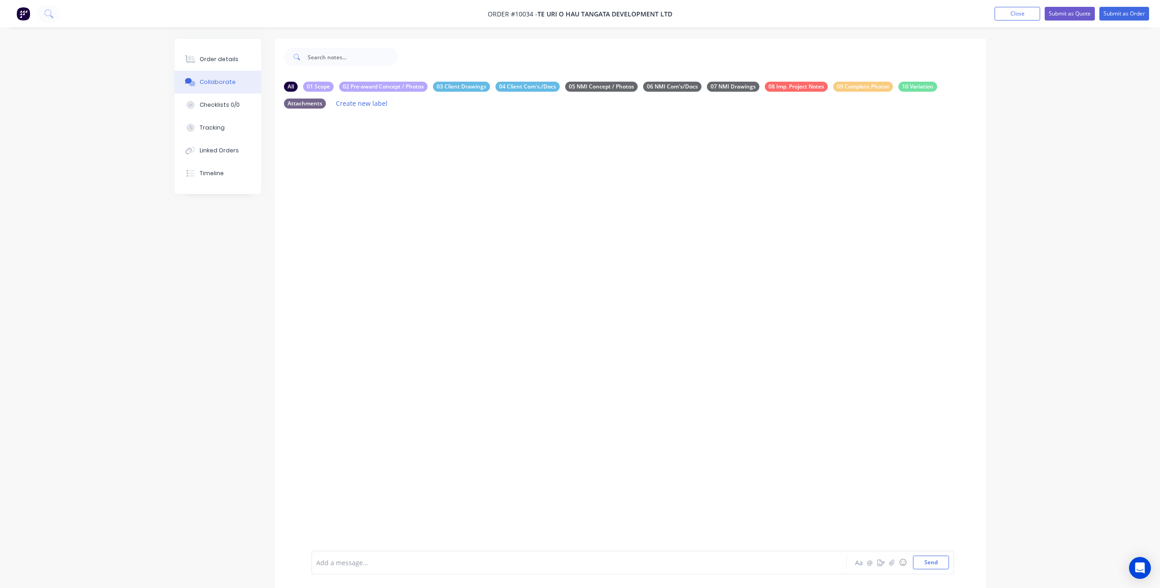
click at [379, 558] on div at bounding box center [554, 563] width 474 height 10
click at [428, 563] on div at bounding box center [554, 563] width 474 height 10
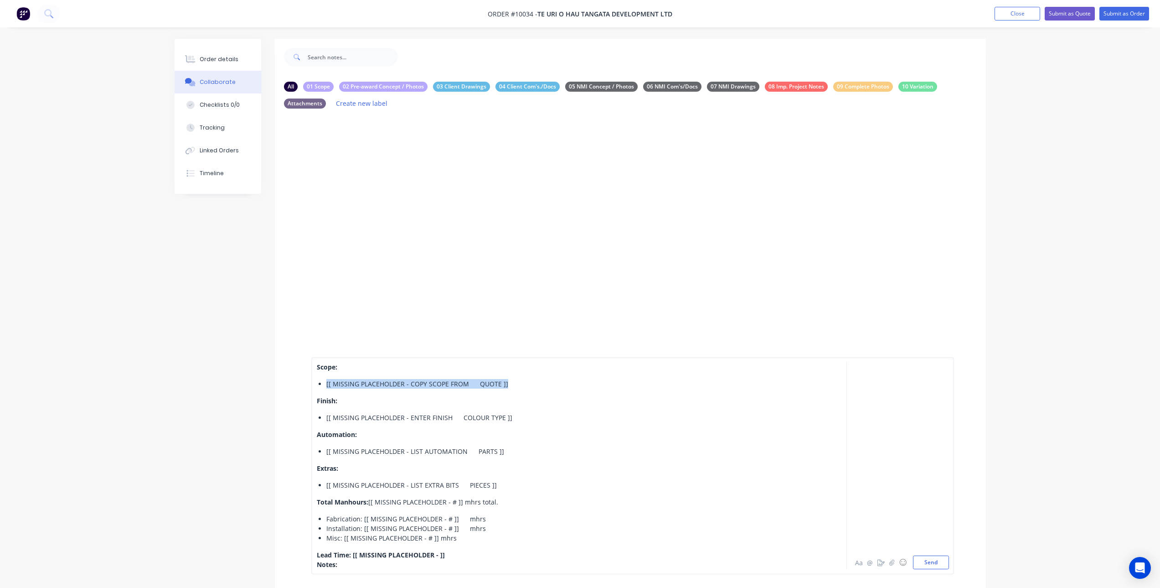
drag, startPoint x: 507, startPoint y: 384, endPoint x: 327, endPoint y: 377, distance: 179.8
click at [327, 377] on div "Scope: [[ MISSING PLACEHOLDER - COPY SCOPE FROM QUOTE ]]​ Finish: [[ MISSING PL…" at bounding box center [554, 465] width 474 height 207
drag, startPoint x: 514, startPoint y: 419, endPoint x: 326, endPoint y: 415, distance: 188.3
click at [326, 415] on ul "[[ MISSING PLACEHOLDER - ENTER FINISH COLOUR TYPE ]]" at bounding box center [554, 418] width 474 height 10
drag, startPoint x: 328, startPoint y: 452, endPoint x: 519, endPoint y: 447, distance: 191.6
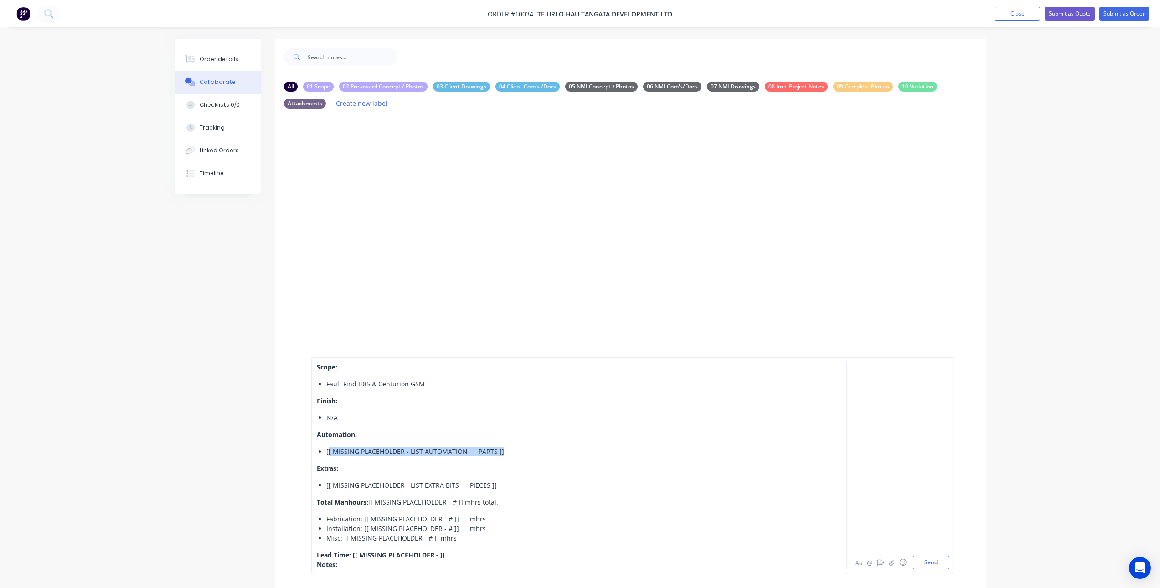
click at [519, 447] on div "[[ MISSING PLACEHOLDER - LIST AUTOMATION PARTS ]]​" at bounding box center [558, 451] width 465 height 10
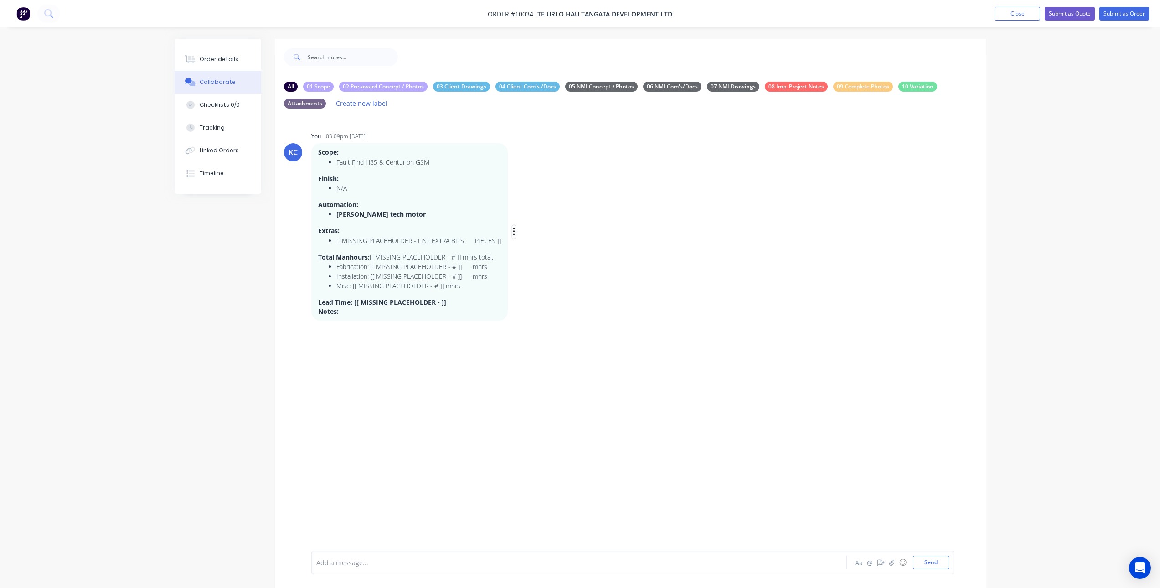
click at [512, 232] on button "button" at bounding box center [514, 231] width 4 height 13
click at [528, 248] on button "Edit" at bounding box center [546, 248] width 57 height 15
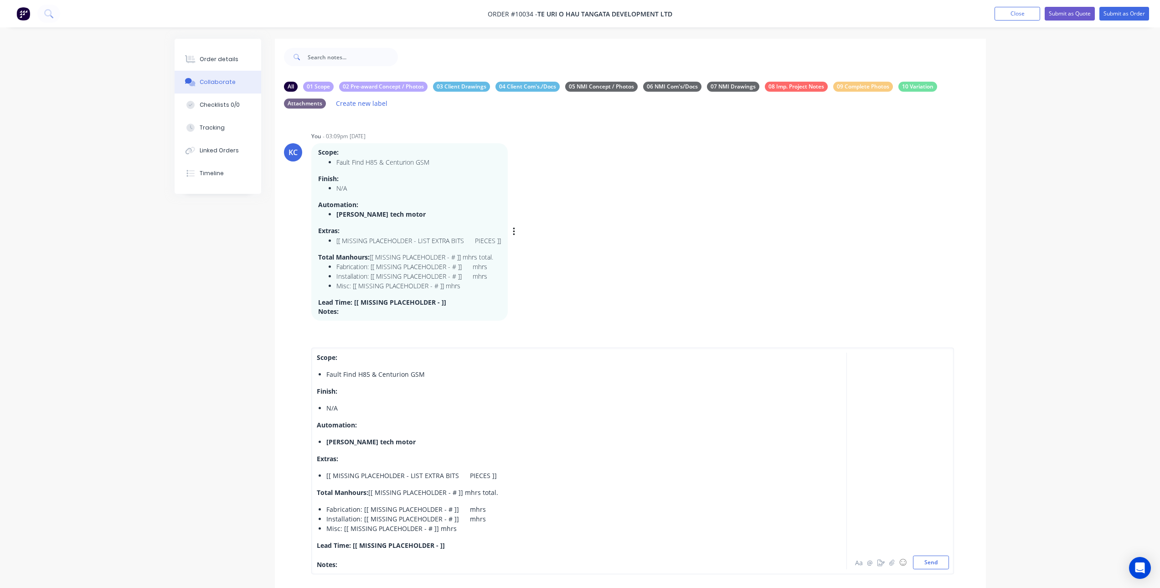
click at [387, 437] on div "Roger tech motor" at bounding box center [558, 442] width 465 height 10
drag, startPoint x: 326, startPoint y: 465, endPoint x: 497, endPoint y: 465, distance: 170.5
click at [497, 470] on div "[[ MISSING PLACEHOLDER - LIST EXTRA BITS PIECES ]]" at bounding box center [558, 475] width 465 height 10
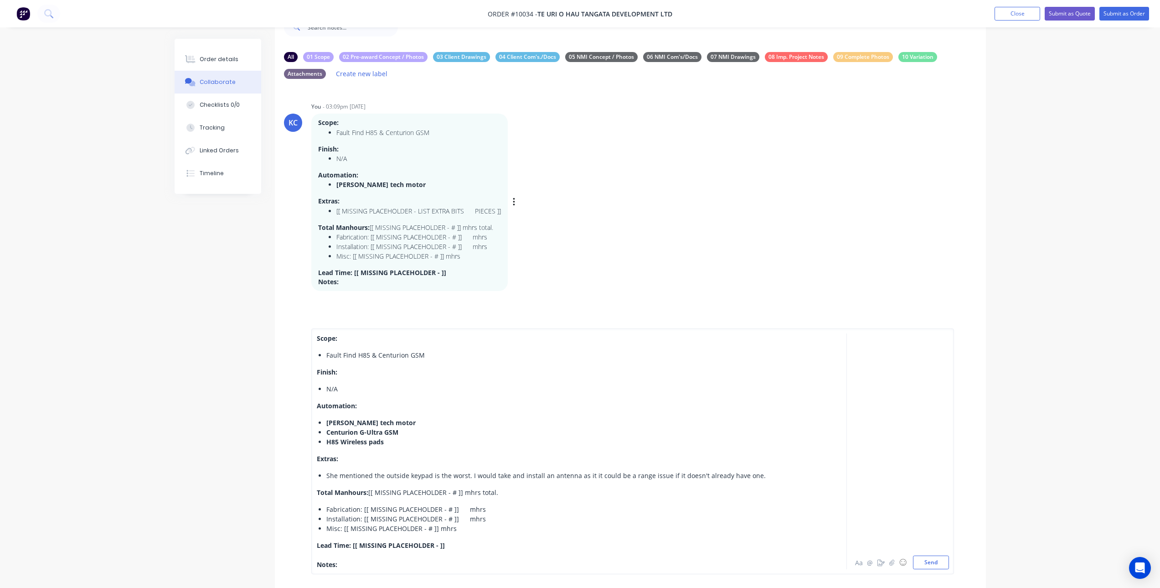
scroll to position [46, 0]
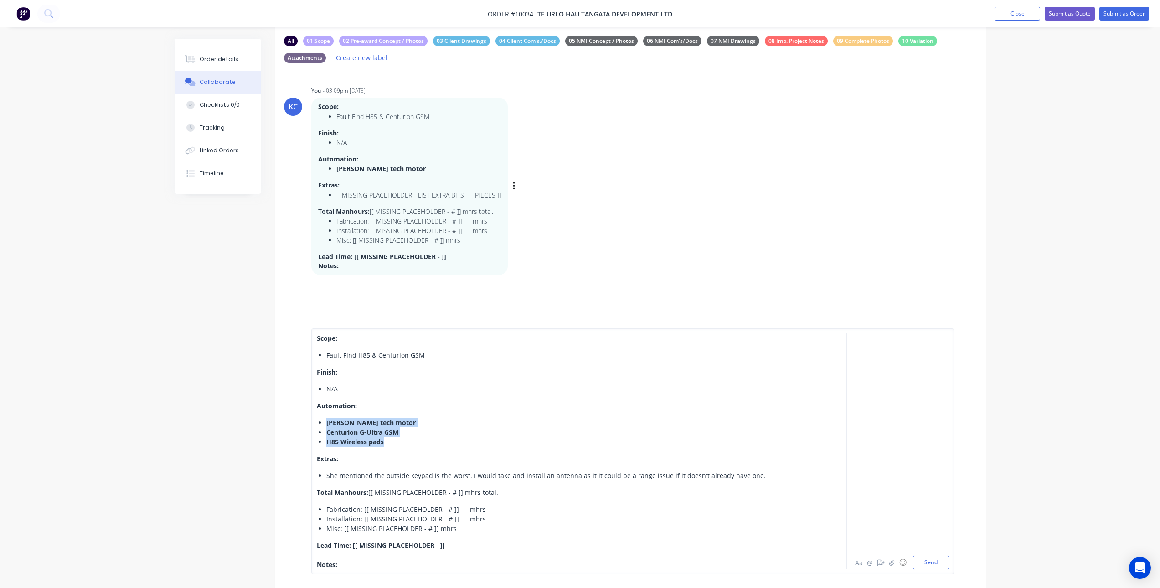
drag, startPoint x: 390, startPoint y: 433, endPoint x: 327, endPoint y: 416, distance: 65.1
click at [327, 418] on ul "Roger tech motor Centurion G-Ultra GSM H85 Wireless pads" at bounding box center [554, 432] width 474 height 29
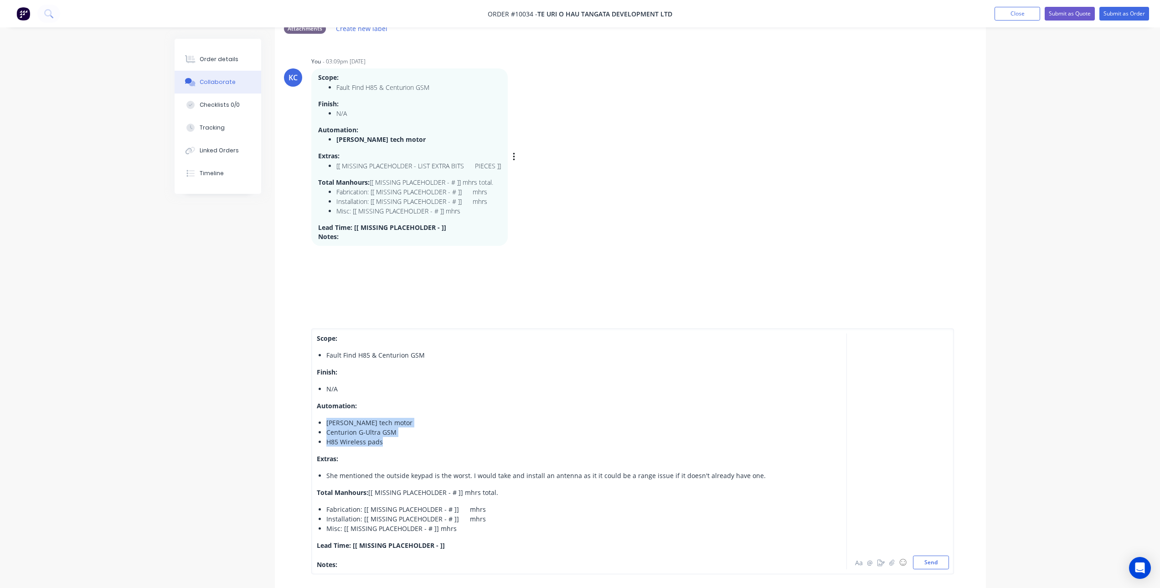
scroll to position [137, 0]
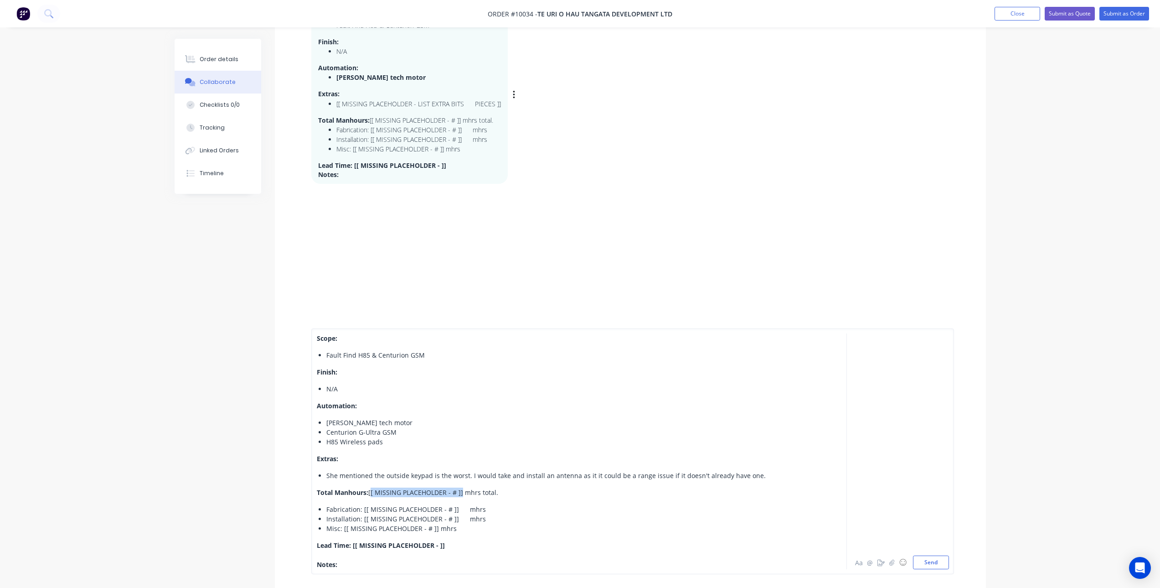
drag, startPoint x: 461, startPoint y: 491, endPoint x: 371, endPoint y: 494, distance: 90.8
click at [371, 494] on span "[[ MISSING PLACEHOLDER - # ]] mhrs total." at bounding box center [433, 492] width 130 height 9
drag, startPoint x: 457, startPoint y: 510, endPoint x: 367, endPoint y: 512, distance: 89.8
click at [367, 512] on span "Fabrication: [[ MISSING PLACEHOLDER - # ]] mhrs" at bounding box center [406, 509] width 160 height 9
drag, startPoint x: 455, startPoint y: 529, endPoint x: 326, endPoint y: 509, distance: 130.6
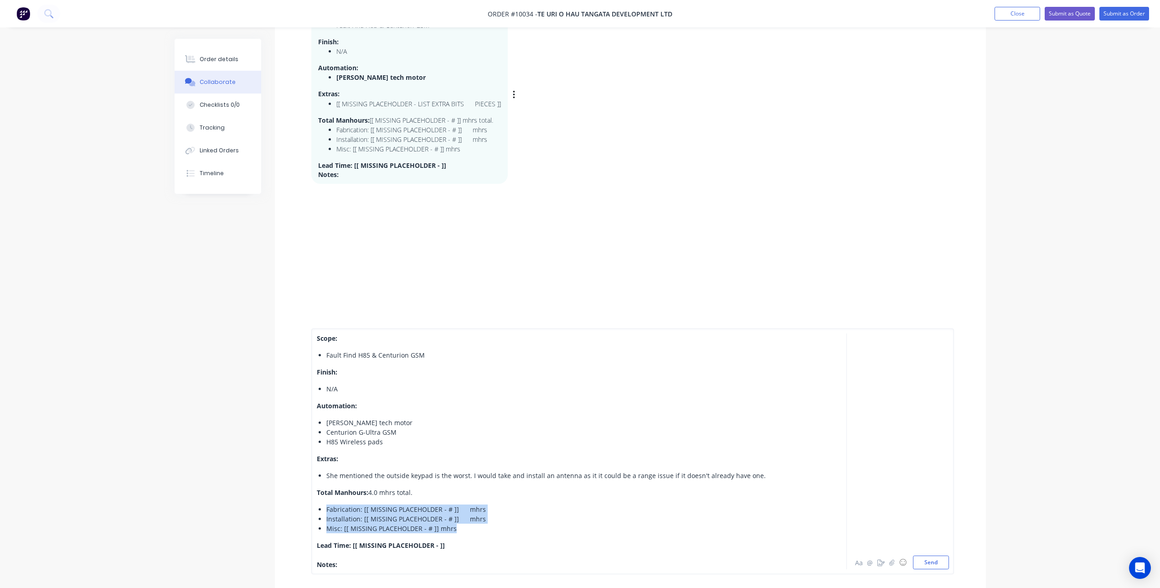
click at [326, 509] on ul "Fabrication: [[ MISSING PLACEHOLDER - # ]] mhrs Installation: [[ MISSING PLACEH…" at bounding box center [554, 518] width 474 height 29
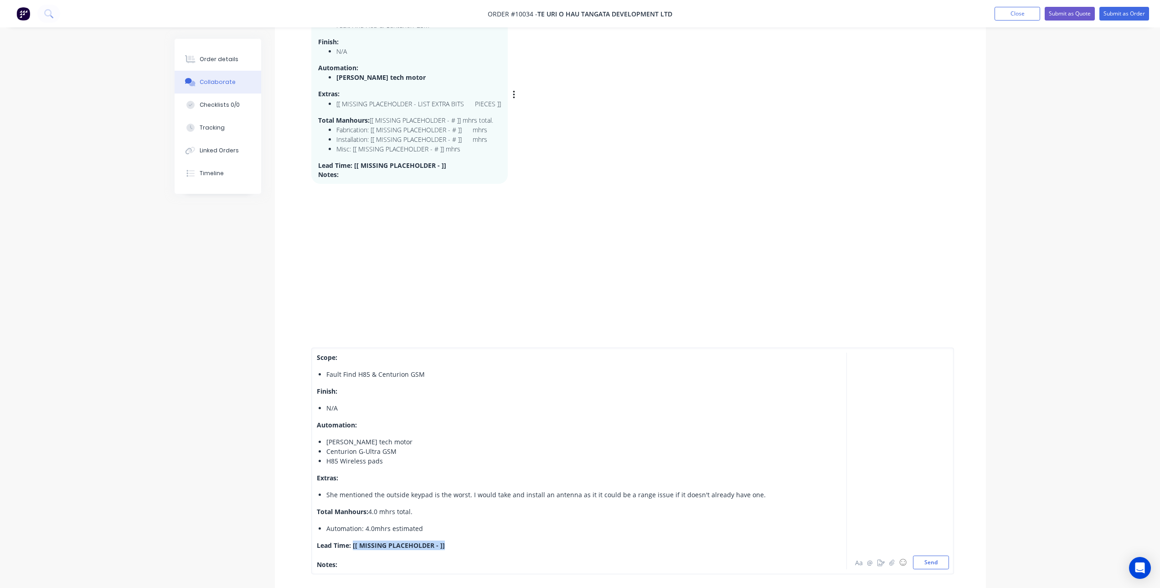
drag, startPoint x: 454, startPoint y: 548, endPoint x: 352, endPoint y: 543, distance: 101.8
click at [352, 543] on div "Lead Time: [[ MISSING PLACEHOLDER - ]]" at bounding box center [554, 549] width 474 height 19
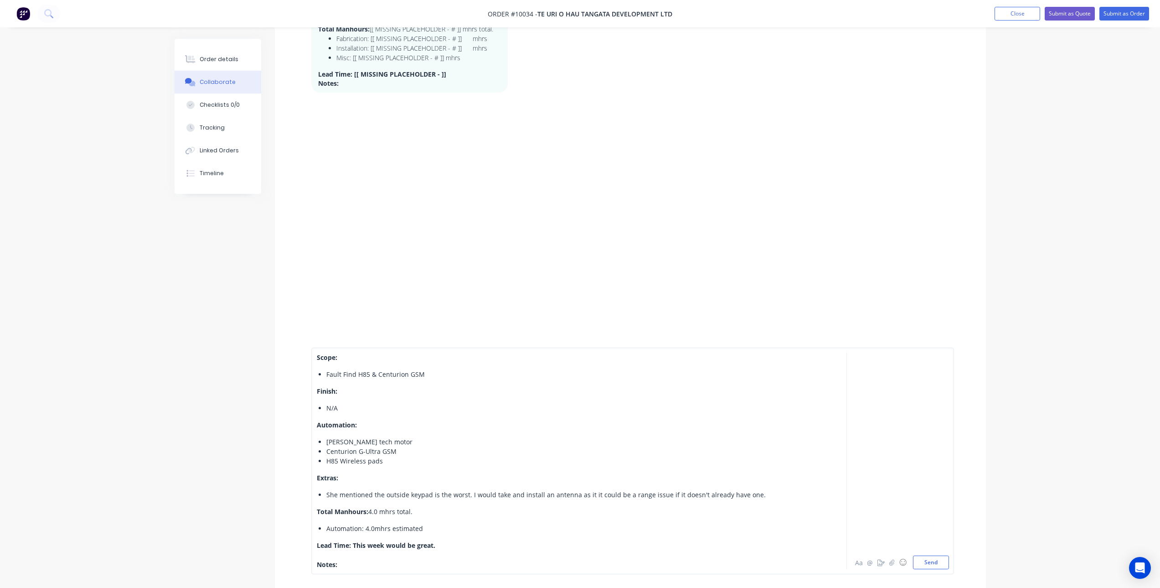
click at [377, 566] on div "Notes:" at bounding box center [554, 564] width 474 height 10
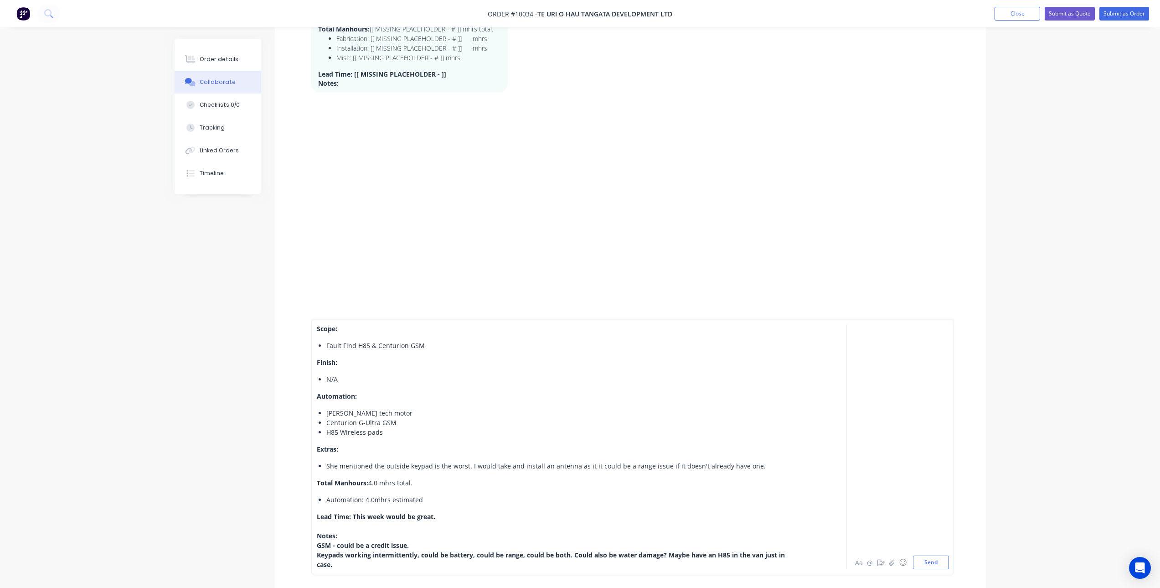
click at [317, 542] on span "GSM - could be a credit issue." at bounding box center [363, 545] width 92 height 9
click at [313, 558] on div "Scope: Fault Find H85 & Centurion GSM Finish: N/A Automation: Roger tech motor …" at bounding box center [632, 446] width 643 height 255
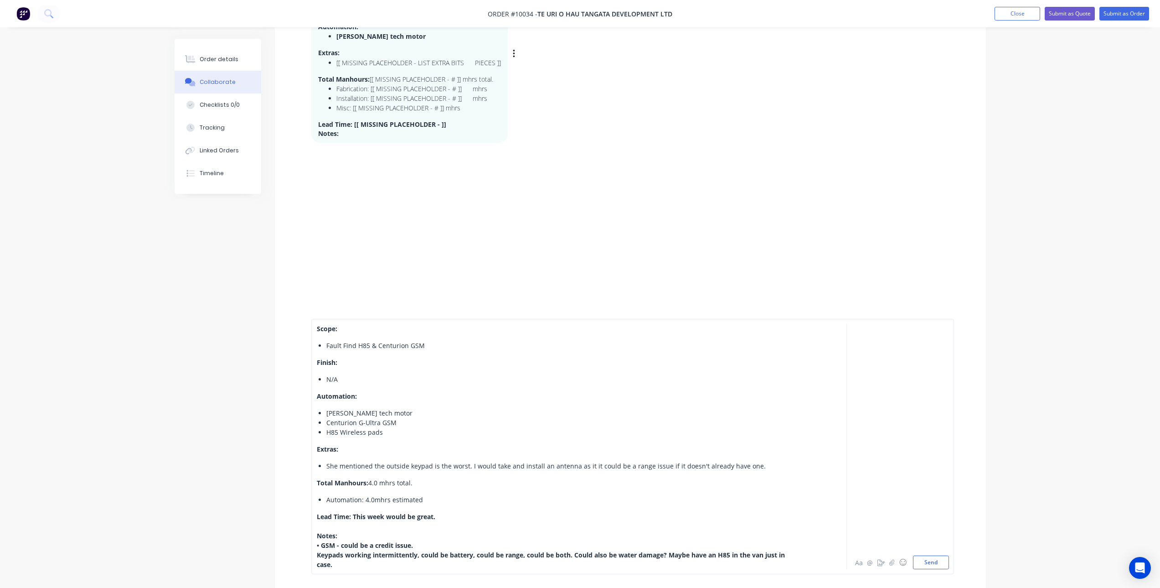
scroll to position [134, 0]
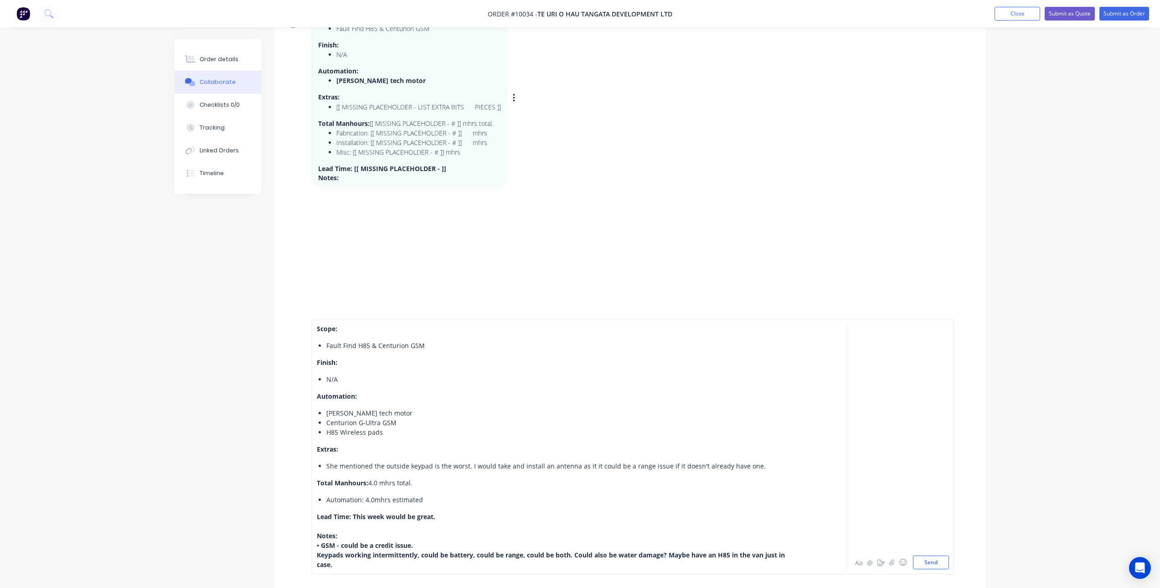
click at [317, 556] on span "Keypads working intermittently, could be battery, could be range, could be both…" at bounding box center [552, 559] width 470 height 18
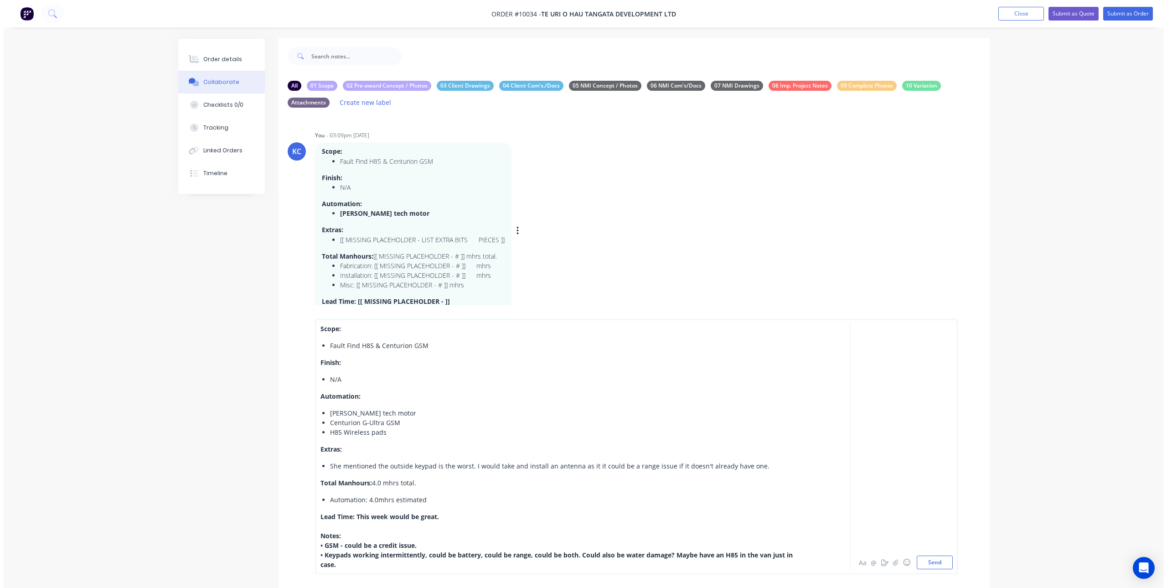
scroll to position [0, 0]
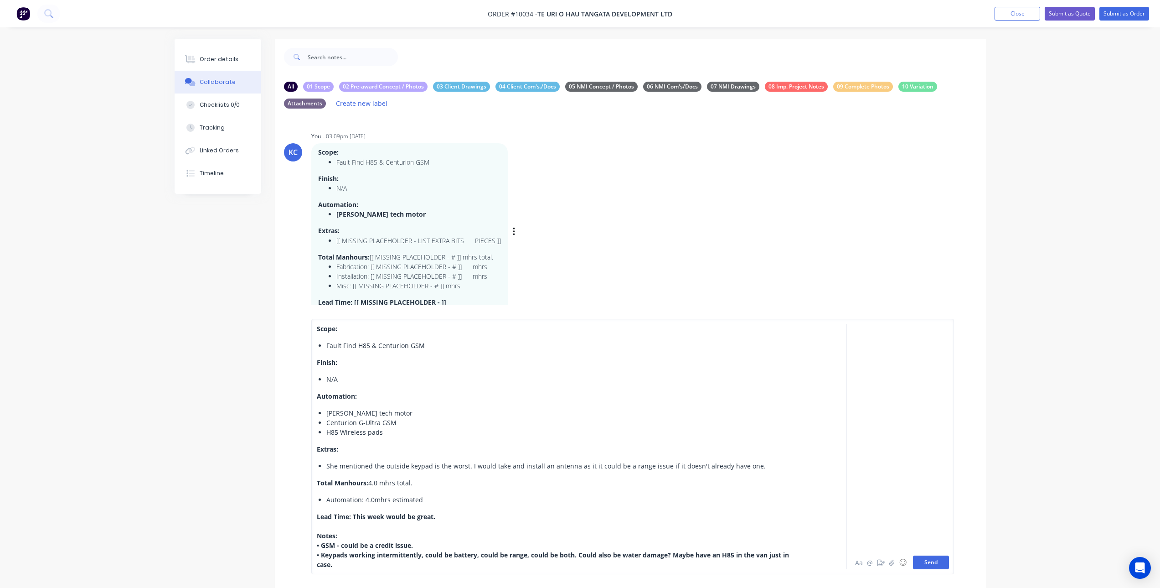
click at [936, 561] on button "Send" at bounding box center [931, 562] width 36 height 14
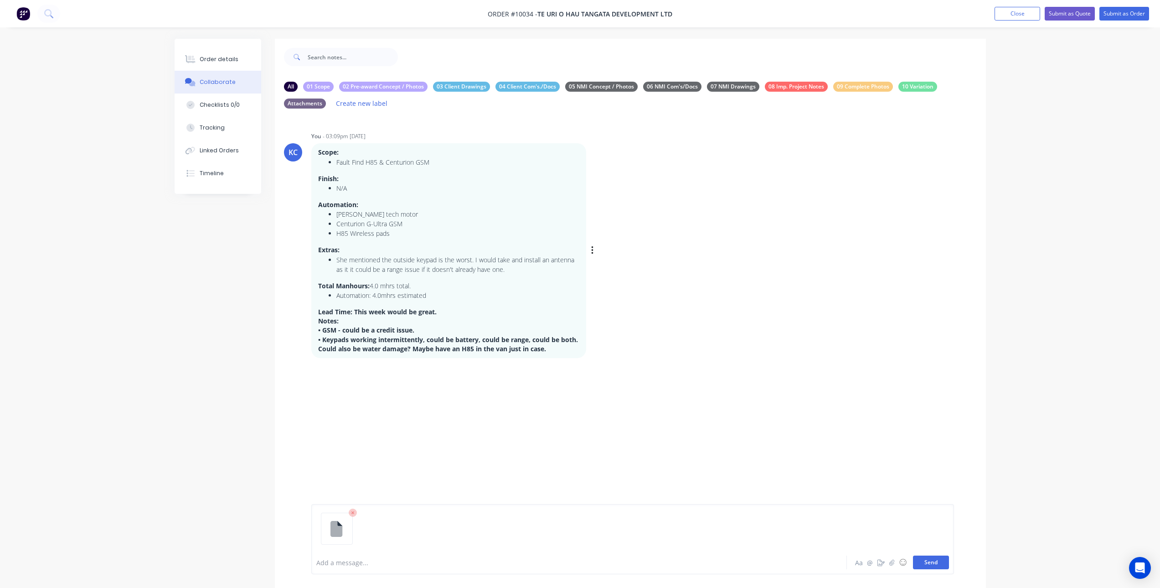
click at [930, 564] on button "Send" at bounding box center [931, 562] width 36 height 14
click at [381, 394] on button "button" at bounding box center [383, 395] width 4 height 13
click at [402, 395] on button "Labels" at bounding box center [442, 399] width 103 height 21
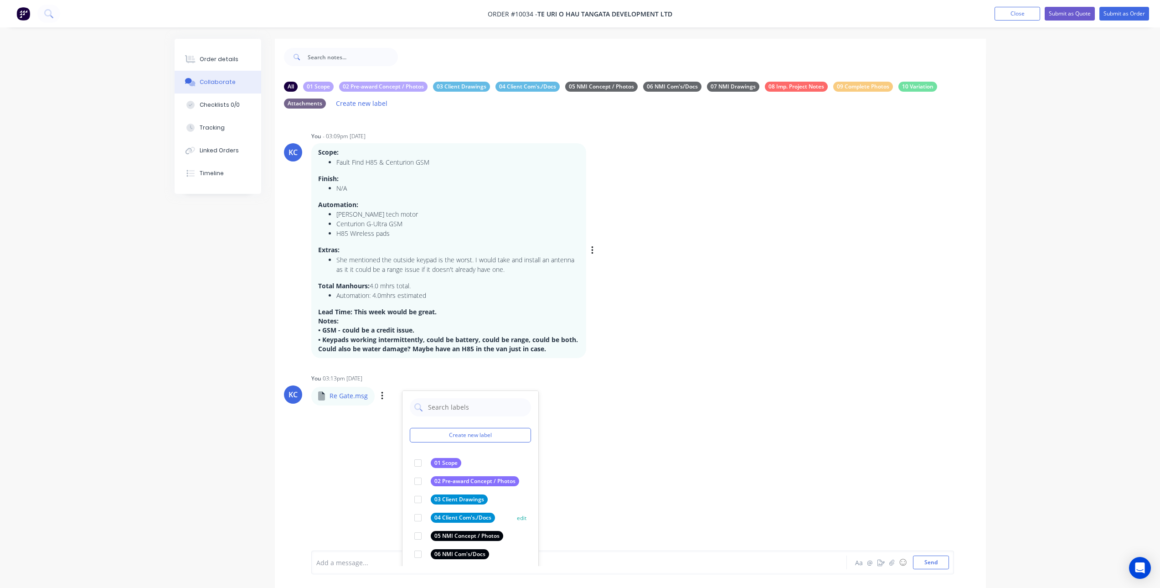
click at [417, 515] on div at bounding box center [418, 517] width 18 height 18
click at [599, 405] on div "KC You - 03:09pm 11/08/25 Scope: Fault Find H85 & Centurion GSM Finish: N/A Aut…" at bounding box center [630, 341] width 711 height 450
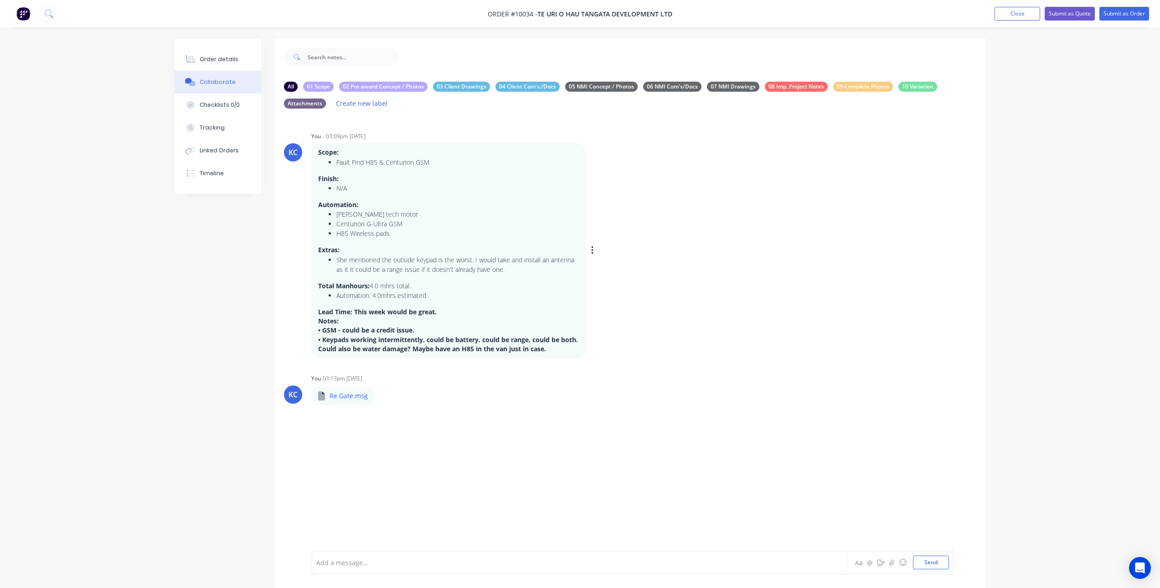
click at [595, 248] on div "Labels Edit Delete" at bounding box center [593, 250] width 5 height 13
click at [0, 0] on icon "button" at bounding box center [0, 0] width 0 height 0
click at [0, 0] on button "Labels" at bounding box center [0, 0] width 0 height 0
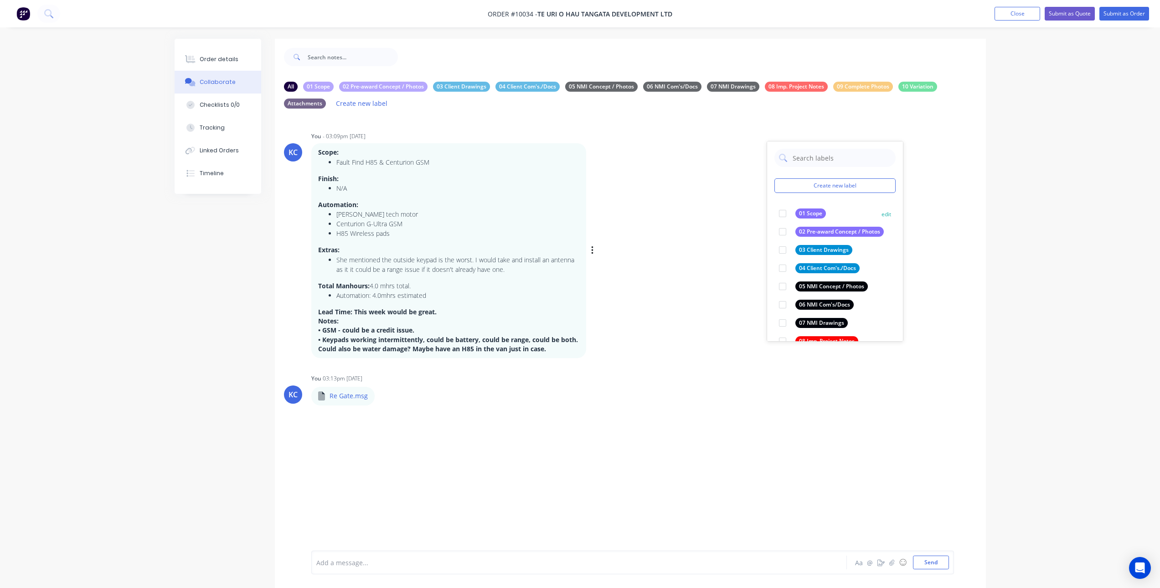
click at [786, 212] on div at bounding box center [783, 213] width 18 height 18
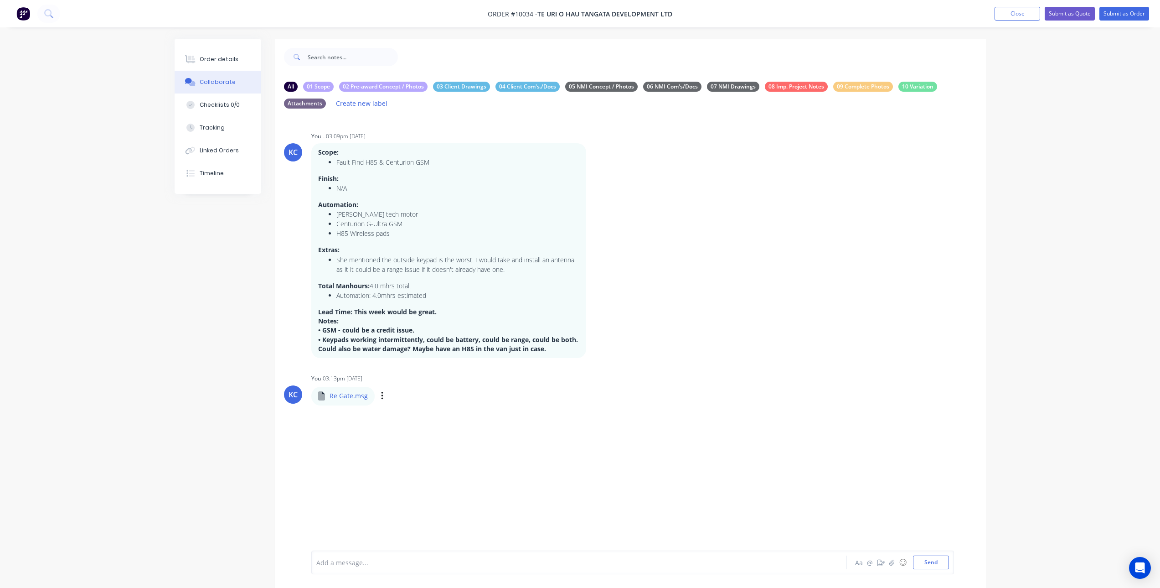
click at [630, 400] on div "KC You 03:13pm 11/08/25 Re Gate.msg Re Gate.msg Labels Download Delete" at bounding box center [630, 388] width 711 height 33
click at [321, 397] on icon at bounding box center [321, 395] width 7 height 9
click at [342, 396] on p "Re Gate.msg" at bounding box center [349, 395] width 38 height 9
click at [359, 395] on p "Re Gate.msg" at bounding box center [349, 395] width 38 height 9
click at [363, 395] on p "Re Gate.msg" at bounding box center [349, 395] width 38 height 9
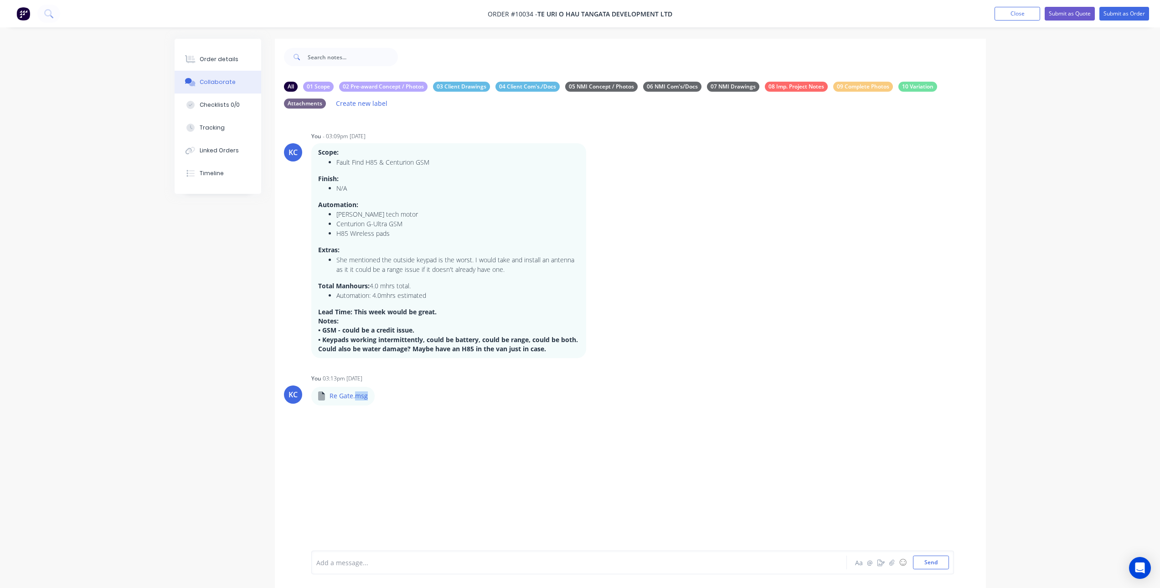
click at [363, 395] on p "Re Gate.msg" at bounding box center [349, 395] width 38 height 9
click at [0, 0] on div "Labels Download Delete" at bounding box center [0, 0] width 0 height 0
click at [0, 0] on button "button" at bounding box center [0, 0] width 0 height 0
click at [359, 424] on div "KC You - 03:09pm 11/08/25 Scope: Fault Find H85 & Centurion GSM Finish: N/A Aut…" at bounding box center [630, 341] width 711 height 450
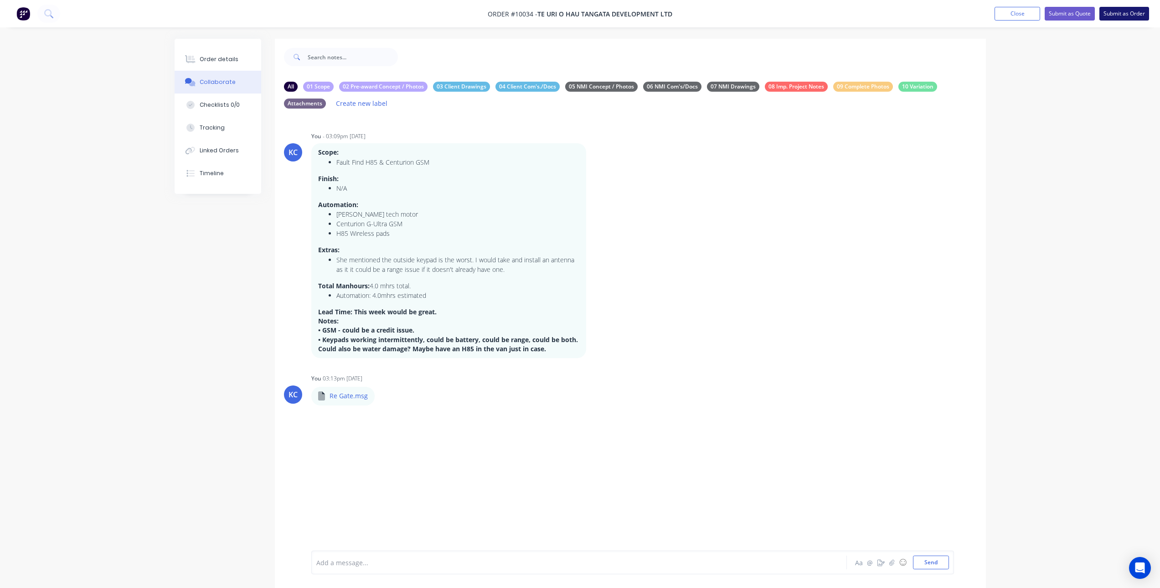
click at [1119, 12] on button "Submit as Order" at bounding box center [1125, 14] width 50 height 14
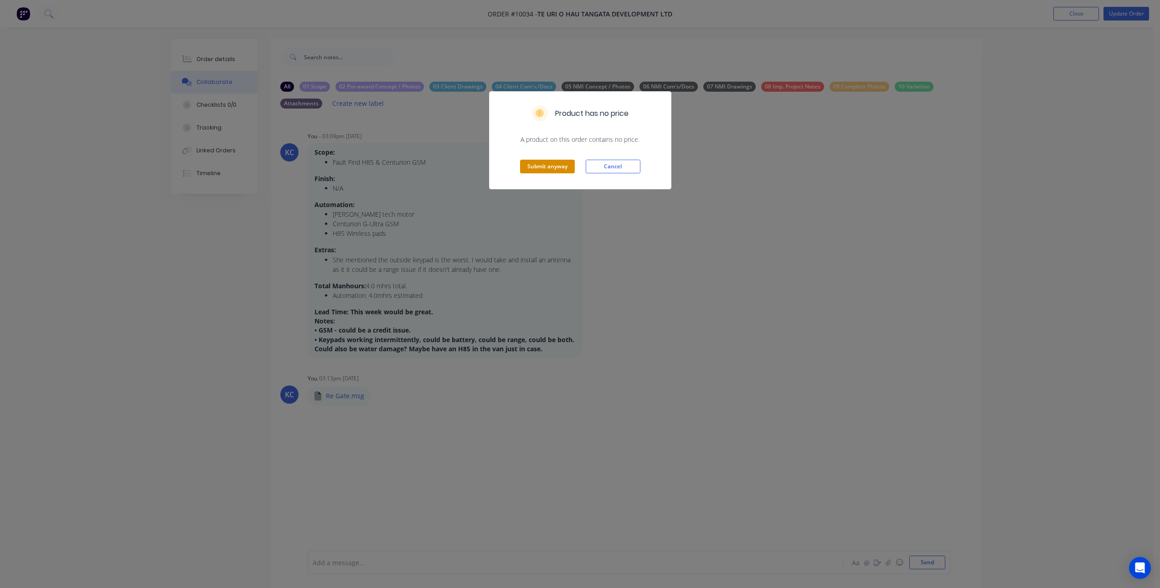
click at [553, 167] on button "Submit anyway" at bounding box center [547, 167] width 55 height 14
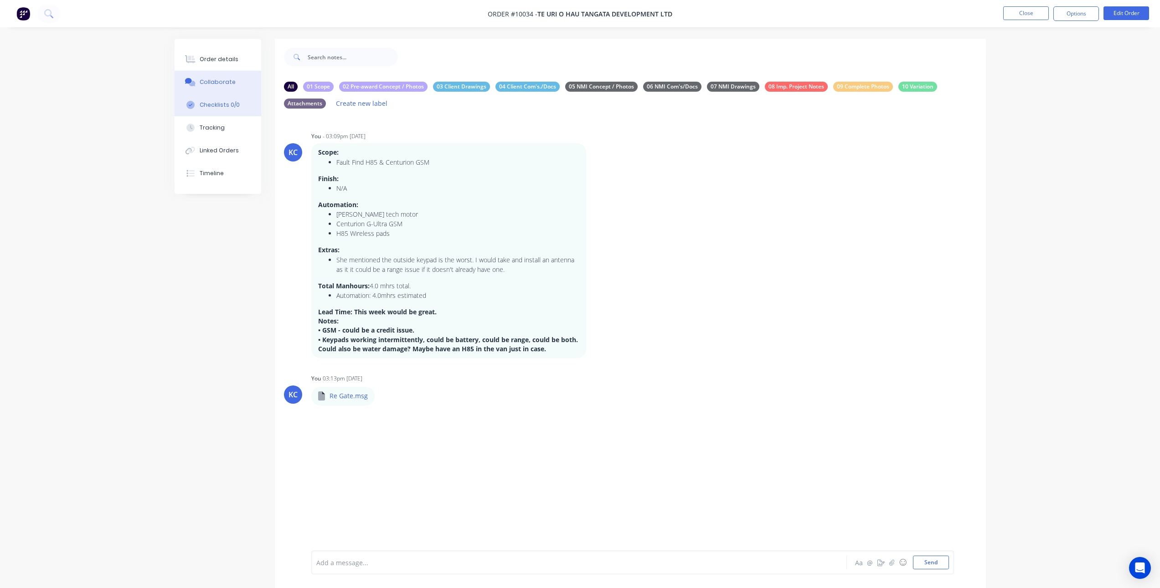
click at [228, 111] on button "Checklists 0/0" at bounding box center [218, 104] width 87 height 23
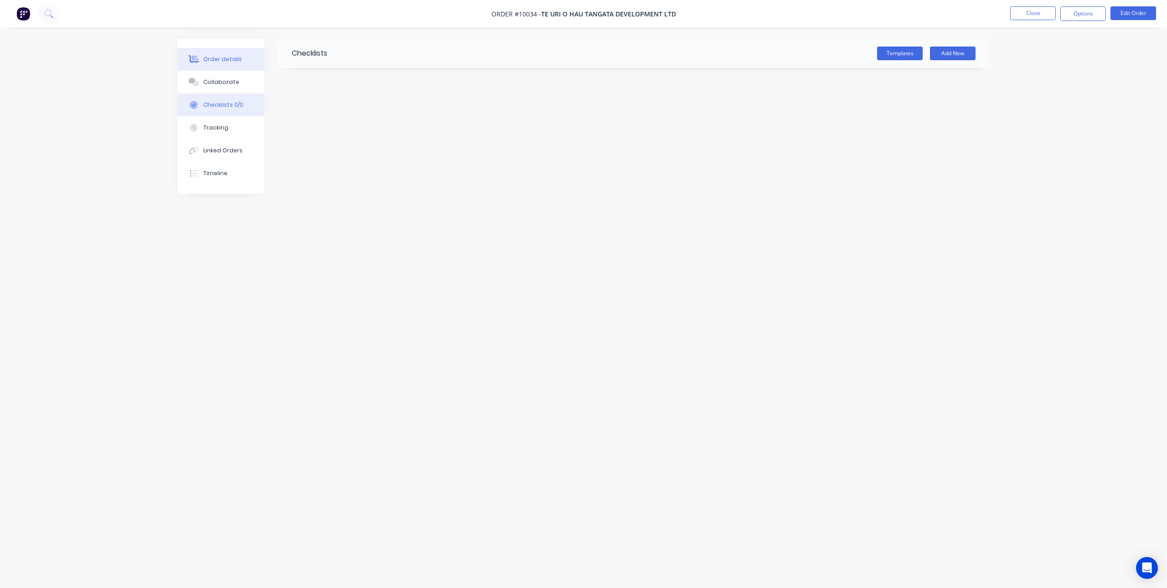
click at [224, 57] on div "Order details" at bounding box center [222, 59] width 39 height 8
